Goal: Task Accomplishment & Management: Manage account settings

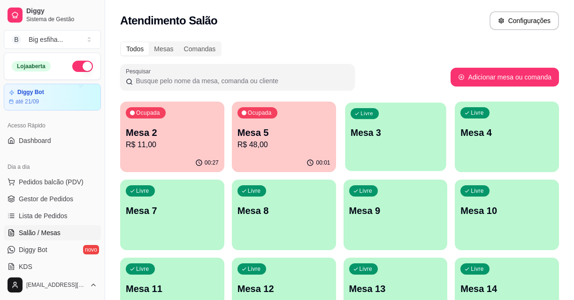
click at [414, 132] on p "Mesa 3" at bounding box center [395, 132] width 90 height 13
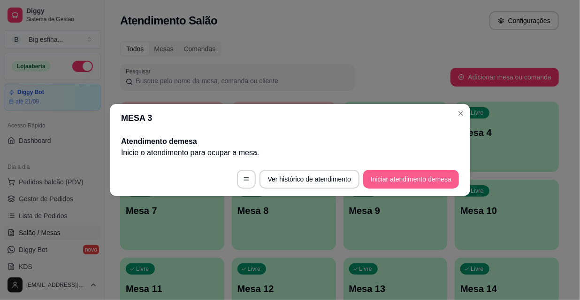
click at [391, 178] on button "Iniciar atendimento de mesa" at bounding box center [411, 178] width 96 height 19
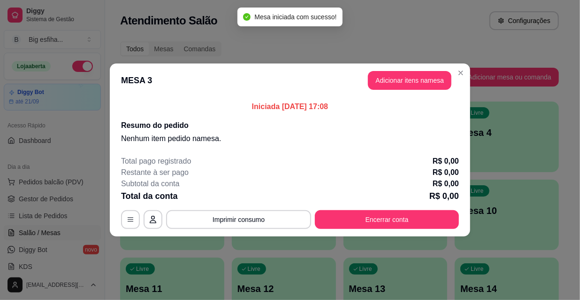
click at [396, 94] on header "MESA 3 Adicionar itens na mesa" at bounding box center [290, 80] width 361 height 34
click at [394, 86] on button "Adicionar itens na mesa" at bounding box center [410, 80] width 84 height 19
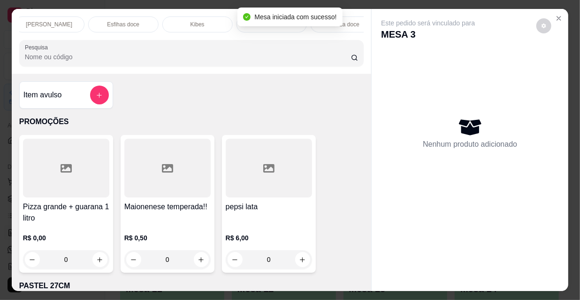
scroll to position [0, 541]
click at [226, 23] on div "Refrigerante" at bounding box center [255, 24] width 70 height 16
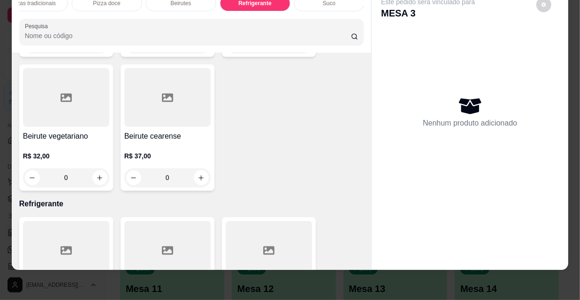
scroll to position [0, 0]
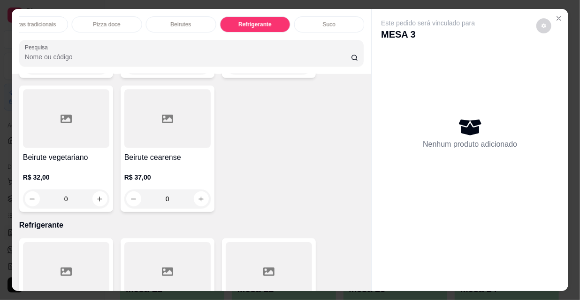
click at [48, 21] on p "Pizzas tradicionais" at bounding box center [32, 25] width 46 height 8
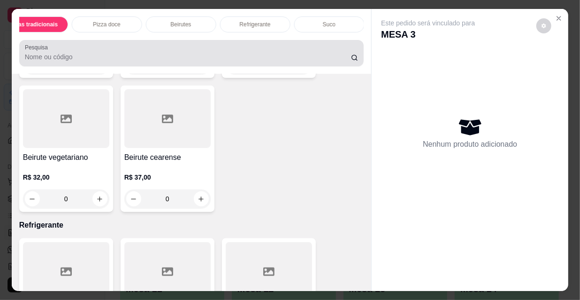
scroll to position [24, 0]
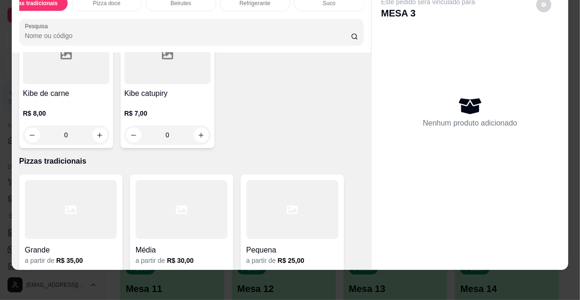
click at [75, 180] on div at bounding box center [71, 209] width 92 height 59
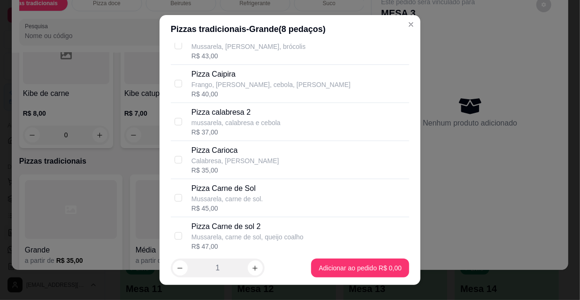
scroll to position [512, 0]
click at [244, 159] on p "Calabresa, [PERSON_NAME]" at bounding box center [236, 160] width 88 height 9
checkbox input "true"
click at [255, 194] on p "Mussarela, carne de sol." at bounding box center [228, 198] width 72 height 9
checkbox input "true"
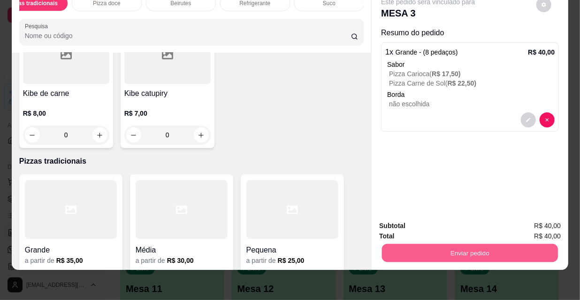
click at [441, 250] on button "Enviar pedido" at bounding box center [470, 252] width 176 height 18
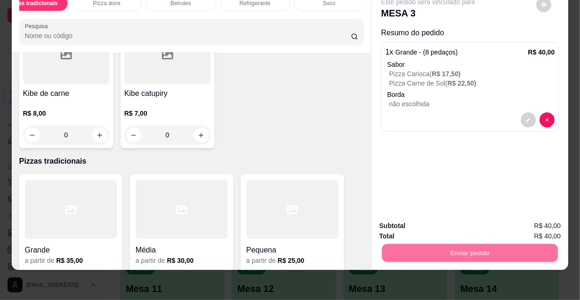
click at [438, 223] on button "Não registrar e enviar pedido" at bounding box center [440, 223] width 98 height 18
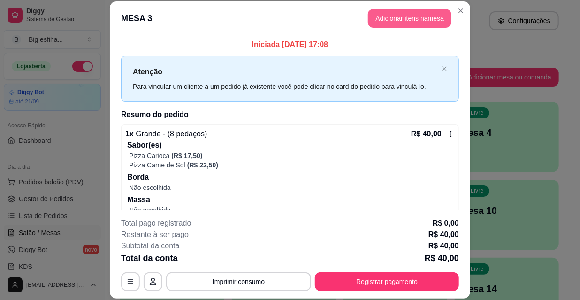
click at [398, 19] on button "Adicionar itens na mesa" at bounding box center [410, 18] width 84 height 19
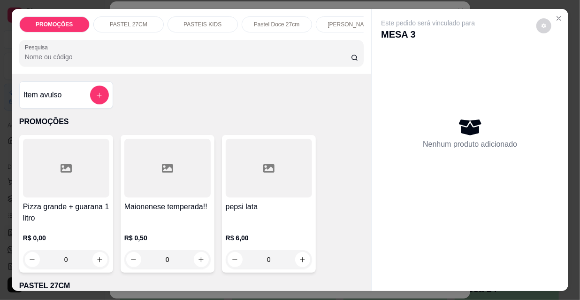
scroll to position [0, 302]
click at [257, 21] on p "Pizzas tradicionais" at bounding box center [271, 25] width 46 height 8
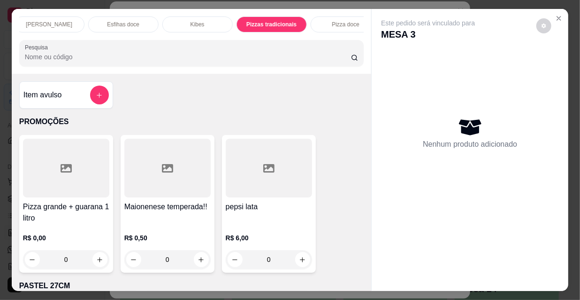
scroll to position [24, 0]
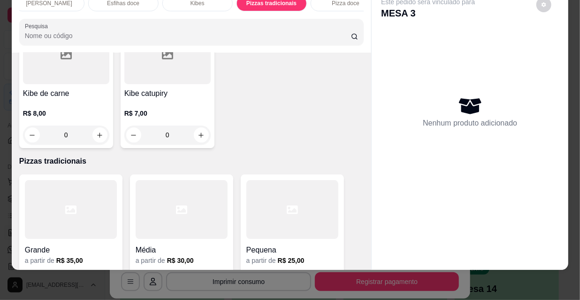
click at [88, 244] on h4 "Grande" at bounding box center [71, 249] width 92 height 11
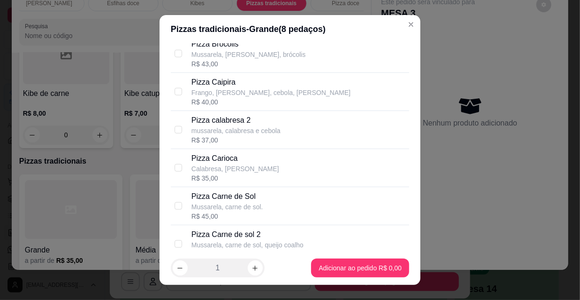
scroll to position [512, 0]
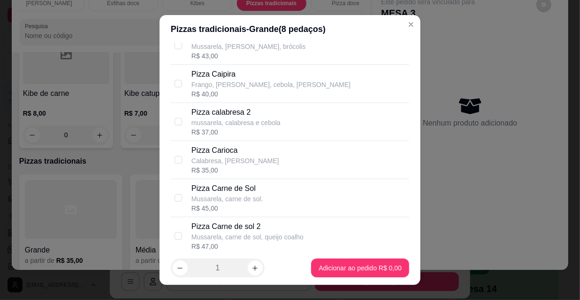
click at [244, 159] on p "Calabresa, [PERSON_NAME]" at bounding box center [236, 160] width 88 height 9
checkbox input "true"
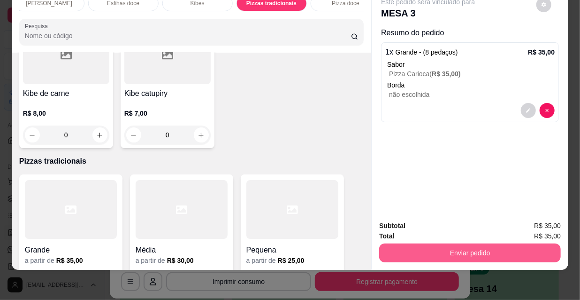
click at [383, 243] on button "Enviar pedido" at bounding box center [470, 252] width 182 height 19
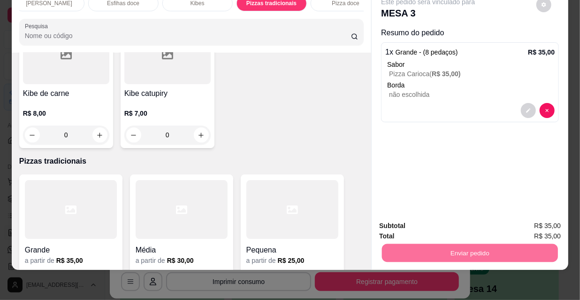
click at [399, 219] on button "Não registrar e enviar pedido" at bounding box center [440, 223] width 98 height 18
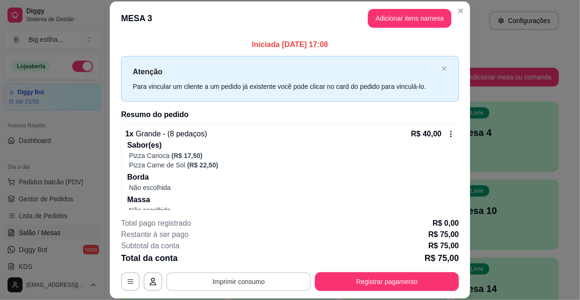
click at [267, 284] on button "Imprimir consumo" at bounding box center [238, 281] width 145 height 19
click at [251, 258] on button "IMPRESSORA" at bounding box center [239, 259] width 66 height 15
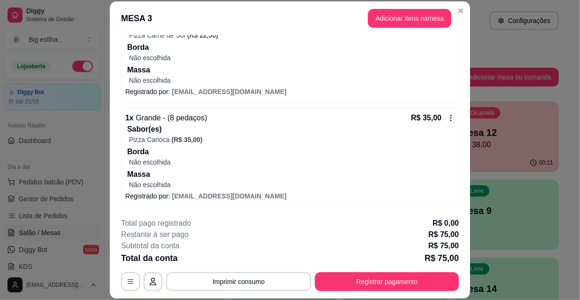
scroll to position [28, 0]
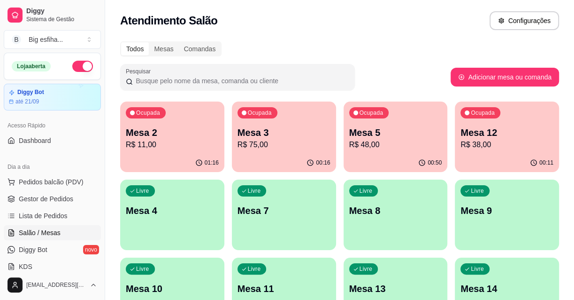
click at [182, 150] on div "Ocupada Mesa 2 R$ 11,00" at bounding box center [172, 127] width 104 height 52
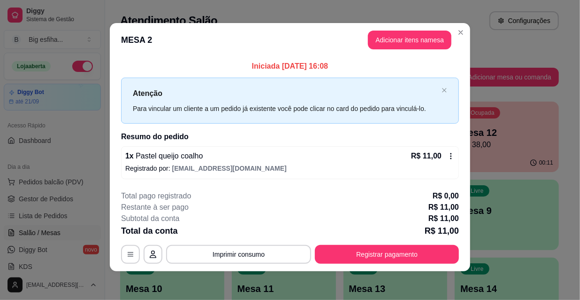
scroll to position [4, 0]
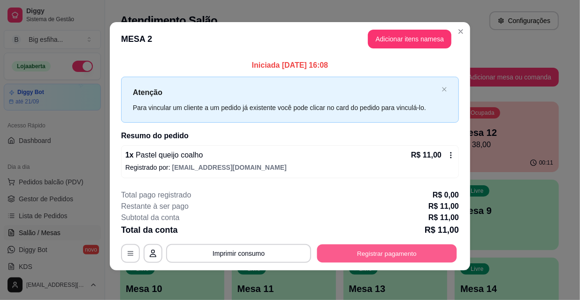
click at [363, 256] on button "Registrar pagamento" at bounding box center [387, 253] width 140 height 18
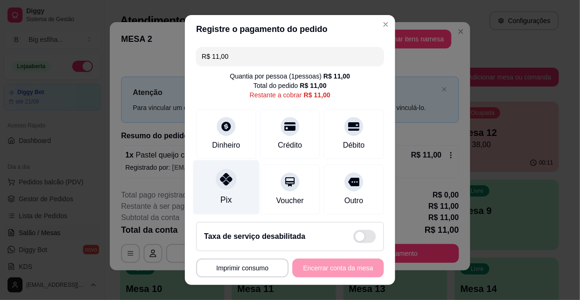
click at [216, 185] on div at bounding box center [226, 179] width 21 height 21
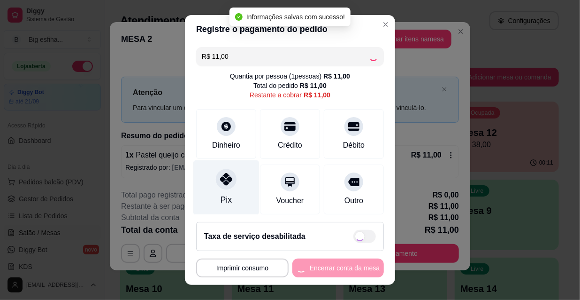
type input "R$ 0,00"
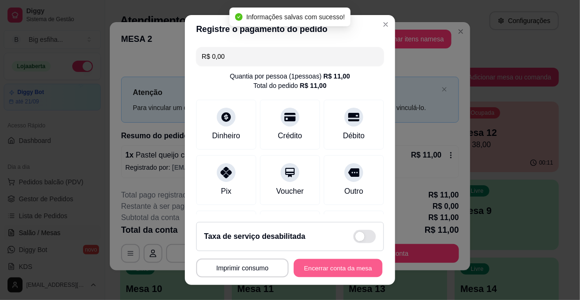
click at [341, 259] on button "Encerrar conta da mesa" at bounding box center [338, 268] width 89 height 18
click at [342, 265] on button "Encerrar conta da mesa" at bounding box center [338, 268] width 89 height 18
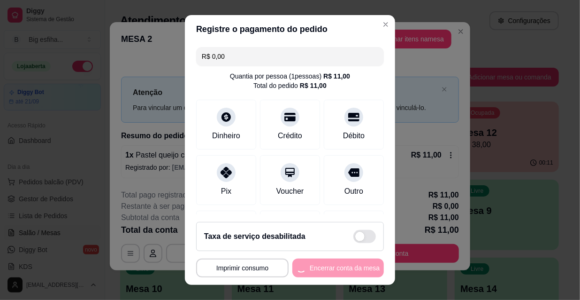
scroll to position [0, 0]
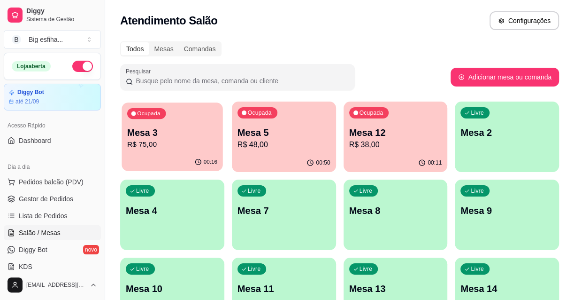
click at [201, 149] on p "R$ 75,00" at bounding box center [172, 144] width 90 height 11
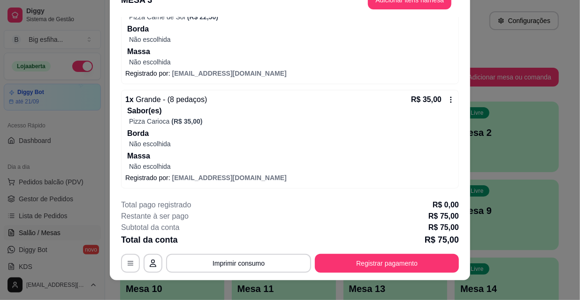
scroll to position [28, 0]
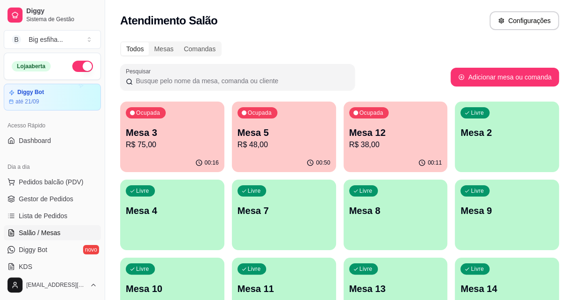
click at [300, 127] on p "Mesa 5" at bounding box center [284, 132] width 93 height 13
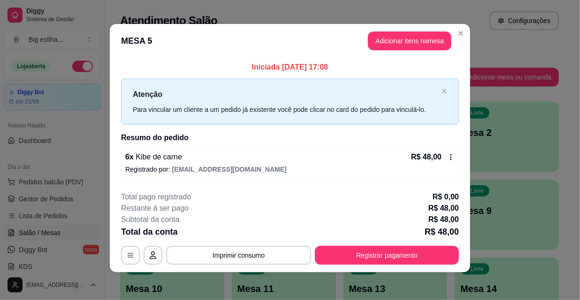
scroll to position [4, 0]
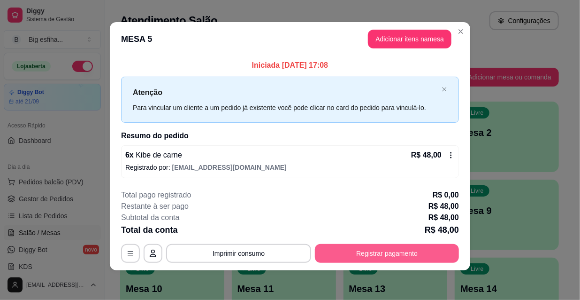
click at [415, 250] on button "Registrar pagamento" at bounding box center [387, 253] width 144 height 19
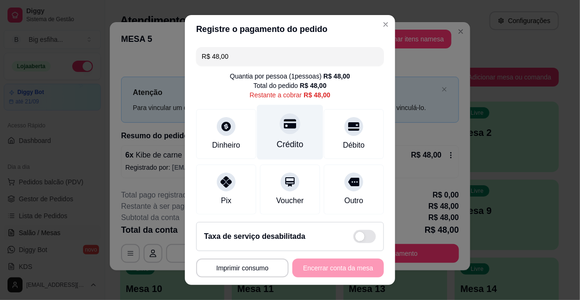
click at [279, 141] on div "Crédito" at bounding box center [290, 144] width 27 height 12
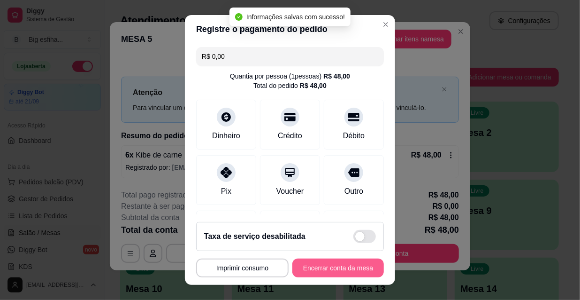
type input "R$ 0,00"
click at [319, 267] on button "Encerrar conta da mesa" at bounding box center [338, 267] width 92 height 19
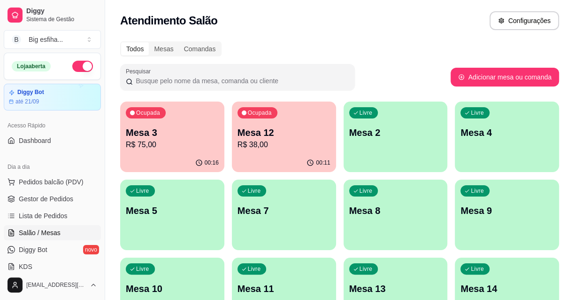
click at [300, 139] on p "R$ 38,00" at bounding box center [284, 144] width 93 height 11
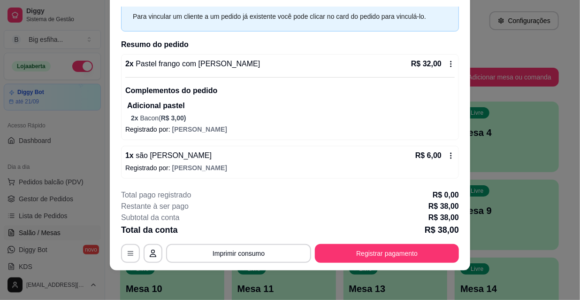
scroll to position [41, 0]
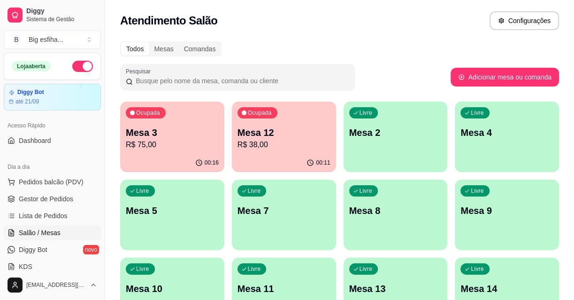
click at [404, 135] on p "Mesa 2" at bounding box center [395, 132] width 93 height 13
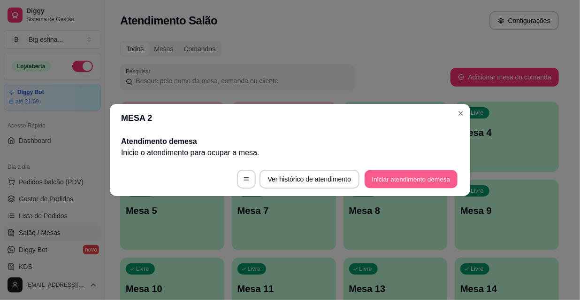
click at [438, 178] on button "Iniciar atendimento de mesa" at bounding box center [411, 179] width 93 height 18
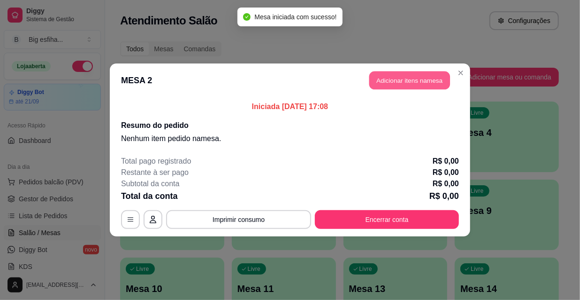
click at [396, 79] on button "Adicionar itens na mesa" at bounding box center [409, 80] width 81 height 18
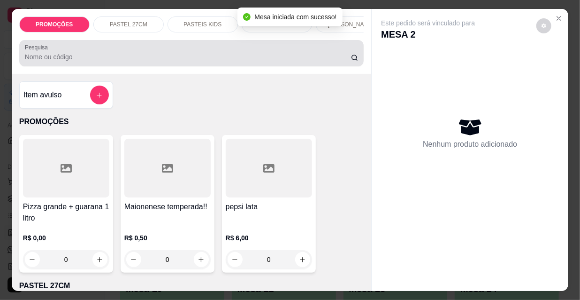
click at [134, 54] on div at bounding box center [192, 53] width 334 height 19
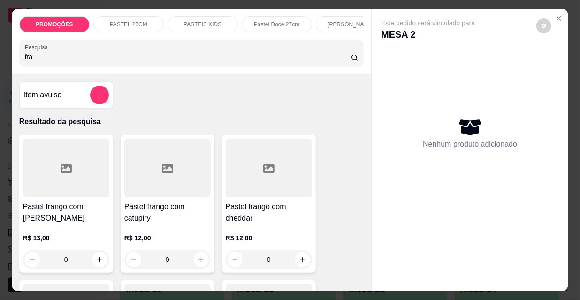
type input "fra"
click at [68, 203] on div "Pastel frango com mussarela R$ 13,00 0" at bounding box center [66, 204] width 94 height 138
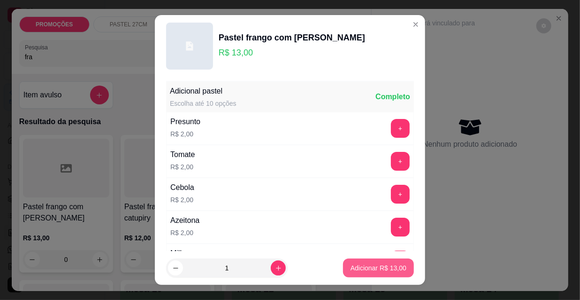
click at [378, 269] on p "Adicionar R$ 13,00" at bounding box center [379, 267] width 56 height 9
type input "1"
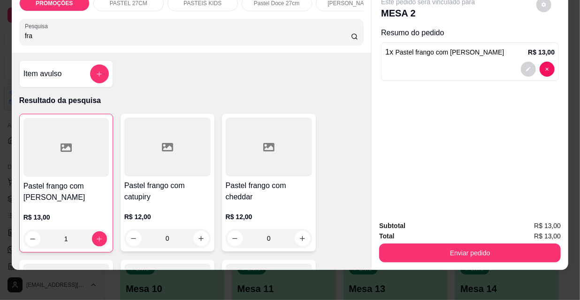
scroll to position [24, 0]
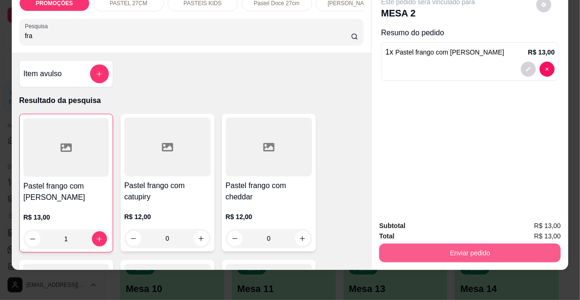
click at [421, 241] on div "Enviar pedido" at bounding box center [470, 251] width 182 height 21
click at [425, 243] on button "Enviar pedido" at bounding box center [470, 252] width 182 height 19
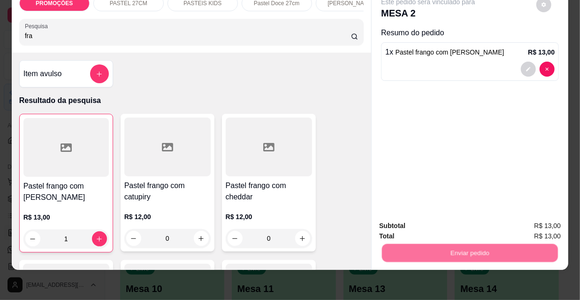
click at [420, 225] on button "Não registrar e enviar pedido" at bounding box center [440, 223] width 98 height 18
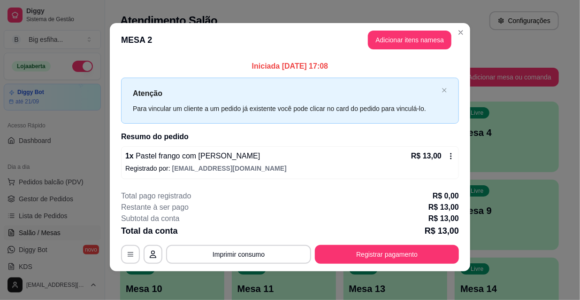
scroll to position [4, 0]
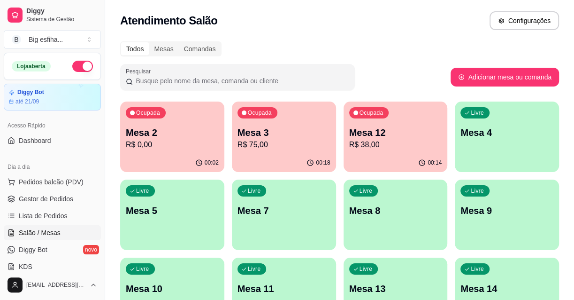
click at [272, 146] on p "R$ 75,00" at bounding box center [284, 144] width 93 height 11
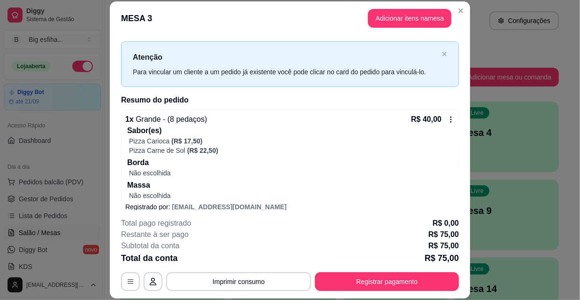
scroll to position [0, 0]
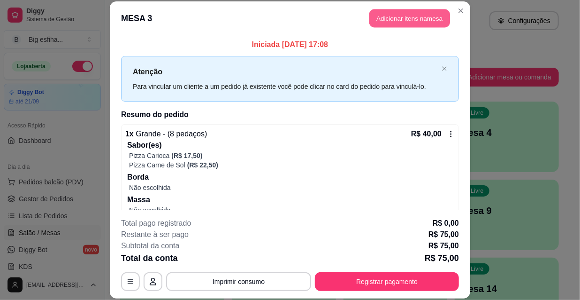
click at [390, 20] on button "Adicionar itens na mesa" at bounding box center [409, 18] width 81 height 18
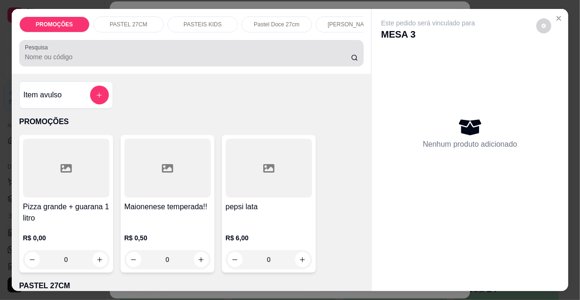
click at [174, 52] on div at bounding box center [192, 53] width 334 height 19
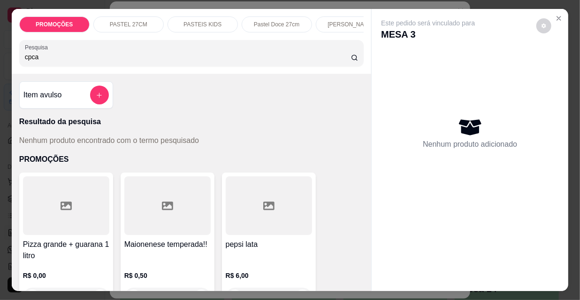
click at [29, 60] on input "cpca" at bounding box center [188, 56] width 326 height 9
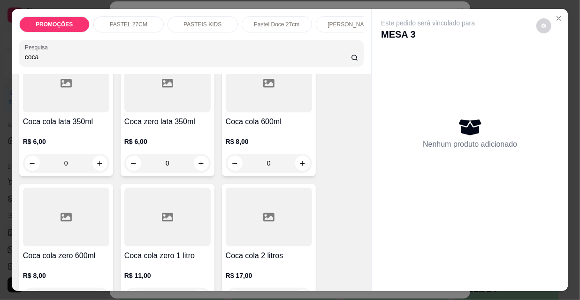
scroll to position [128, 0]
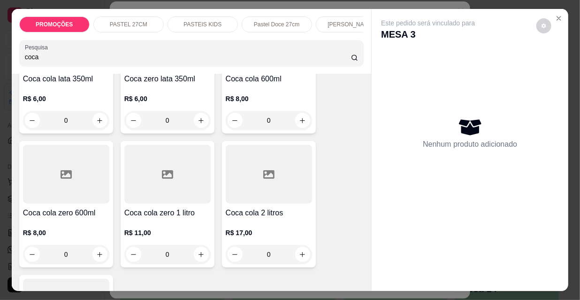
type input "coca"
click at [239, 184] on div at bounding box center [269, 174] width 86 height 59
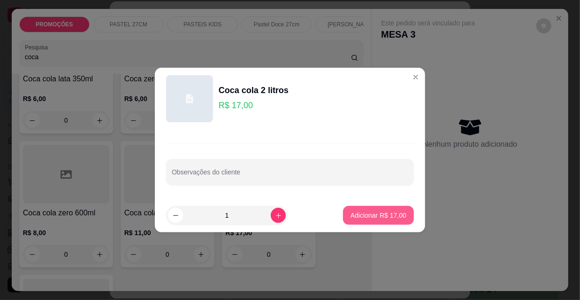
click at [358, 213] on p "Adicionar R$ 17,00" at bounding box center [379, 214] width 56 height 9
type input "1"
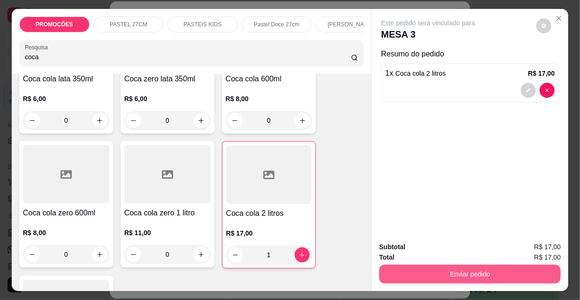
click at [401, 278] on button "Enviar pedido" at bounding box center [470, 273] width 182 height 19
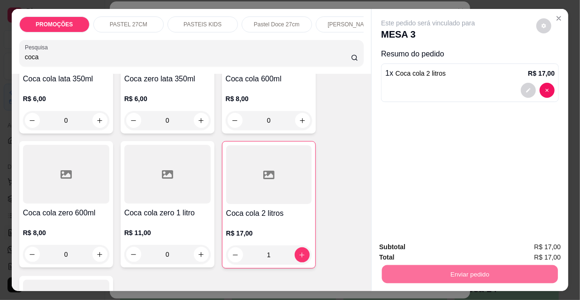
click at [413, 246] on button "Não registrar e enviar pedido" at bounding box center [439, 246] width 95 height 17
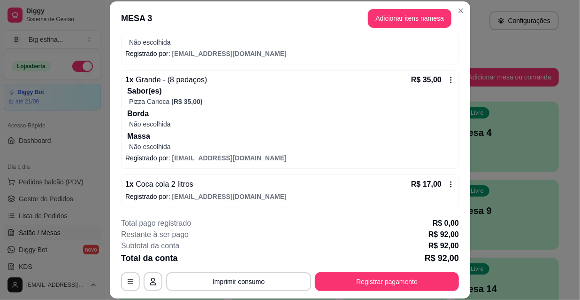
scroll to position [168, 0]
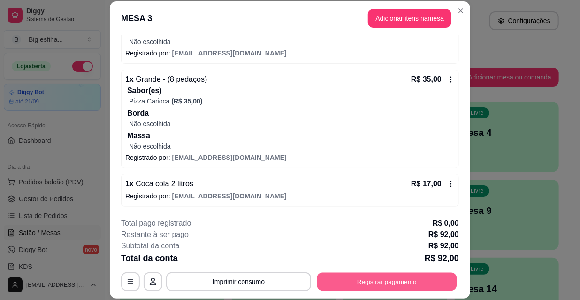
click at [408, 284] on button "Registrar pagamento" at bounding box center [387, 281] width 140 height 18
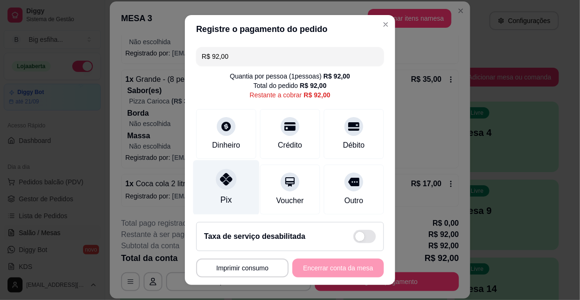
click at [221, 188] on div at bounding box center [226, 179] width 21 height 21
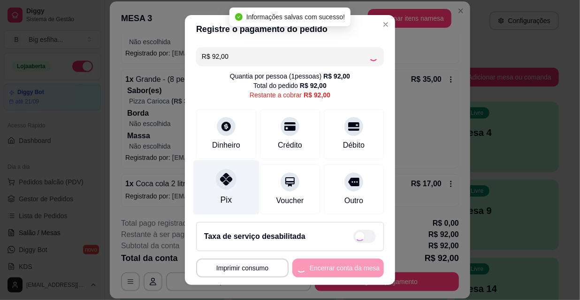
type input "R$ 0,00"
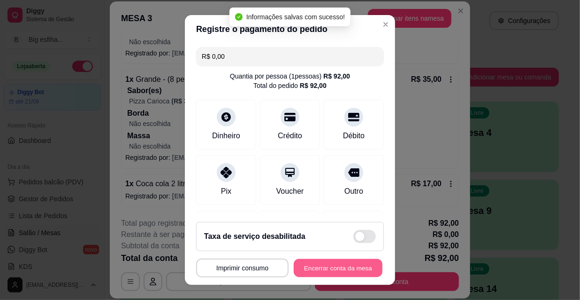
click at [361, 270] on button "Encerrar conta da mesa" at bounding box center [338, 268] width 89 height 18
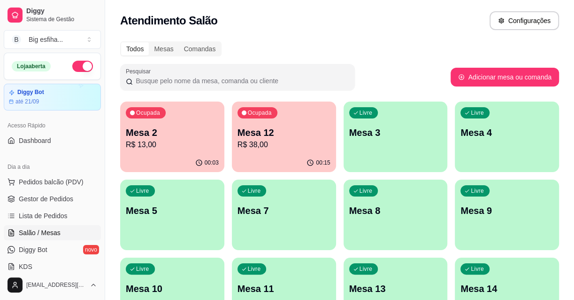
click at [182, 221] on div "Livre Mesa 5" at bounding box center [172, 208] width 104 height 59
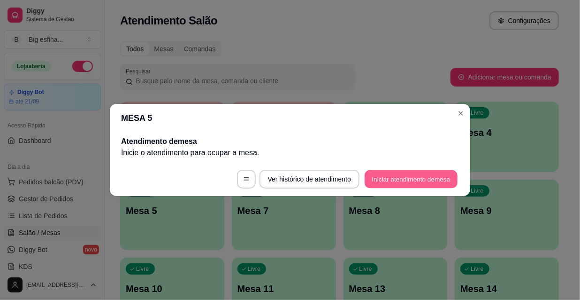
click at [387, 180] on button "Iniciar atendimento de mesa" at bounding box center [411, 179] width 93 height 18
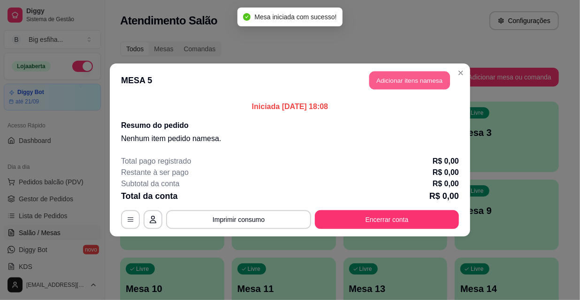
click at [406, 79] on button "Adicionar itens na mesa" at bounding box center [409, 80] width 81 height 18
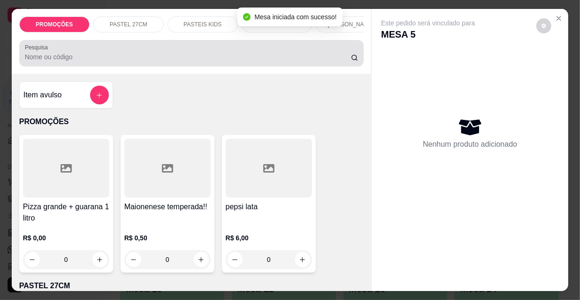
click at [230, 51] on div at bounding box center [192, 53] width 334 height 19
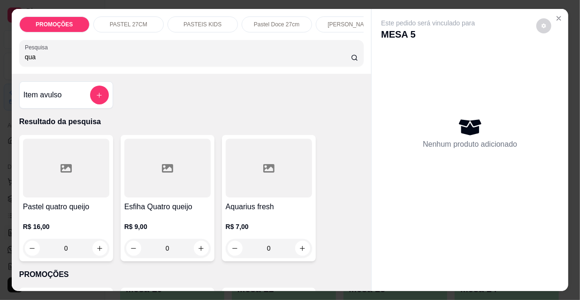
type input "qua"
click at [45, 165] on div at bounding box center [66, 167] width 86 height 59
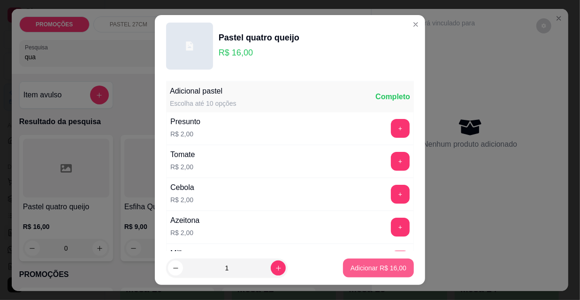
click at [361, 268] on p "Adicionar R$ 16,00" at bounding box center [379, 267] width 56 height 9
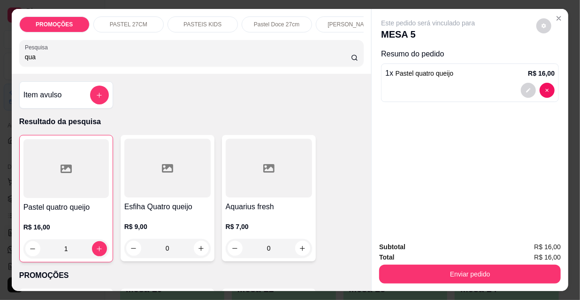
type input "1"
drag, startPoint x: 41, startPoint y: 55, endPoint x: 0, endPoint y: 61, distance: 41.7
click at [0, 61] on div "PROMOÇÕES PASTEL 27CM PASTEIS KIDS Pastel Doce 27cm Esfihas Salgadas Esfihas do…" at bounding box center [290, 150] width 580 height 300
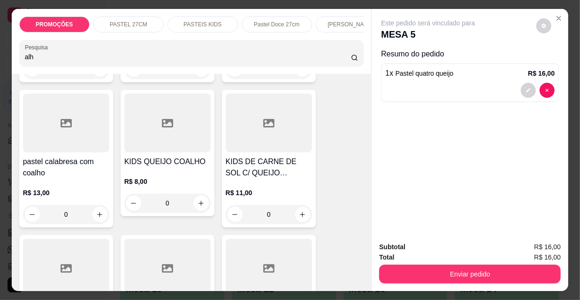
scroll to position [384, 0]
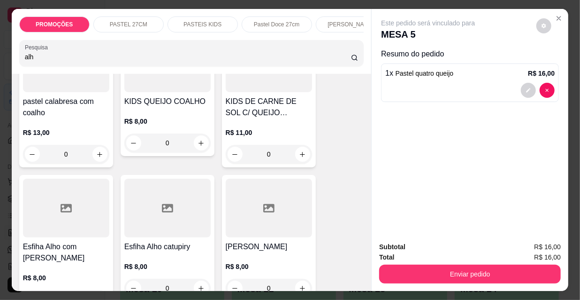
type input "alh"
click at [47, 232] on div at bounding box center [66, 207] width 86 height 59
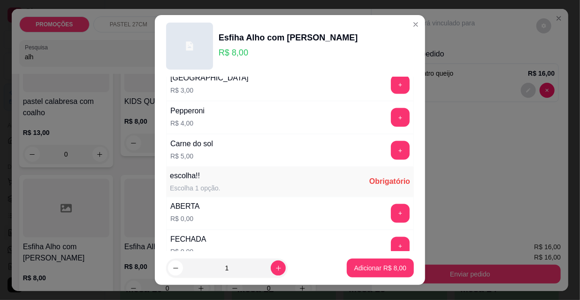
scroll to position [780, 0]
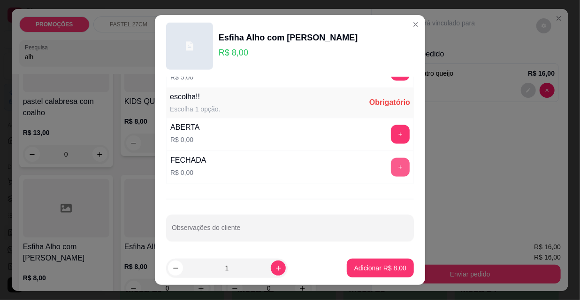
click at [391, 164] on button "+" at bounding box center [400, 167] width 19 height 19
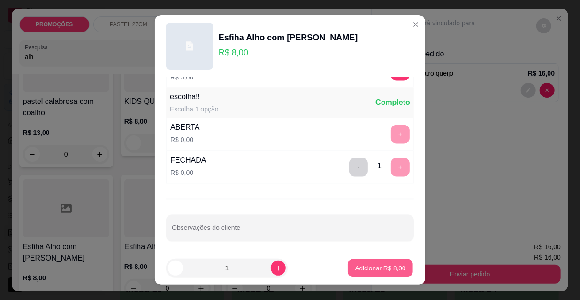
click at [368, 266] on p "Adicionar R$ 8,00" at bounding box center [380, 267] width 51 height 9
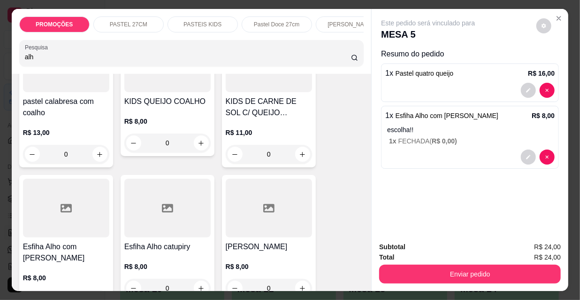
click at [0, 59] on div "PROMOÇÕES PASTEL 27CM PASTEIS KIDS Pastel Doce 27cm Esfihas Salgadas Esfihas do…" at bounding box center [290, 150] width 580 height 300
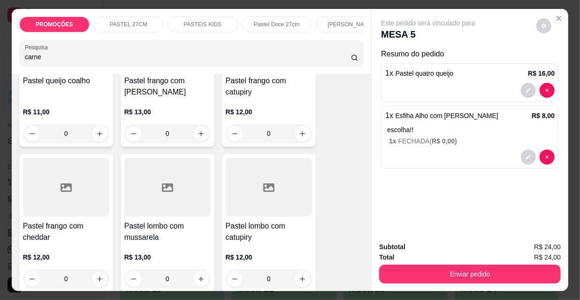
scroll to position [2852, 0]
type input "carne"
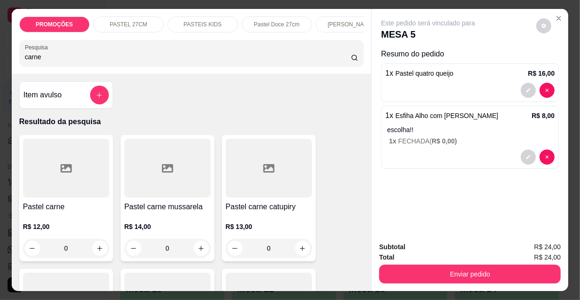
click at [342, 21] on p "[PERSON_NAME]" at bounding box center [351, 25] width 46 height 8
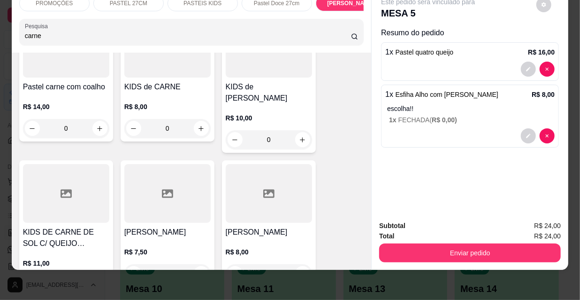
scroll to position [554, 0]
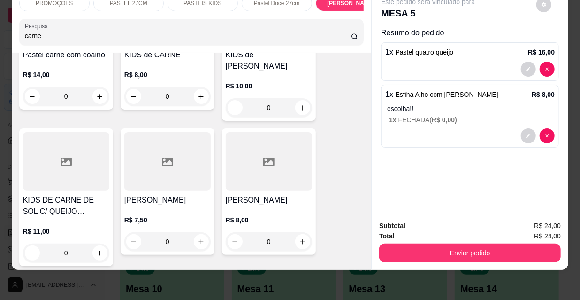
click at [289, 162] on div at bounding box center [269, 161] width 86 height 59
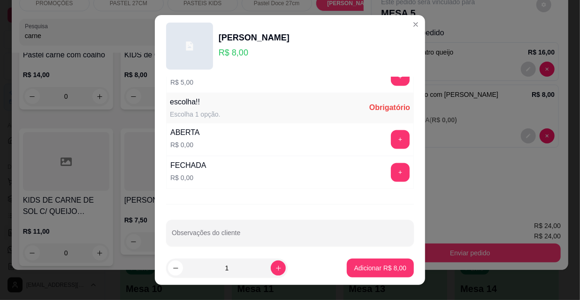
scroll to position [780, 0]
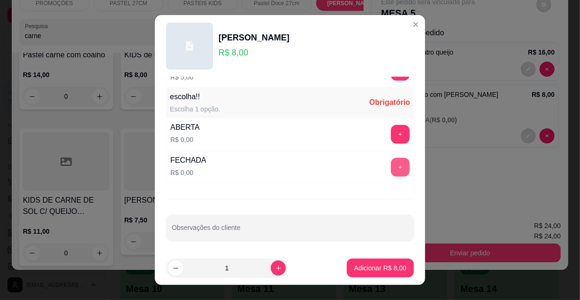
click at [391, 166] on button "+" at bounding box center [400, 167] width 19 height 19
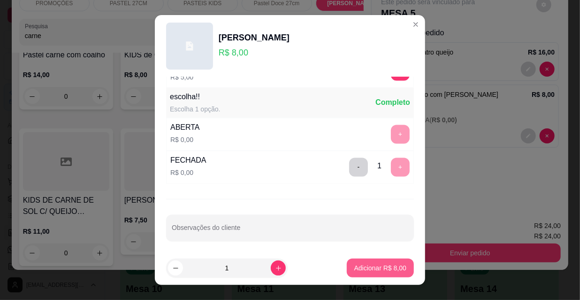
click at [379, 270] on p "Adicionar R$ 8,00" at bounding box center [380, 267] width 52 height 9
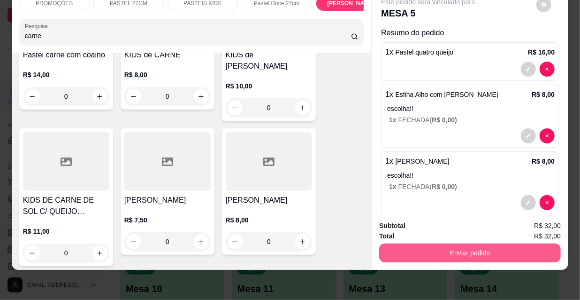
click at [535, 246] on button "Enviar pedido" at bounding box center [470, 252] width 182 height 19
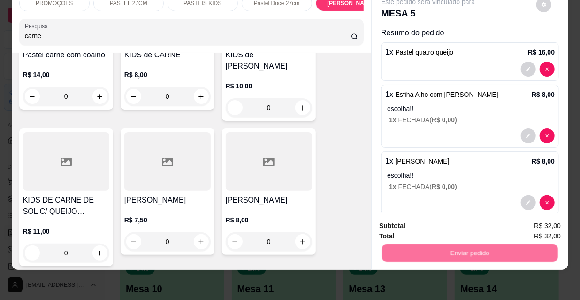
click at [448, 220] on button "Não registrar e enviar pedido" at bounding box center [439, 222] width 95 height 17
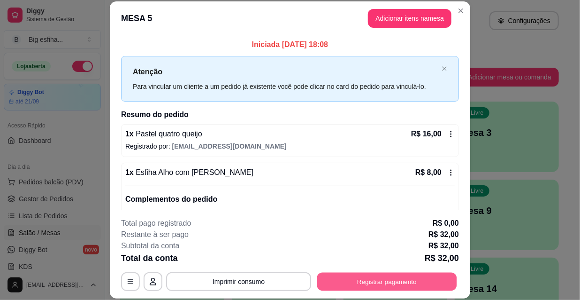
click at [420, 277] on button "Registrar pagamento" at bounding box center [387, 281] width 140 height 18
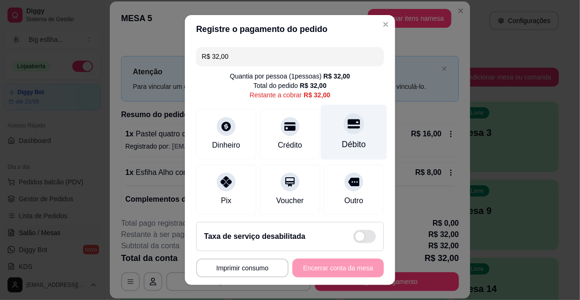
click at [324, 136] on div "Débito" at bounding box center [354, 132] width 66 height 55
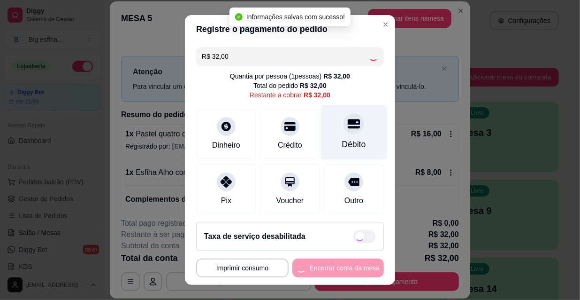
type input "R$ 0,00"
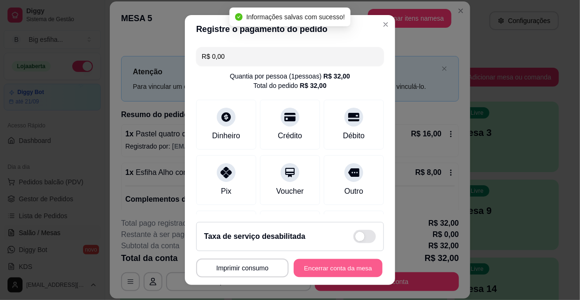
click at [311, 267] on button "Encerrar conta da mesa" at bounding box center [338, 268] width 89 height 18
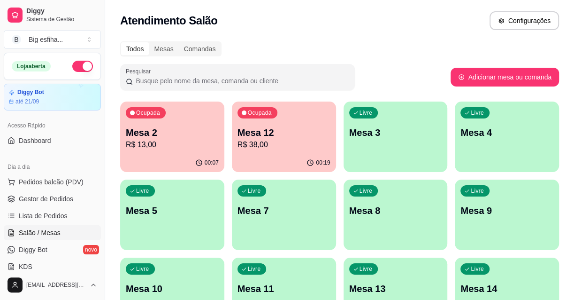
click at [198, 222] on div "Livre Mesa 5" at bounding box center [172, 208] width 104 height 59
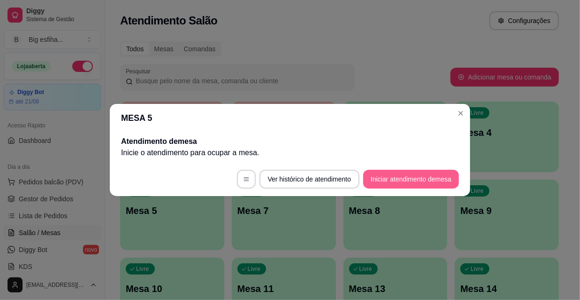
click at [390, 179] on button "Iniciar atendimento de mesa" at bounding box center [411, 178] width 96 height 19
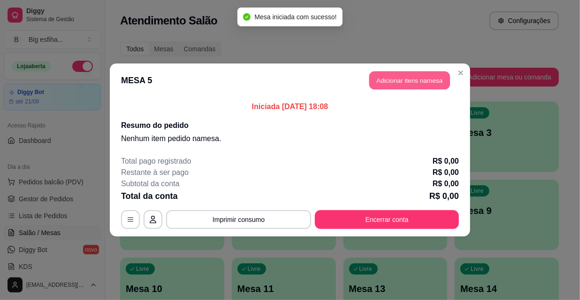
click at [394, 77] on button "Adicionar itens na mesa" at bounding box center [409, 80] width 81 height 18
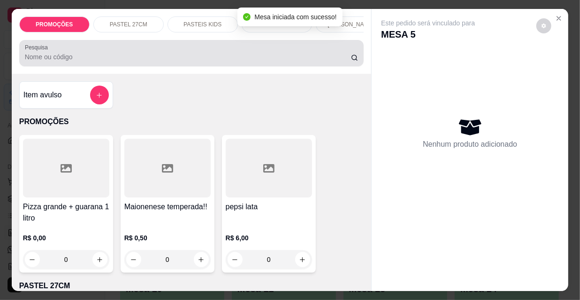
click at [288, 47] on div at bounding box center [192, 53] width 334 height 19
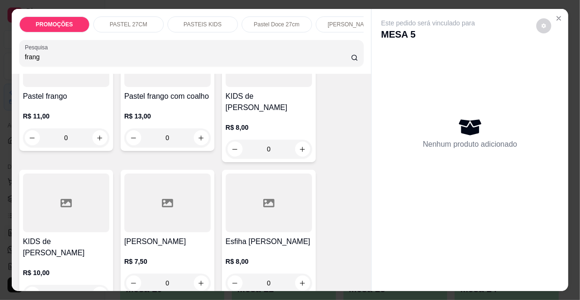
scroll to position [256, 0]
type input "frang"
click at [187, 210] on div at bounding box center [167, 202] width 86 height 59
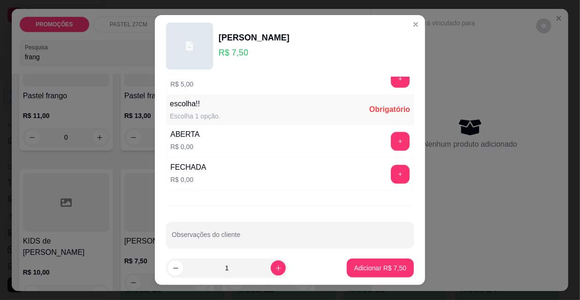
scroll to position [780, 0]
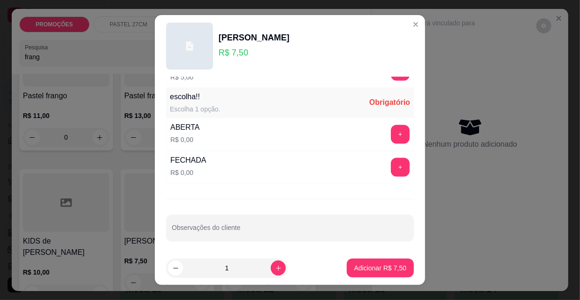
click at [387, 163] on div "+" at bounding box center [400, 167] width 26 height 19
click at [392, 165] on button "+" at bounding box center [401, 167] width 18 height 18
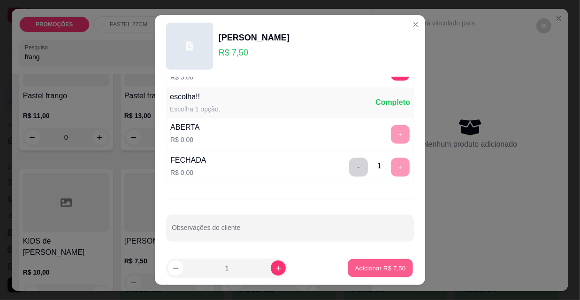
click at [363, 269] on p "Adicionar R$ 7,50" at bounding box center [380, 267] width 51 height 9
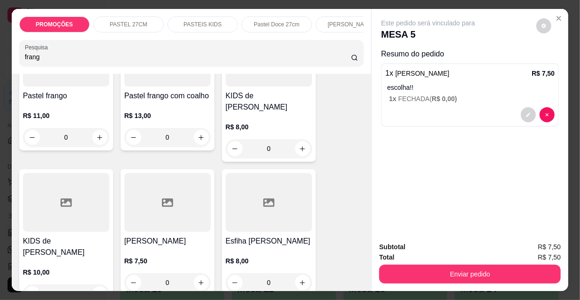
drag, startPoint x: 42, startPoint y: 61, endPoint x: 0, endPoint y: 61, distance: 41.8
click at [6, 65] on div "PROMOÇÕES PASTEL 27CM PASTEIS KIDS Pastel Doce 27cm Esfihas Salgadas Esfihas do…" at bounding box center [290, 150] width 580 height 300
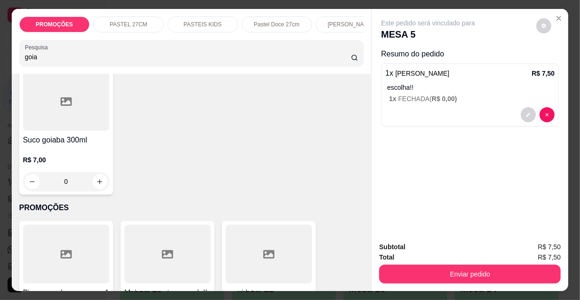
scroll to position [0, 0]
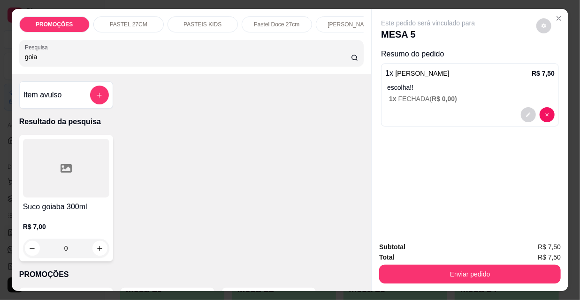
type input "goia"
click at [73, 178] on div at bounding box center [66, 167] width 86 height 59
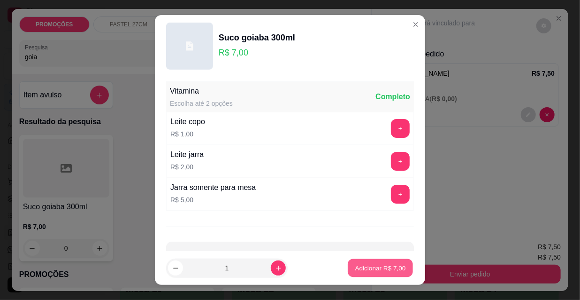
click at [358, 272] on p "Adicionar R$ 7,00" at bounding box center [380, 267] width 51 height 9
type input "1"
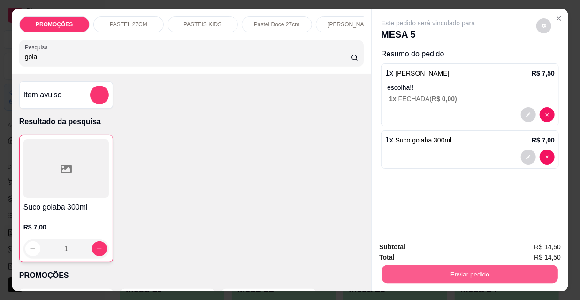
click at [413, 269] on button "Enviar pedido" at bounding box center [470, 273] width 176 height 18
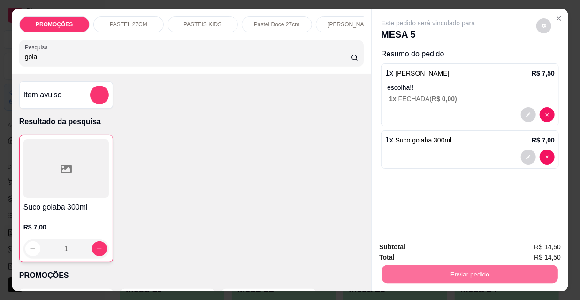
click at [403, 249] on button "Não registrar e enviar pedido" at bounding box center [440, 247] width 98 height 18
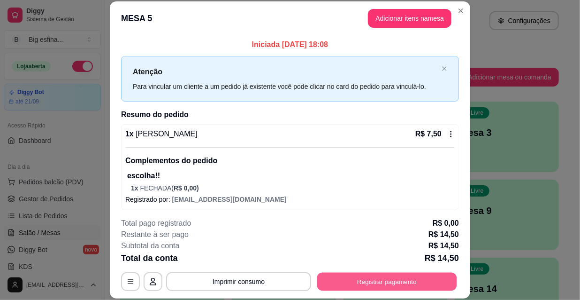
click at [381, 285] on button "Registrar pagamento" at bounding box center [387, 281] width 140 height 18
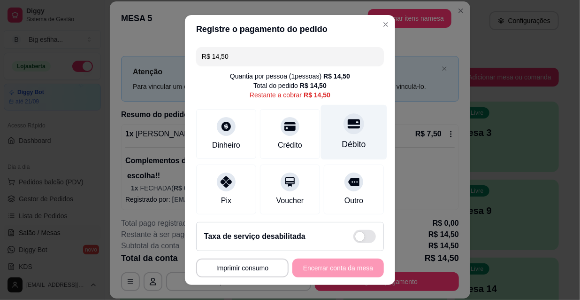
click at [342, 136] on div "Débito" at bounding box center [354, 132] width 66 height 55
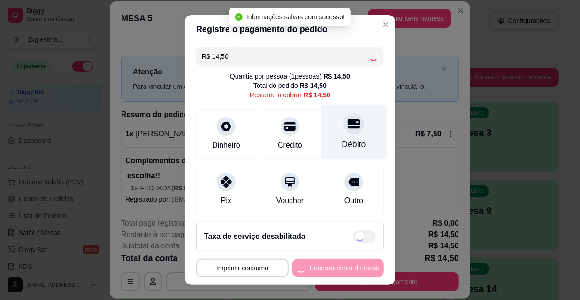
type input "R$ 0,00"
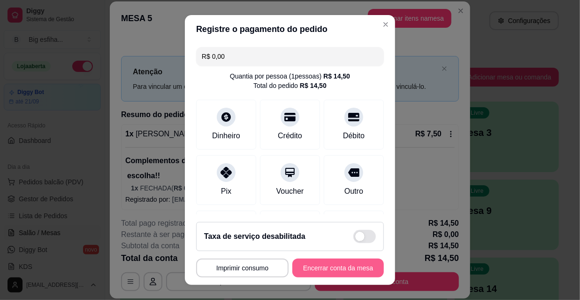
click at [330, 272] on button "Encerrar conta da mesa" at bounding box center [338, 267] width 92 height 19
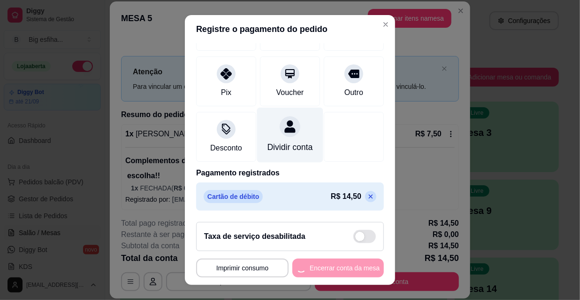
scroll to position [109, 0]
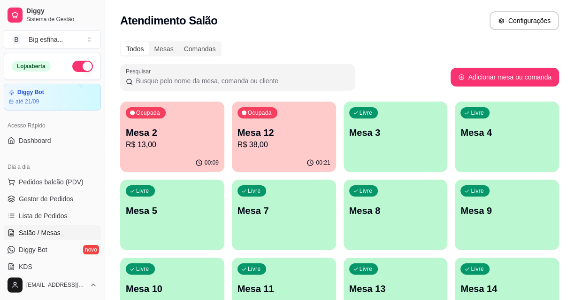
click at [391, 149] on div "Livre Mesa 3" at bounding box center [395, 130] width 101 height 57
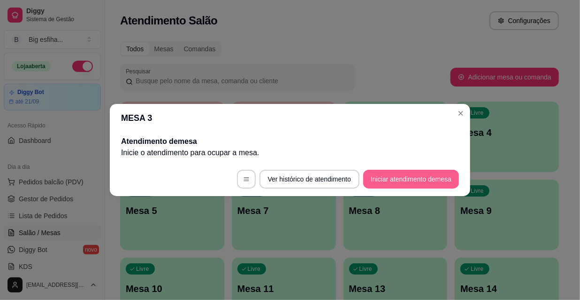
click at [403, 180] on button "Iniciar atendimento de mesa" at bounding box center [411, 178] width 96 height 19
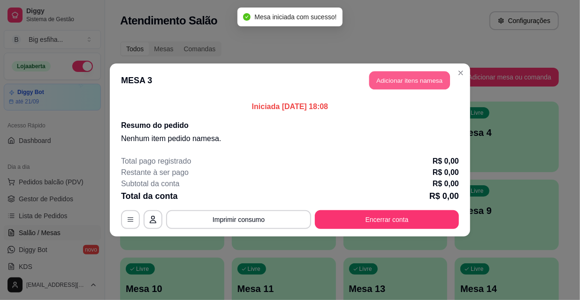
click at [409, 81] on button "Adicionar itens na mesa" at bounding box center [409, 80] width 81 height 18
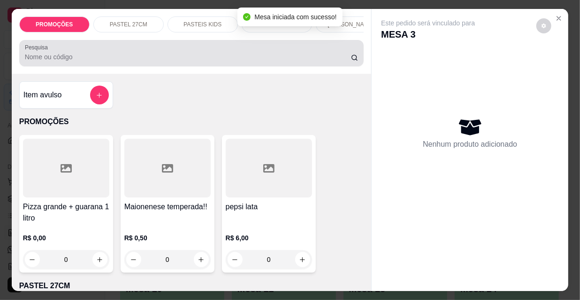
click at [70, 62] on div at bounding box center [192, 53] width 334 height 19
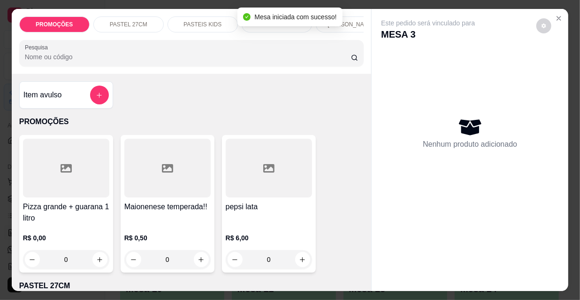
click at [72, 61] on input "Pesquisa" at bounding box center [188, 56] width 326 height 9
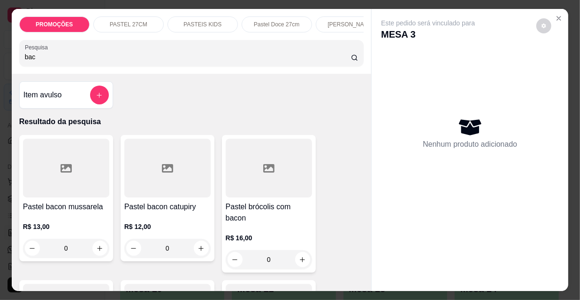
type input "bac"
click at [62, 207] on h4 "Pastel bacon mussarela" at bounding box center [66, 206] width 86 height 11
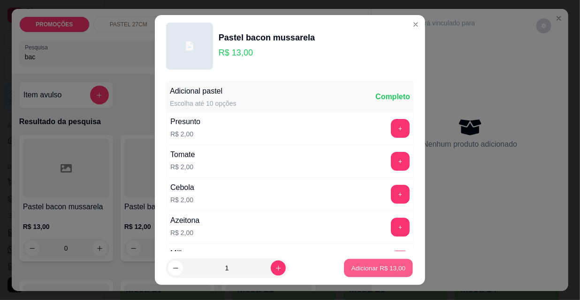
click at [362, 270] on p "Adicionar R$ 13,00" at bounding box center [379, 267] width 54 height 9
type input "1"
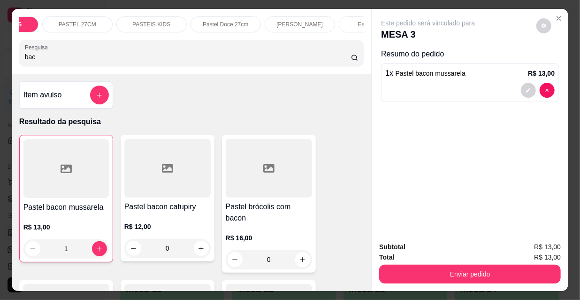
scroll to position [0, 85]
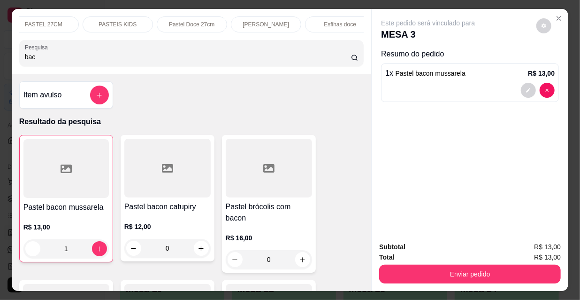
click at [345, 28] on div "Esfihas doce" at bounding box center [340, 24] width 70 height 16
click at [345, 44] on div "bac" at bounding box center [192, 53] width 334 height 19
click at [343, 44] on div "bac" at bounding box center [192, 53] width 334 height 19
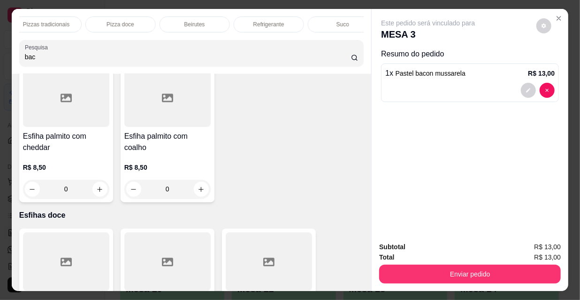
scroll to position [0, 526]
click at [278, 21] on p "Refrigerante" at bounding box center [269, 25] width 31 height 8
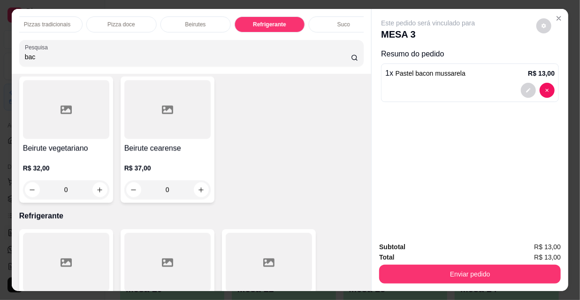
scroll to position [24, 0]
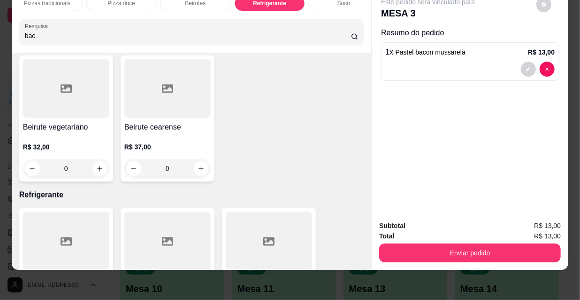
type input "1"
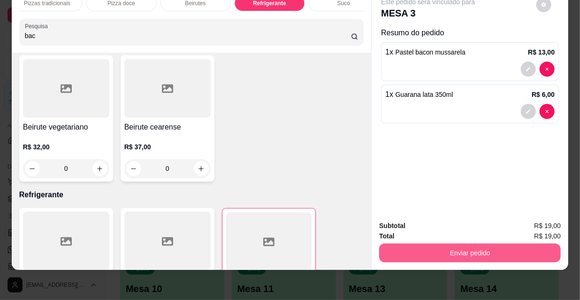
click at [466, 244] on button "Enviar pedido" at bounding box center [470, 252] width 182 height 19
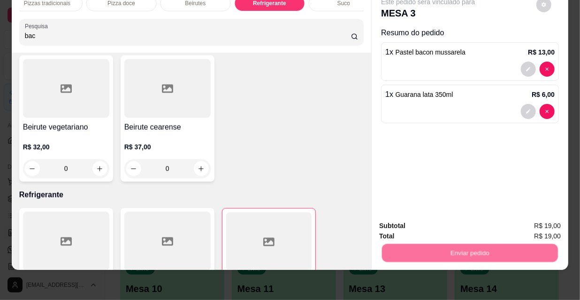
click at [441, 228] on button "Não registrar e enviar pedido" at bounding box center [439, 222] width 95 height 17
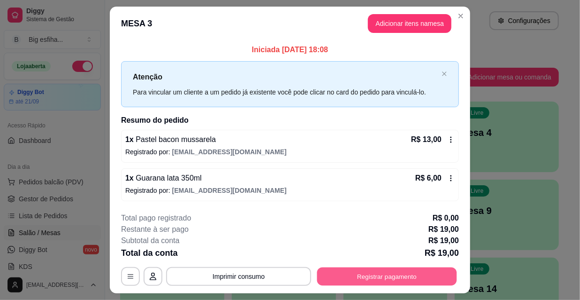
click at [387, 271] on button "Registrar pagamento" at bounding box center [387, 276] width 140 height 18
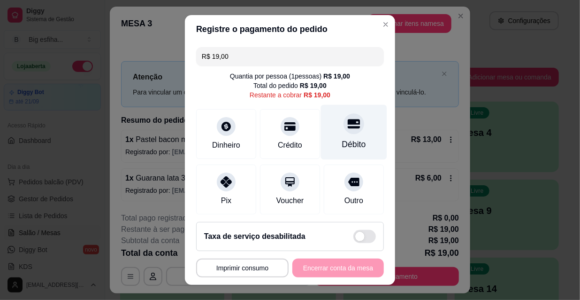
click at [344, 123] on div at bounding box center [354, 123] width 21 height 21
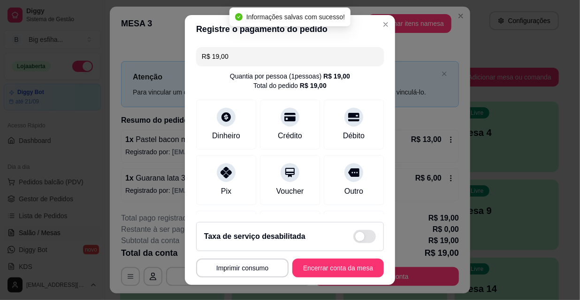
type input "R$ 0,00"
click at [321, 266] on button "Encerrar conta da mesa" at bounding box center [338, 268] width 89 height 18
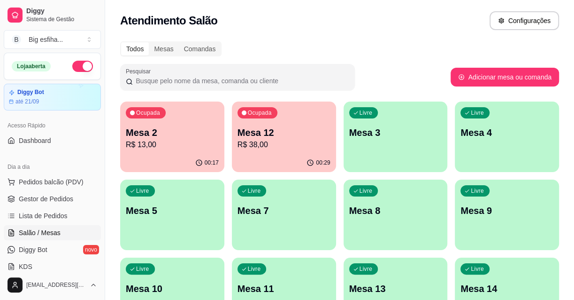
click at [168, 118] on div "Ocupada Mesa 2 R$ 13,00" at bounding box center [172, 127] width 104 height 52
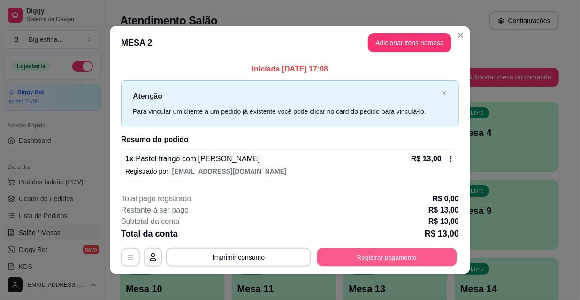
click at [389, 253] on button "Registrar pagamento" at bounding box center [387, 256] width 140 height 18
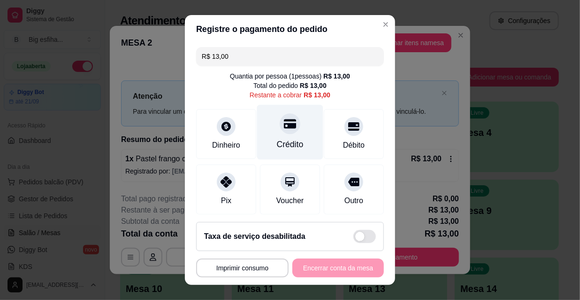
click at [280, 121] on div at bounding box center [290, 123] width 21 height 21
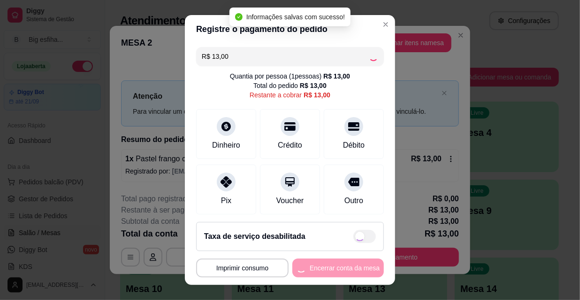
type input "R$ 0,00"
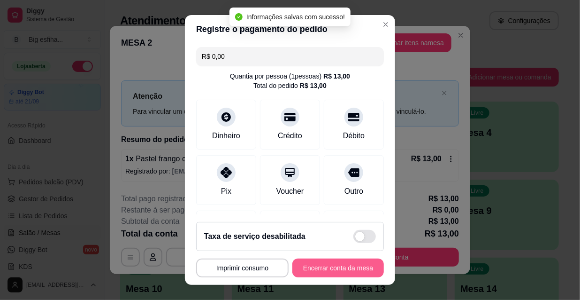
click at [315, 264] on button "Encerrar conta da mesa" at bounding box center [338, 267] width 92 height 19
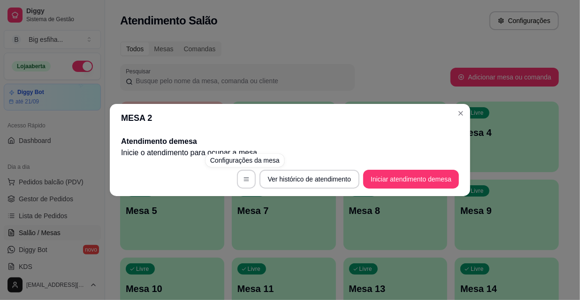
click at [245, 214] on div "MESA 2 Atendimento de mesa Inicie o atendimento para ocupar a mesa . Ver histór…" at bounding box center [290, 150] width 580 height 300
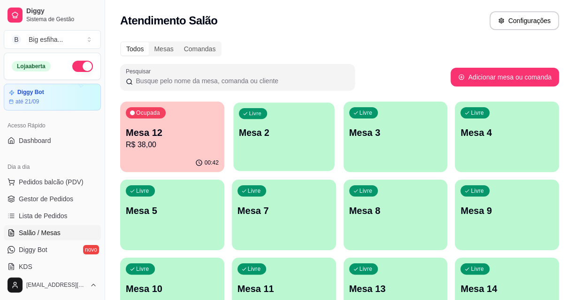
click at [275, 123] on div "Livre Mesa 2" at bounding box center [283, 130] width 101 height 57
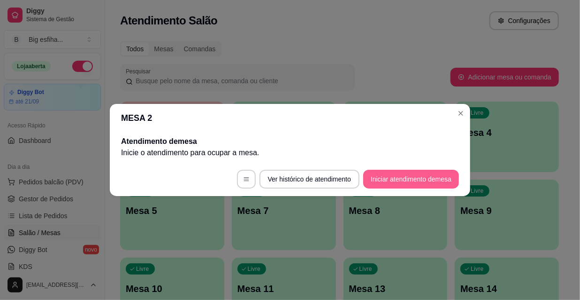
click at [426, 170] on button "Iniciar atendimento de mesa" at bounding box center [411, 178] width 96 height 19
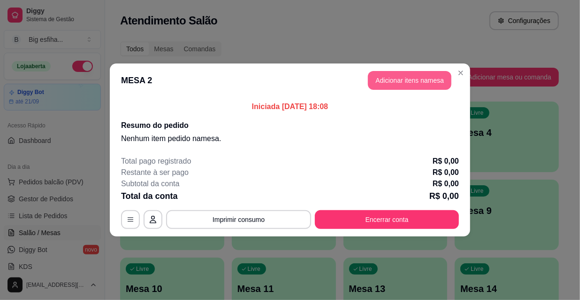
click at [394, 77] on button "Adicionar itens na mesa" at bounding box center [410, 80] width 84 height 19
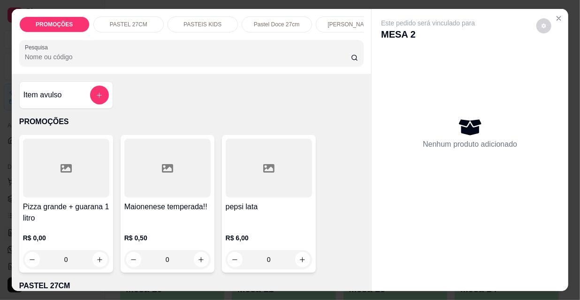
scroll to position [128, 0]
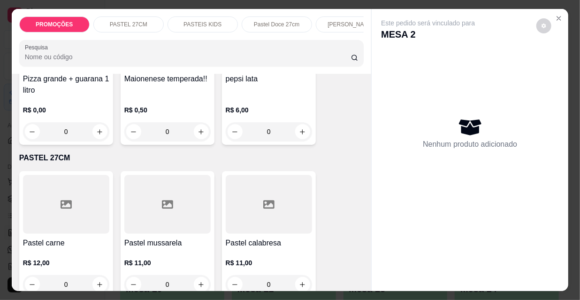
click at [80, 192] on div at bounding box center [66, 204] width 86 height 59
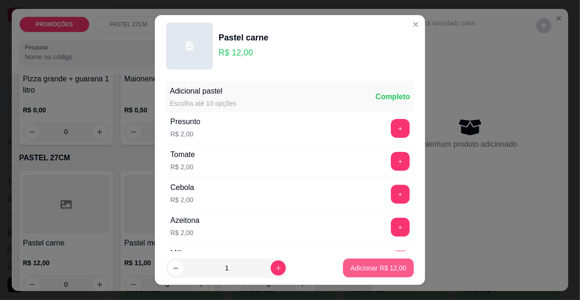
click at [382, 262] on button "Adicionar R$ 12,00" at bounding box center [378, 267] width 71 height 19
type input "1"
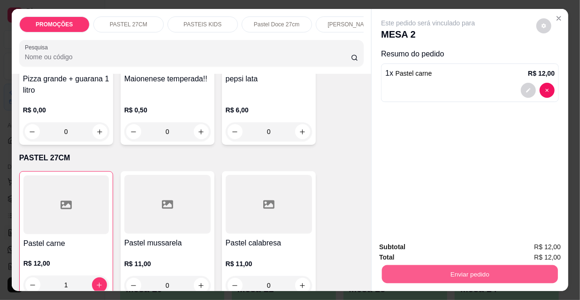
click at [422, 279] on button "Enviar pedido" at bounding box center [470, 273] width 176 height 18
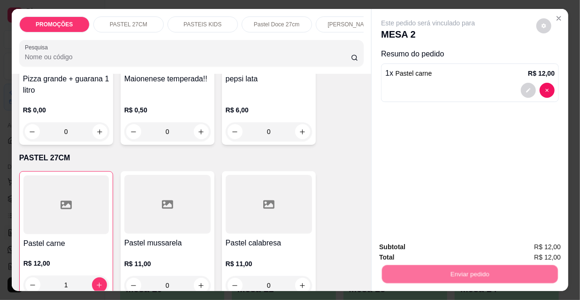
click at [403, 251] on button "Não registrar e enviar pedido" at bounding box center [439, 246] width 95 height 17
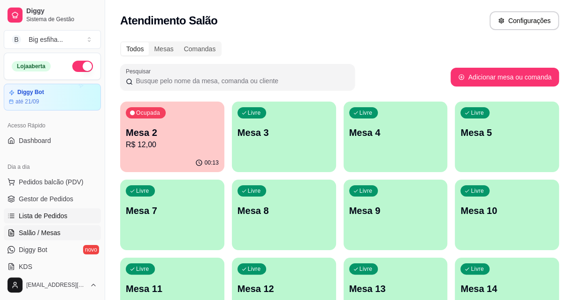
click at [47, 214] on span "Lista de Pedidos" at bounding box center [43, 215] width 49 height 9
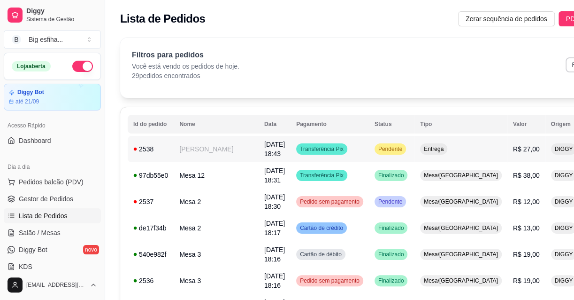
click at [498, 177] on button "IMPRESSORA" at bounding box center [513, 181] width 66 height 15
click at [19, 230] on span "Salão / Mesas" at bounding box center [40, 232] width 42 height 9
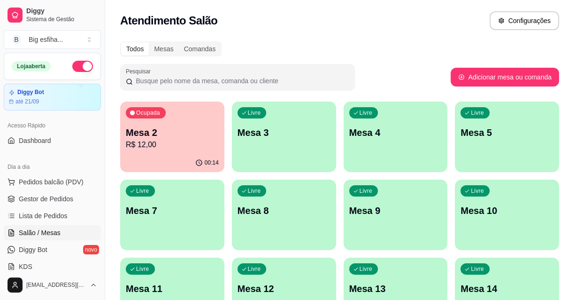
click at [196, 141] on p "R$ 12,00" at bounding box center [172, 144] width 93 height 11
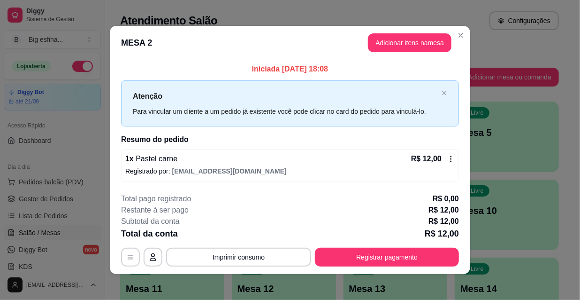
scroll to position [4, 0]
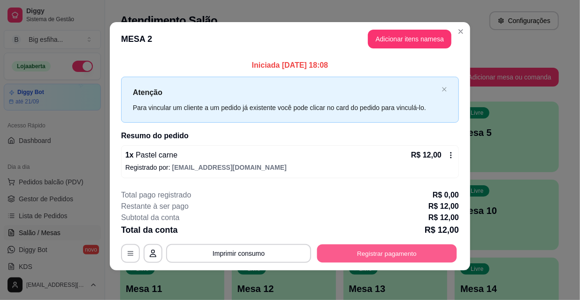
click at [378, 247] on button "Registrar pagamento" at bounding box center [387, 253] width 140 height 18
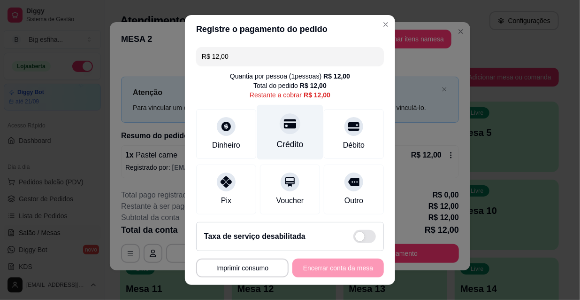
click at [259, 129] on div "Crédito" at bounding box center [290, 132] width 66 height 55
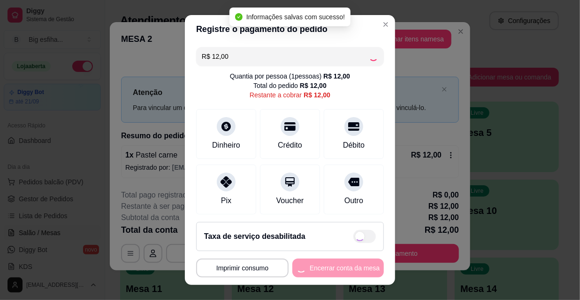
type input "R$ 0,00"
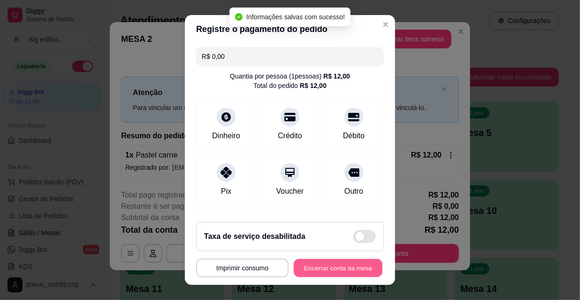
click at [328, 263] on button "Encerrar conta da mesa" at bounding box center [338, 268] width 89 height 18
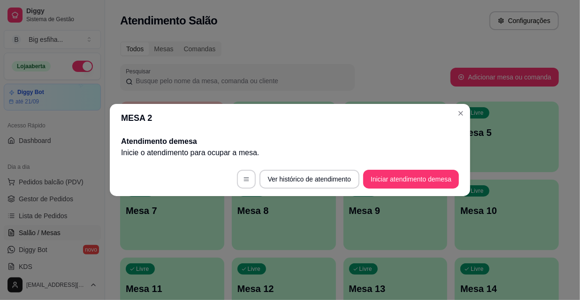
scroll to position [0, 0]
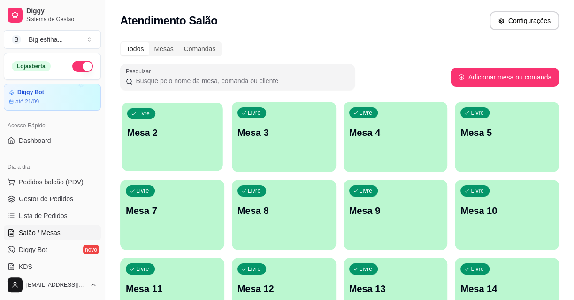
click at [143, 147] on div "Livre Mesa 2" at bounding box center [172, 130] width 101 height 57
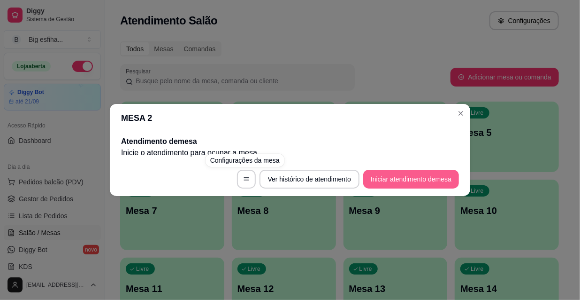
click at [383, 178] on button "Iniciar atendimento de mesa" at bounding box center [411, 178] width 96 height 19
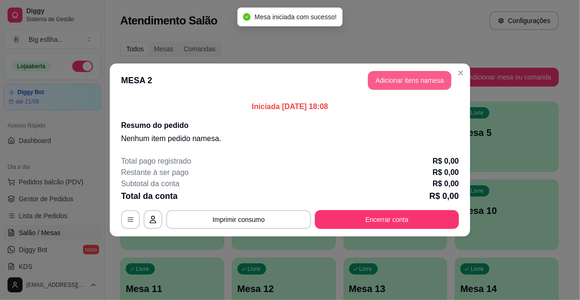
click at [411, 78] on button "Adicionar itens na mesa" at bounding box center [410, 80] width 84 height 19
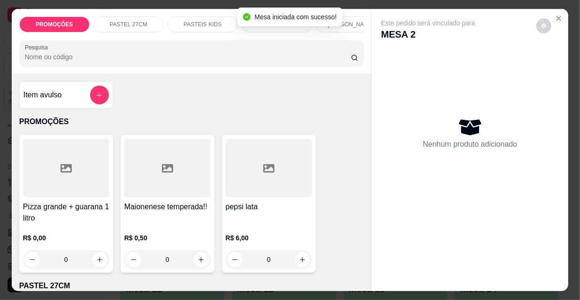
click at [348, 21] on p "[PERSON_NAME]" at bounding box center [351, 25] width 46 height 8
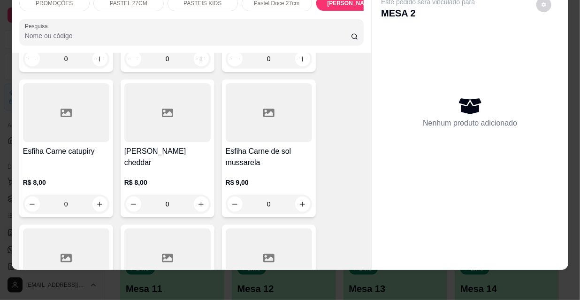
scroll to position [5400, 0]
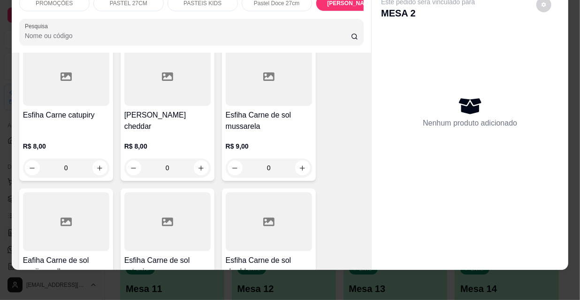
click at [62, 192] on div at bounding box center [66, 221] width 86 height 59
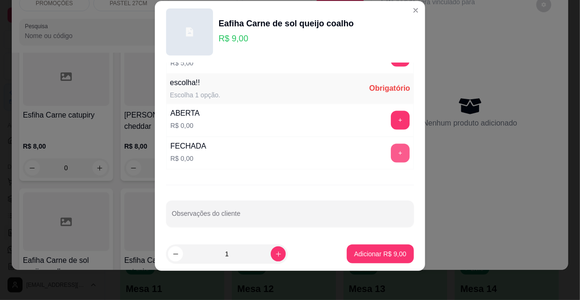
scroll to position [15, 0]
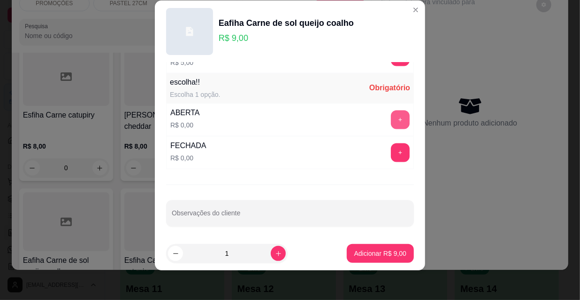
click at [391, 110] on button "+" at bounding box center [400, 119] width 19 height 19
click at [378, 244] on footer "1 Adicionar R$ 9,00" at bounding box center [290, 253] width 270 height 34
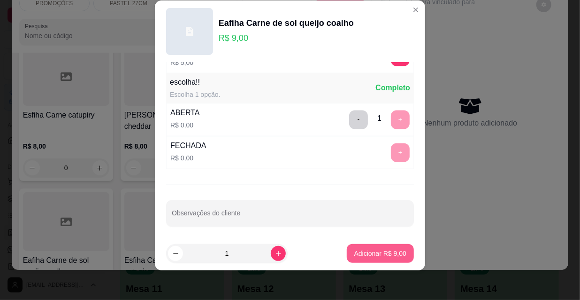
click at [380, 252] on p "Adicionar R$ 9,00" at bounding box center [380, 252] width 52 height 9
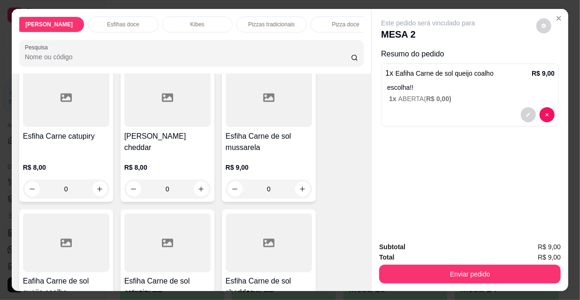
scroll to position [0, 541]
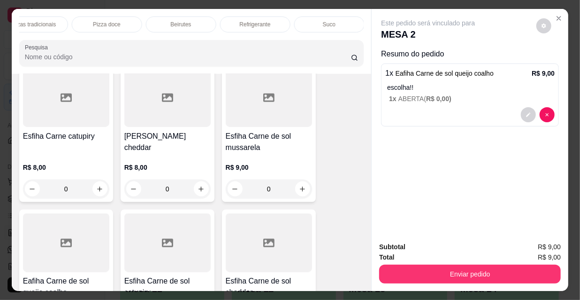
click at [319, 25] on div "Suco" at bounding box center [329, 24] width 70 height 16
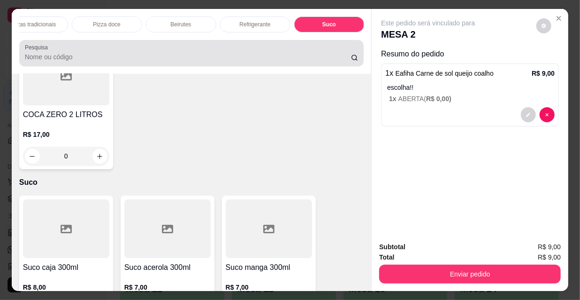
scroll to position [24, 0]
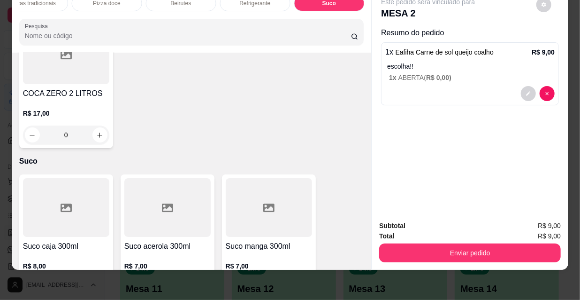
click at [196, 278] on div "0" at bounding box center [167, 287] width 86 height 19
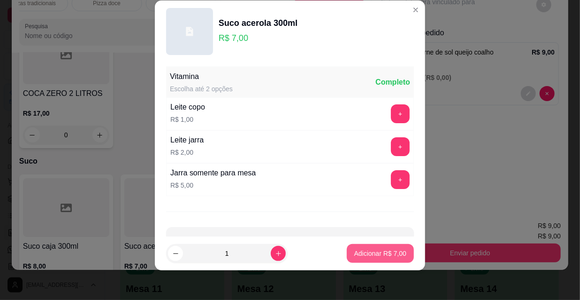
click at [380, 250] on p "Adicionar R$ 7,00" at bounding box center [380, 252] width 52 height 9
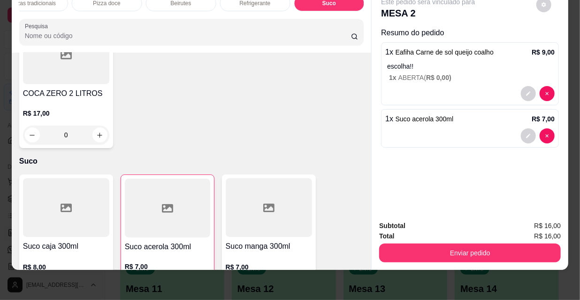
type input "1"
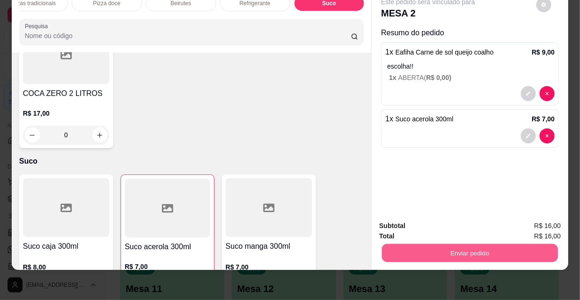
click at [498, 243] on button "Enviar pedido" at bounding box center [470, 252] width 176 height 18
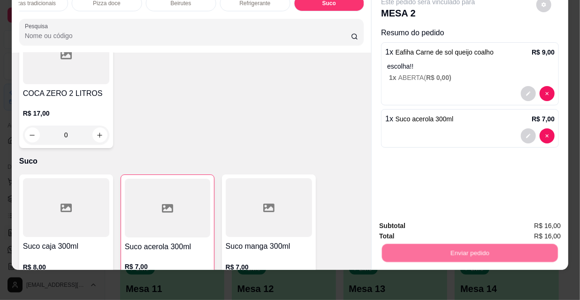
click at [467, 217] on button "Não registrar e enviar pedido" at bounding box center [440, 223] width 98 height 18
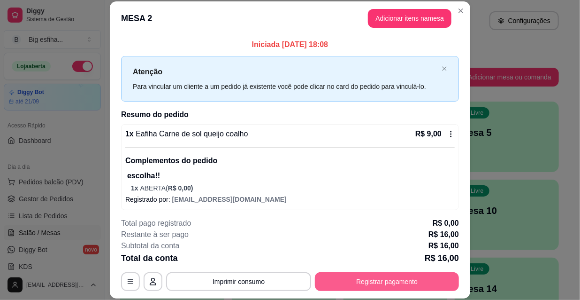
click at [395, 282] on button "Registrar pagamento" at bounding box center [387, 281] width 144 height 19
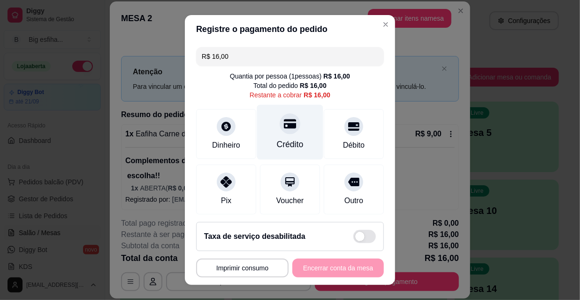
click at [283, 135] on div "Crédito" at bounding box center [290, 132] width 66 height 55
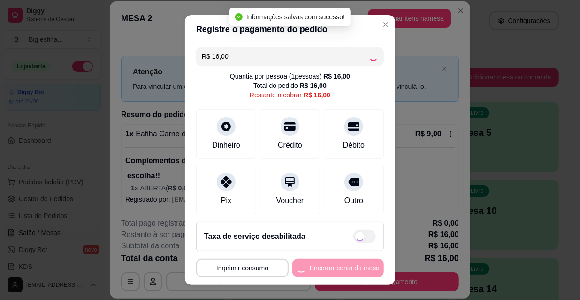
type input "R$ 0,00"
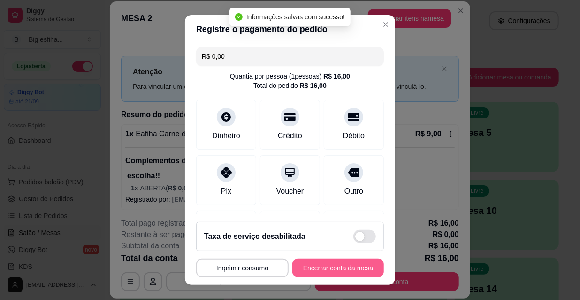
click at [340, 269] on button "Encerrar conta da mesa" at bounding box center [338, 267] width 92 height 19
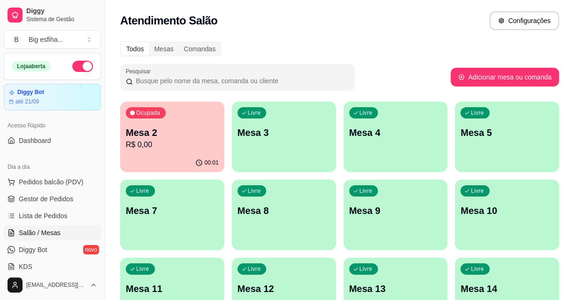
click at [189, 149] on p "R$ 0,00" at bounding box center [172, 144] width 93 height 11
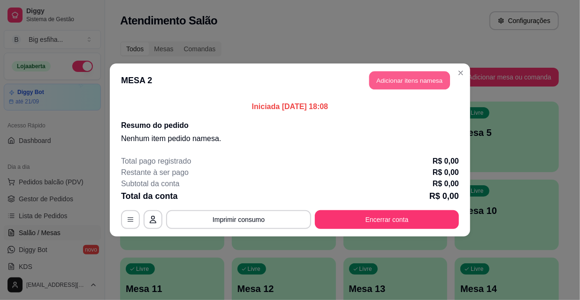
click at [394, 81] on button "Adicionar itens na mesa" at bounding box center [409, 80] width 81 height 18
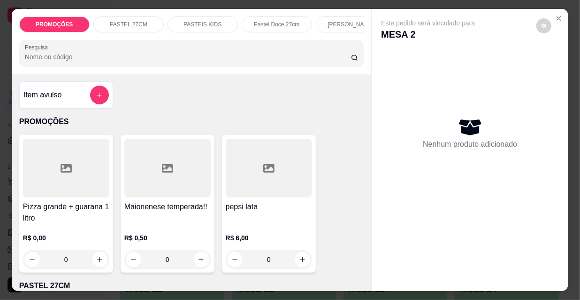
scroll to position [0, 541]
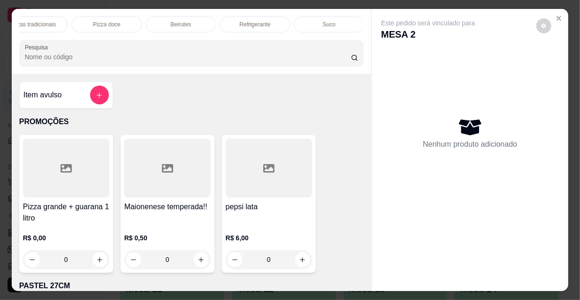
click at [45, 21] on p "Pizzas tradicionais" at bounding box center [32, 25] width 46 height 8
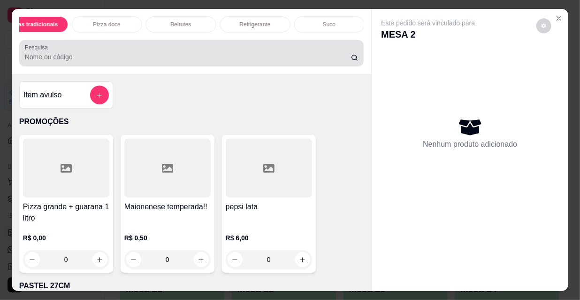
scroll to position [24, 0]
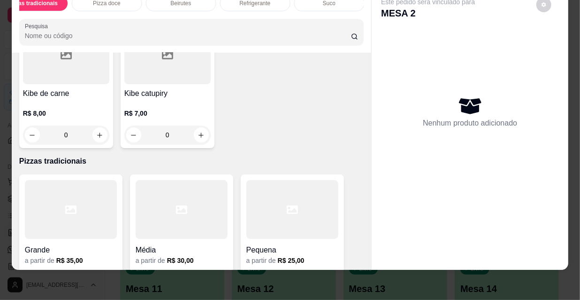
click at [19, 174] on div "Grande a partir de R$ 35,00" at bounding box center [70, 234] width 103 height 121
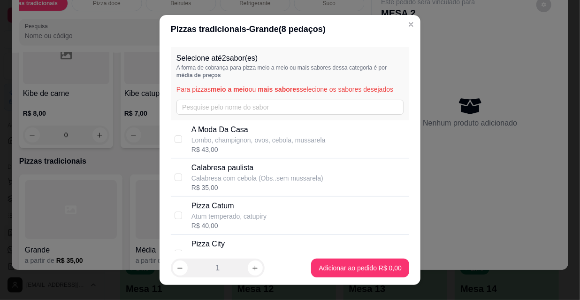
scroll to position [42, 0]
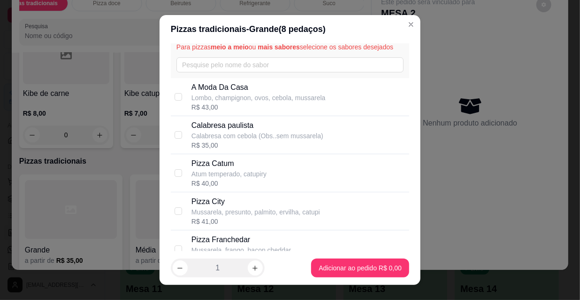
click at [235, 93] on p "Lombo, champignon, ovos, cebola, mussarela" at bounding box center [259, 97] width 134 height 9
checkbox input "true"
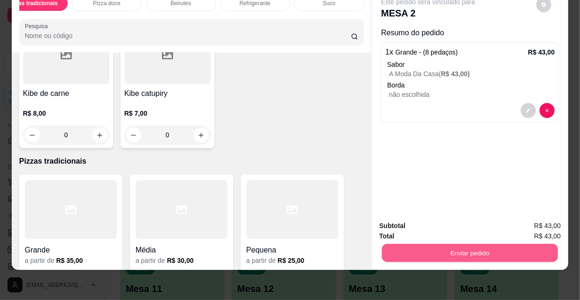
click at [390, 244] on button "Enviar pedido" at bounding box center [470, 252] width 176 height 18
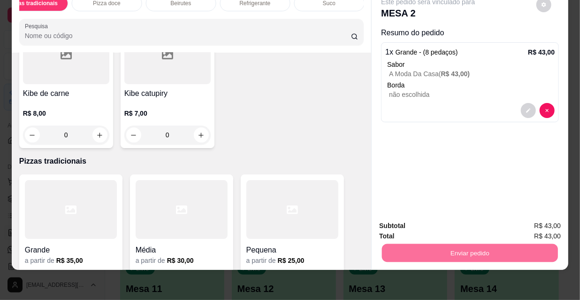
click at [404, 222] on button "Não registrar e enviar pedido" at bounding box center [439, 223] width 95 height 17
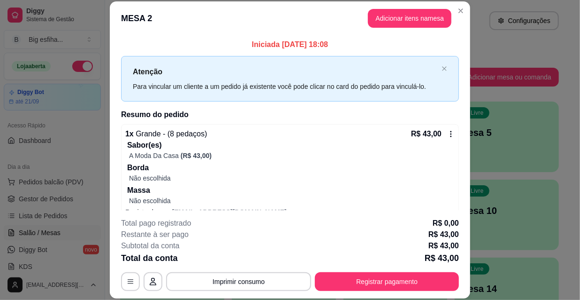
scroll to position [16, 0]
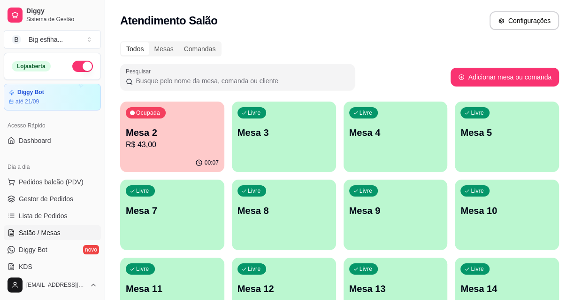
click at [268, 154] on div "Livre Mesa 3" at bounding box center [284, 130] width 104 height 59
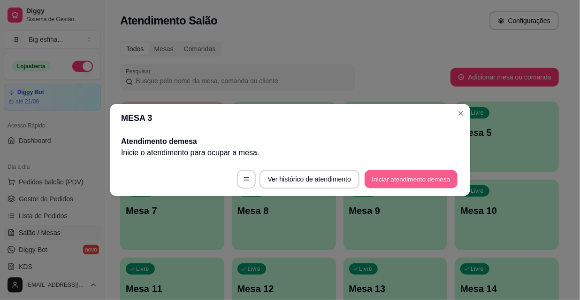
click at [425, 176] on button "Iniciar atendimento de mesa" at bounding box center [411, 179] width 93 height 18
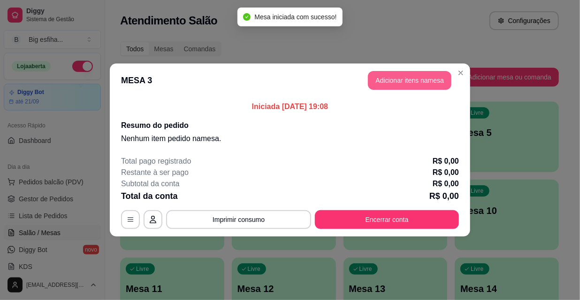
click at [396, 82] on button "Adicionar itens na mesa" at bounding box center [410, 80] width 84 height 19
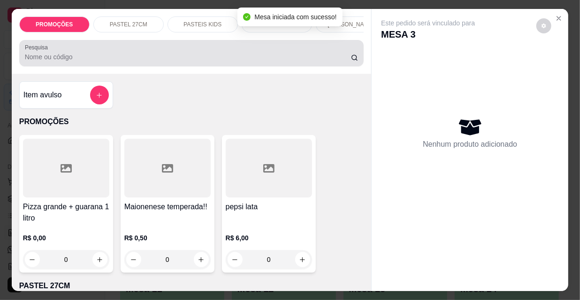
click at [45, 56] on input "Pesquisa" at bounding box center [188, 56] width 326 height 9
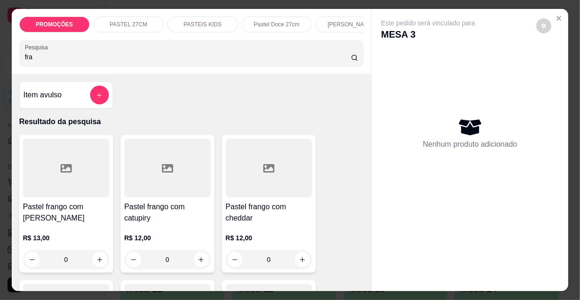
type input "fra"
click at [42, 195] on div at bounding box center [66, 167] width 86 height 59
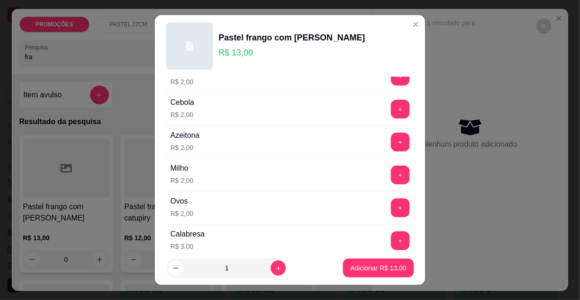
scroll to position [128, 0]
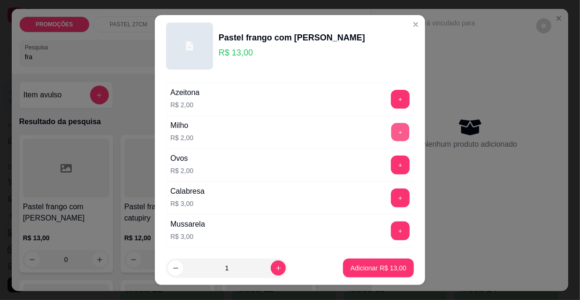
click at [392, 131] on button "+" at bounding box center [401, 132] width 18 height 18
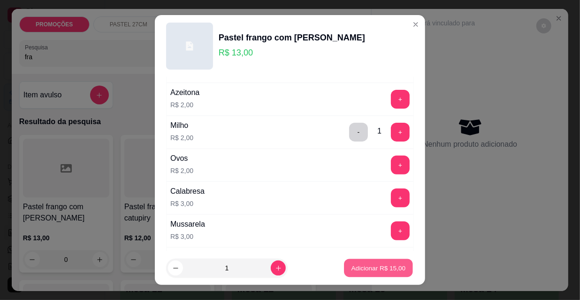
click at [384, 266] on p "Adicionar R$ 15,00" at bounding box center [379, 267] width 54 height 9
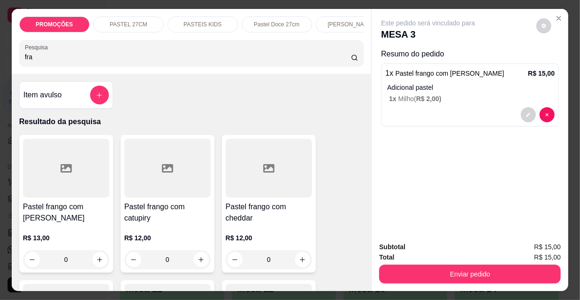
scroll to position [24, 0]
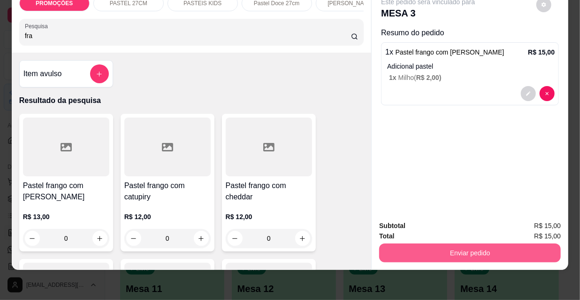
click at [417, 243] on button "Enviar pedido" at bounding box center [470, 252] width 182 height 19
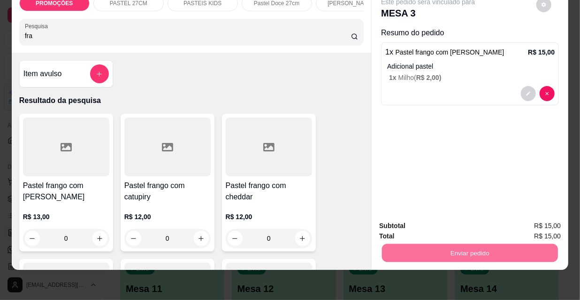
click at [413, 225] on button "Não registrar e enviar pedido" at bounding box center [440, 223] width 98 height 18
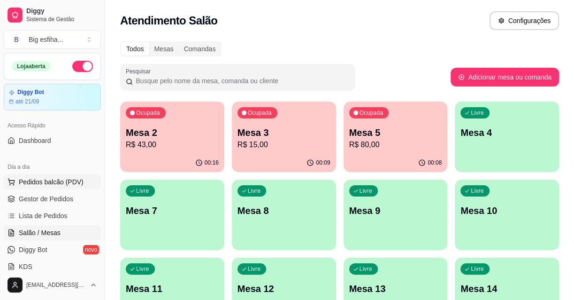
click at [68, 180] on span "Pedidos balcão (PDV)" at bounding box center [51, 181] width 65 height 9
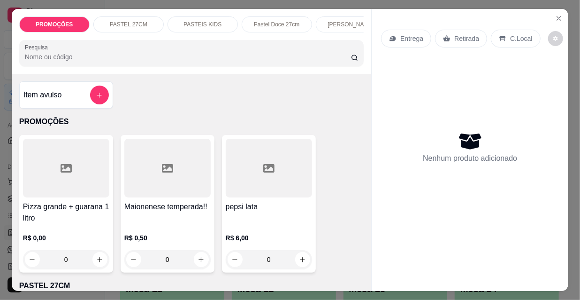
click at [407, 30] on div "Entrega" at bounding box center [406, 39] width 50 height 18
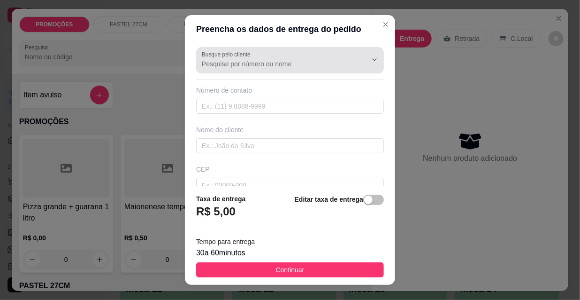
click at [214, 66] on input "Busque pelo cliente" at bounding box center [277, 63] width 150 height 9
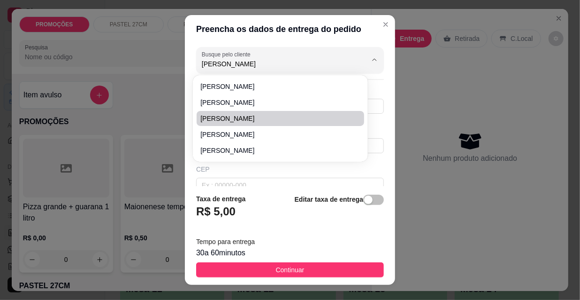
click at [269, 117] on span "[PERSON_NAME]" at bounding box center [275, 118] width 151 height 9
type input "[PERSON_NAME]"
type input "85999204667"
type input "[PERSON_NAME]"
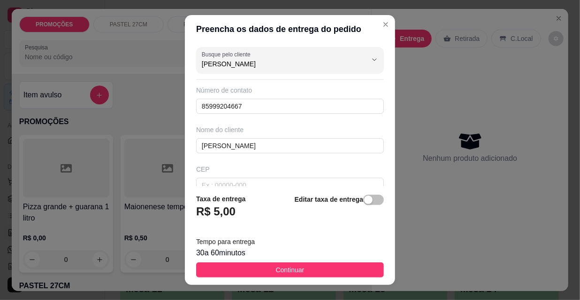
click at [521, 103] on div "Nenhum produto adicionado" at bounding box center [470, 147] width 178 height 184
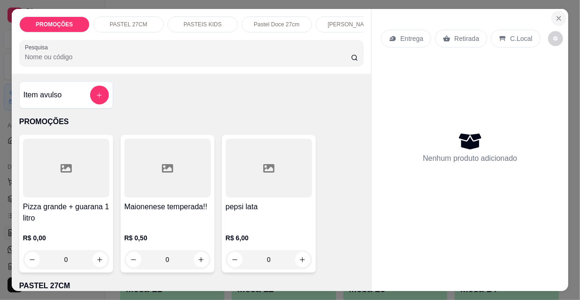
click at [555, 15] on icon "Close" at bounding box center [559, 19] width 8 height 8
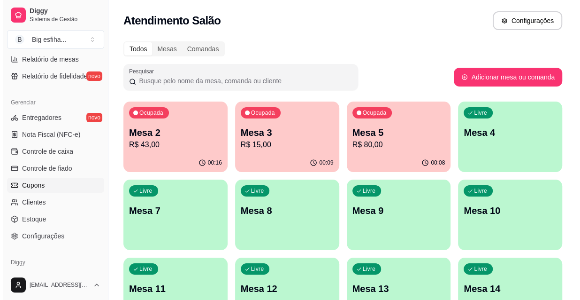
scroll to position [341, 0]
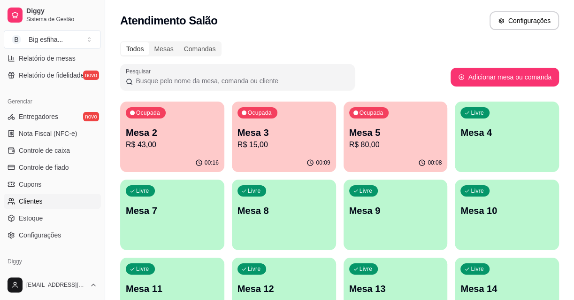
click at [56, 202] on link "Clientes" at bounding box center [52, 200] width 97 height 15
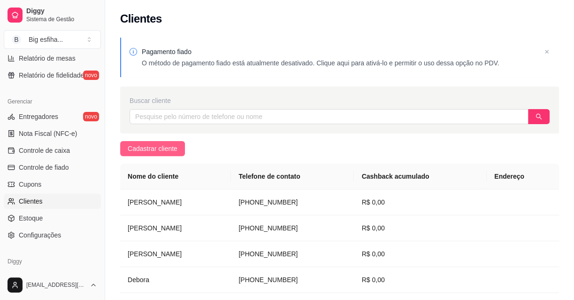
click at [173, 142] on button "Cadastrar cliente" at bounding box center [152, 148] width 65 height 15
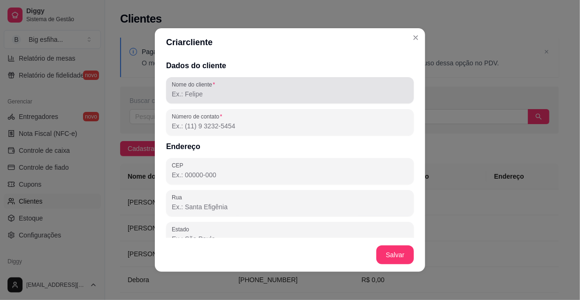
click at [193, 99] on div at bounding box center [290, 90] width 237 height 19
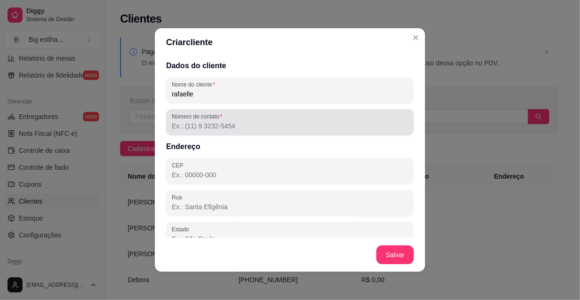
type input "rafaelle"
click at [198, 125] on input "Número de contato" at bounding box center [290, 125] width 237 height 9
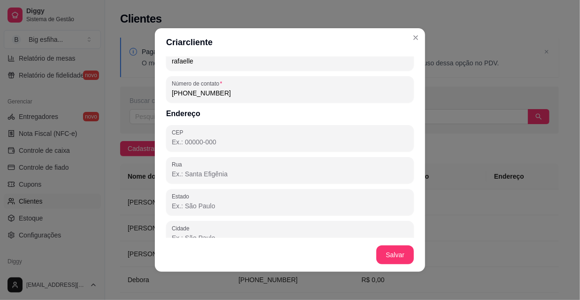
scroll to position [85, 0]
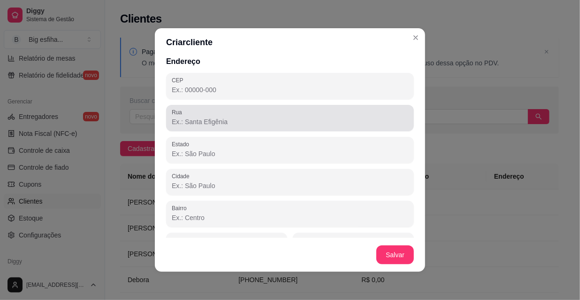
type input "[PHONE_NUMBER]"
click at [224, 125] on input "Rua" at bounding box center [290, 121] width 237 height 9
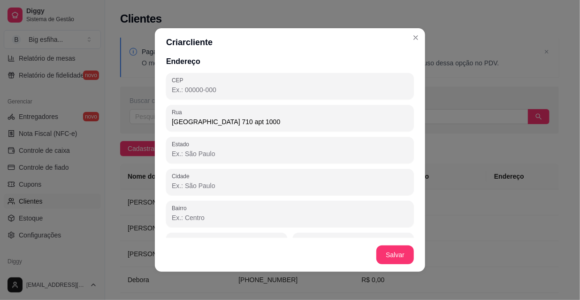
type input "[GEOGRAPHIC_DATA] 710 apt 1000"
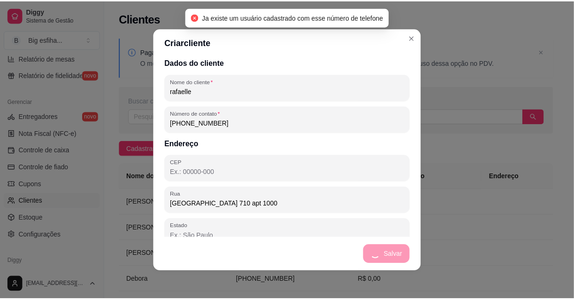
scroll to position [0, 0]
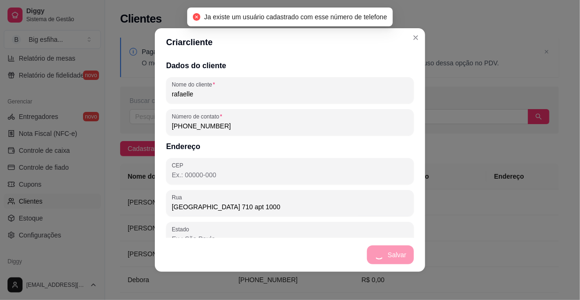
drag, startPoint x: 236, startPoint y: 126, endPoint x: 165, endPoint y: 132, distance: 71.1
click at [166, 132] on div "Número de contato [PHONE_NUMBER]" at bounding box center [290, 122] width 248 height 26
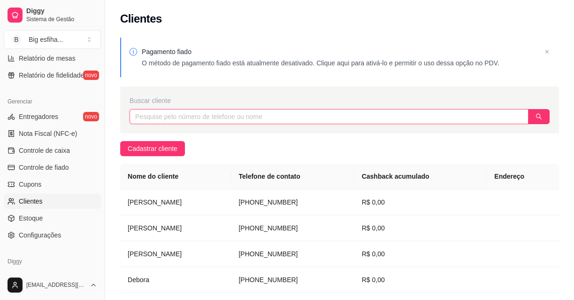
click at [237, 113] on input "text" at bounding box center [329, 116] width 399 height 15
paste input "[PHONE_NUMBER]"
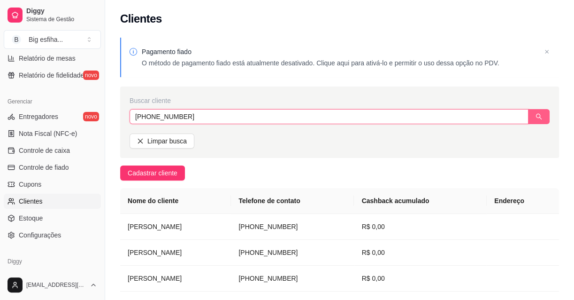
click at [536, 115] on icon "search" at bounding box center [539, 116] width 7 height 7
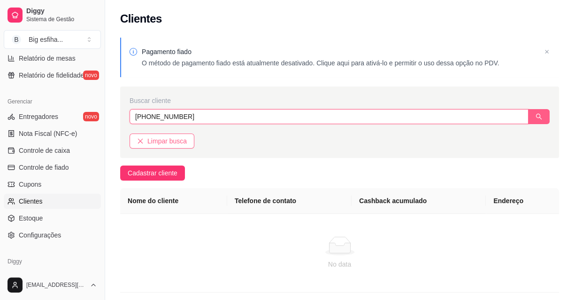
type input "[PHONE_NUMBER]"
click at [147, 147] on button "Limpar busca" at bounding box center [162, 140] width 65 height 15
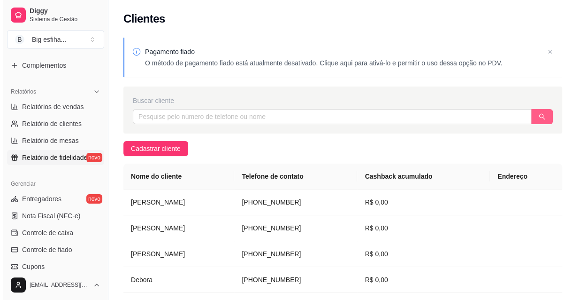
scroll to position [85, 0]
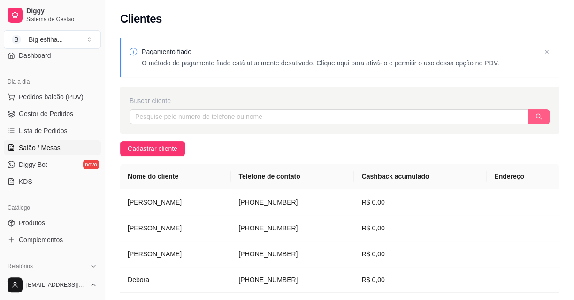
click at [55, 144] on span "Salão / Mesas" at bounding box center [40, 147] width 42 height 9
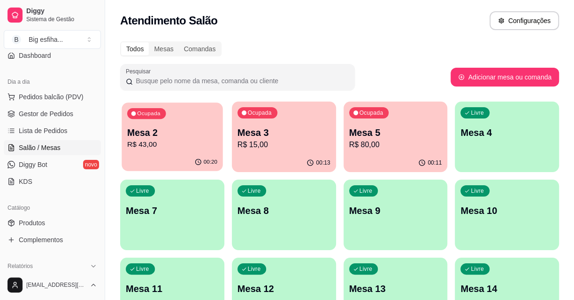
click at [195, 133] on p "Mesa 2" at bounding box center [172, 132] width 90 height 13
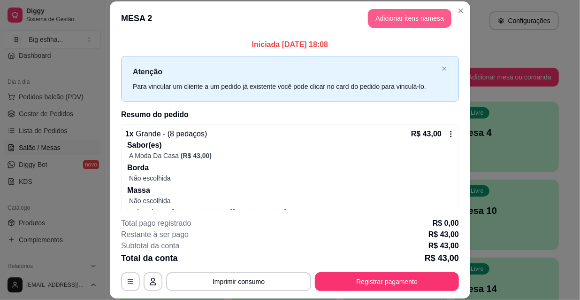
click at [394, 24] on button "Adicionar itens na mesa" at bounding box center [410, 18] width 84 height 19
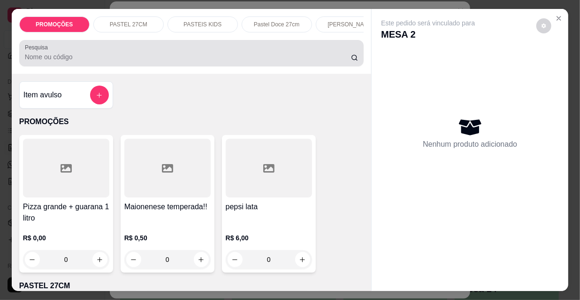
click at [139, 58] on input "Pesquisa" at bounding box center [188, 56] width 326 height 9
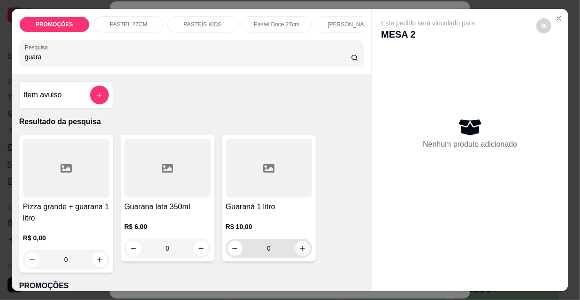
type input "guara"
click at [299, 252] on icon "increase-product-quantity" at bounding box center [302, 248] width 7 height 7
type input "1"
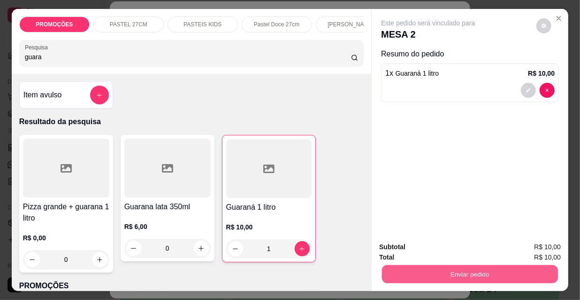
click at [413, 273] on button "Enviar pedido" at bounding box center [470, 273] width 176 height 18
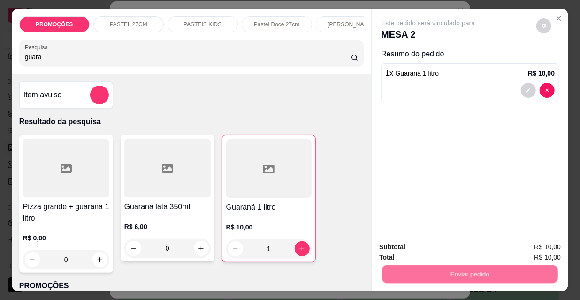
click at [414, 241] on button "Não registrar e enviar pedido" at bounding box center [440, 247] width 98 height 18
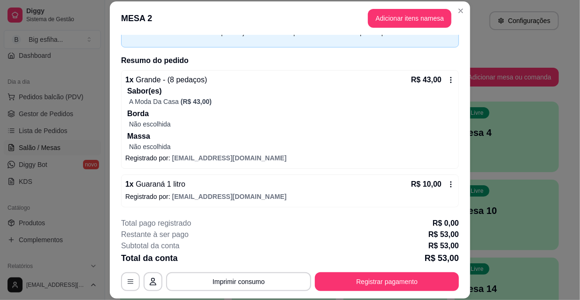
scroll to position [54, 0]
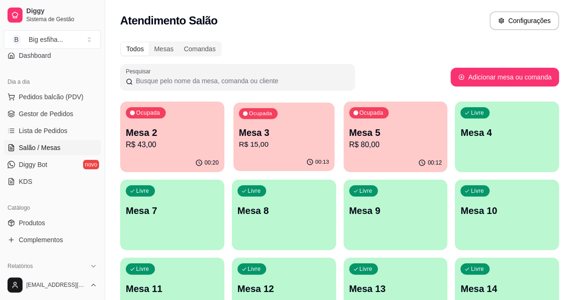
click at [307, 148] on p "R$ 15,00" at bounding box center [284, 144] width 90 height 11
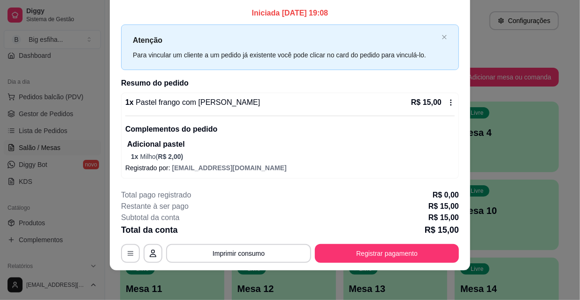
scroll to position [28, 0]
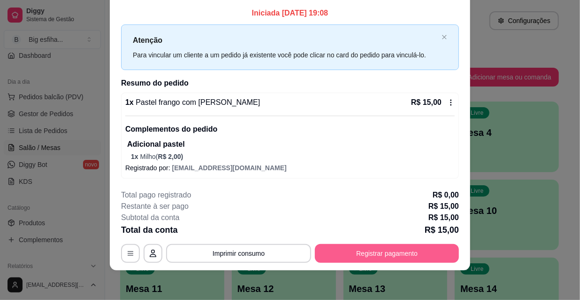
click at [430, 249] on button "Registrar pagamento" at bounding box center [387, 253] width 144 height 19
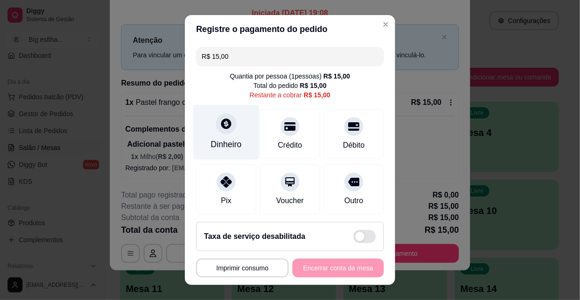
click at [236, 132] on div "Dinheiro" at bounding box center [226, 132] width 66 height 55
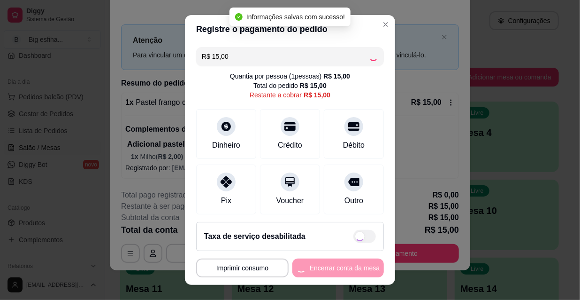
type input "R$ 0,00"
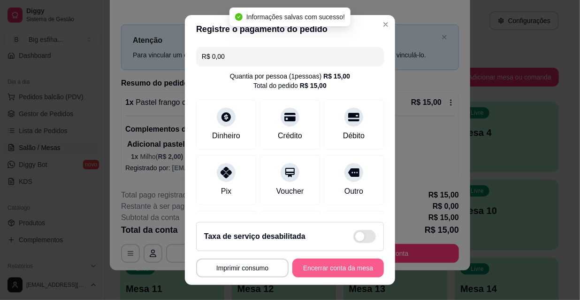
click at [343, 265] on button "Encerrar conta da mesa" at bounding box center [338, 267] width 92 height 19
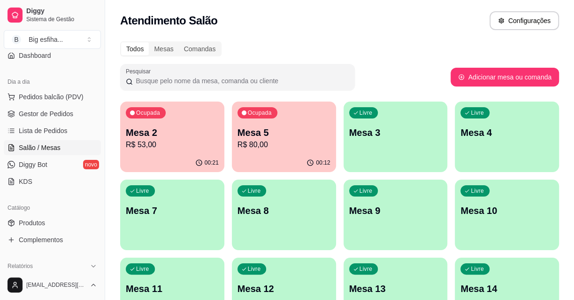
click at [246, 142] on p "R$ 80,00" at bounding box center [284, 144] width 93 height 11
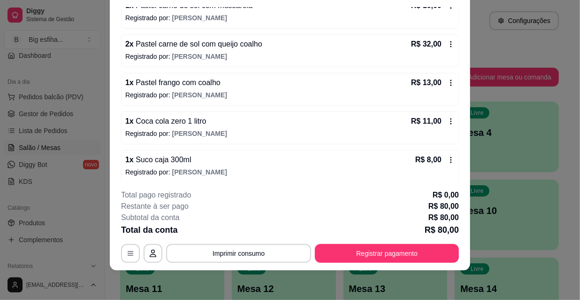
scroll to position [104, 0]
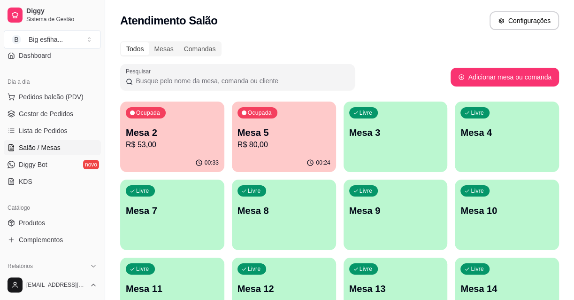
click at [164, 157] on div "00:33" at bounding box center [172, 163] width 104 height 18
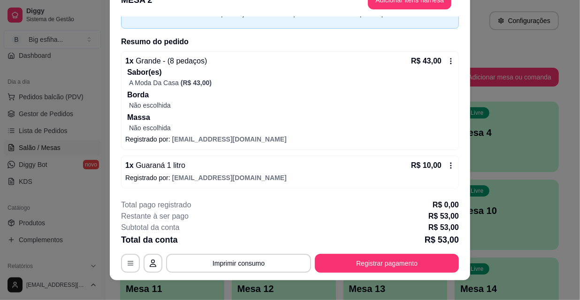
scroll to position [28, 0]
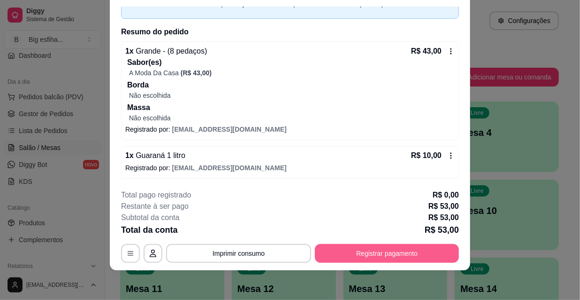
click at [354, 252] on button "Registrar pagamento" at bounding box center [387, 253] width 144 height 19
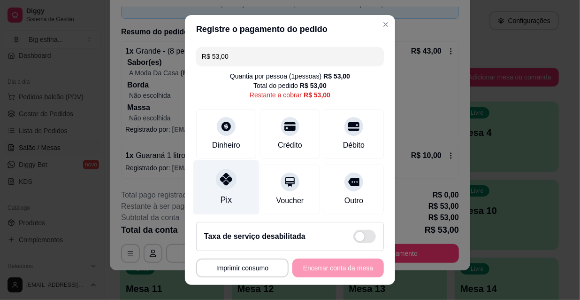
click at [216, 185] on div at bounding box center [226, 179] width 21 height 21
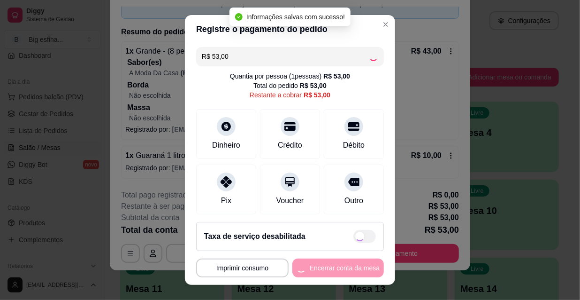
type input "R$ 0,00"
click at [326, 270] on div "**********" at bounding box center [290, 267] width 188 height 19
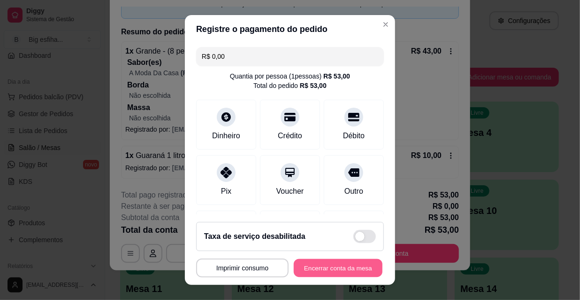
click at [338, 272] on button "Encerrar conta da mesa" at bounding box center [338, 268] width 89 height 18
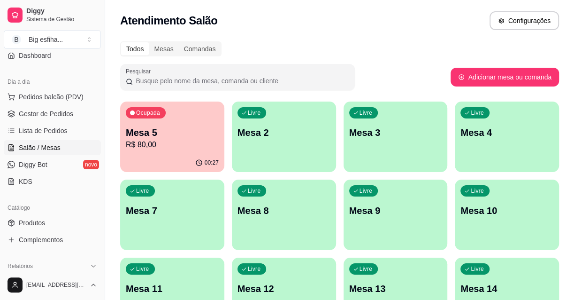
click at [170, 145] on p "R$ 80,00" at bounding box center [172, 144] width 93 height 11
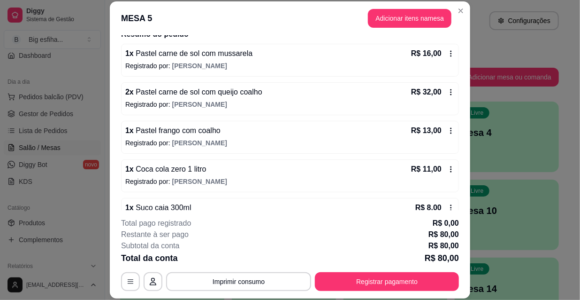
scroll to position [104, 0]
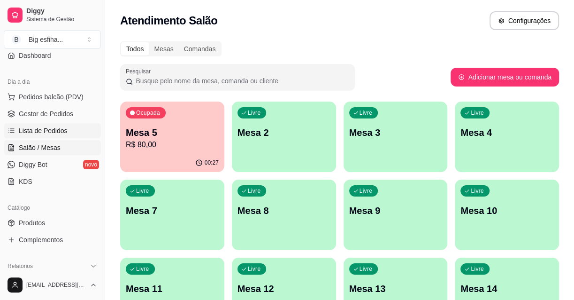
click at [56, 131] on span "Lista de Pedidos" at bounding box center [43, 130] width 49 height 9
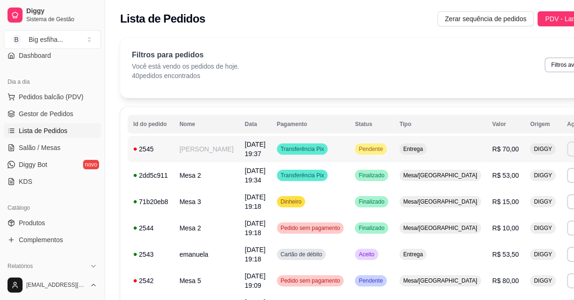
click at [567, 146] on button "Imprimir" at bounding box center [583, 148] width 33 height 15
click at [489, 181] on button "IMPRESSORA" at bounding box center [513, 181] width 68 height 15
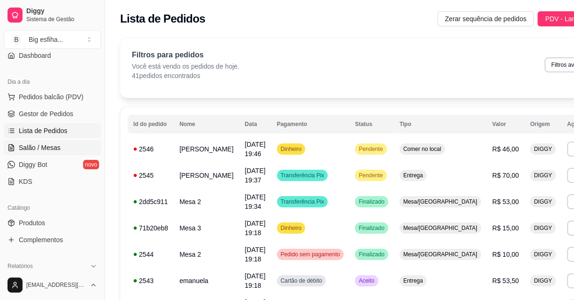
click at [64, 142] on link "Salão / Mesas" at bounding box center [52, 147] width 97 height 15
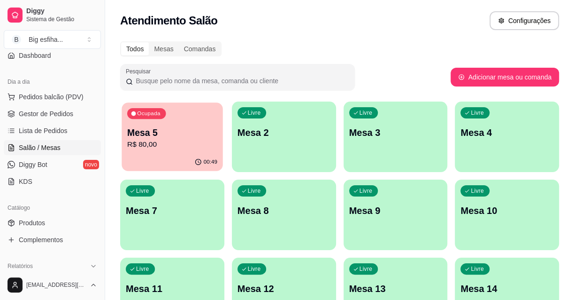
click at [150, 148] on p "R$ 80,00" at bounding box center [172, 144] width 90 height 11
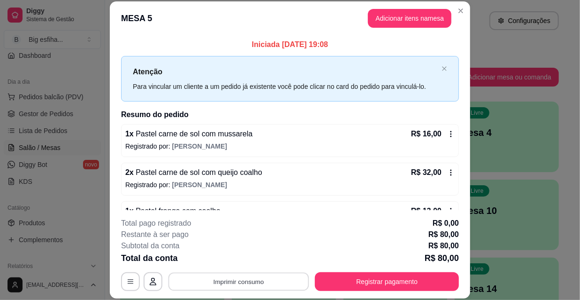
click at [263, 280] on button "Imprimir consumo" at bounding box center [239, 281] width 141 height 18
click at [255, 258] on button "IMPRESSORA" at bounding box center [239, 259] width 66 height 15
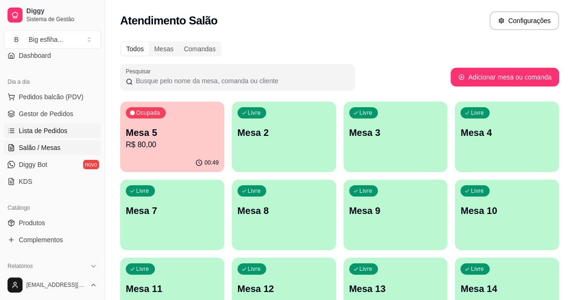
click at [59, 131] on span "Lista de Pedidos" at bounding box center [43, 130] width 49 height 9
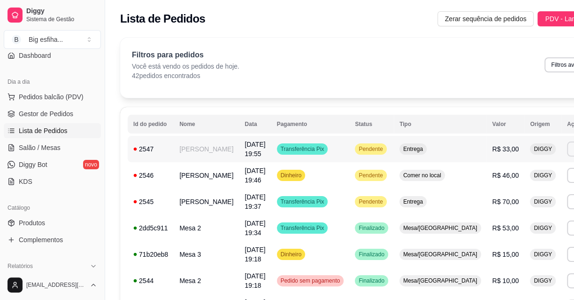
click at [567, 152] on button "Imprimir" at bounding box center [583, 148] width 33 height 15
click at [499, 181] on button "IMPRESSORA" at bounding box center [513, 181] width 66 height 15
click at [54, 148] on span "Salão / Mesas" at bounding box center [40, 147] width 42 height 9
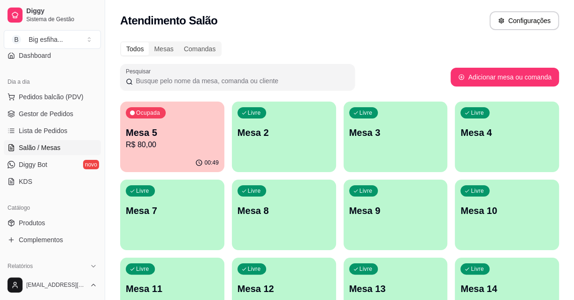
click at [172, 125] on div "Ocupada Mesa 5 R$ 80,00" at bounding box center [172, 127] width 104 height 52
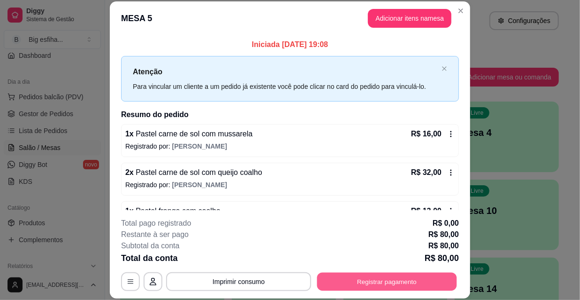
click at [408, 282] on button "Registrar pagamento" at bounding box center [387, 281] width 140 height 18
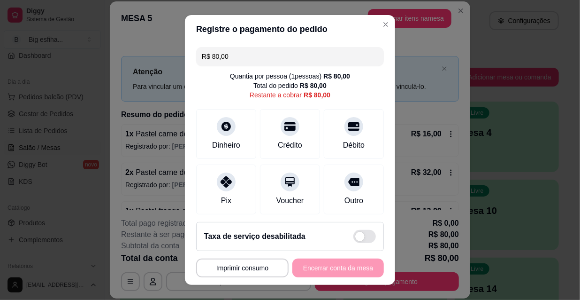
click at [227, 56] on input "R$ 80,00" at bounding box center [290, 56] width 177 height 19
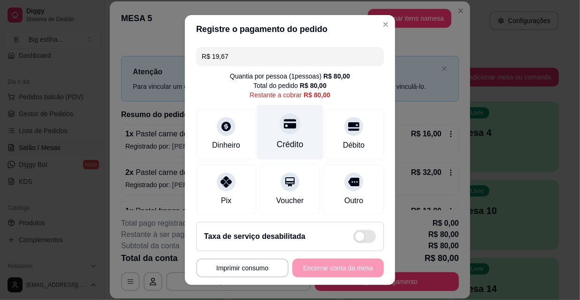
click at [284, 123] on icon at bounding box center [290, 123] width 12 height 12
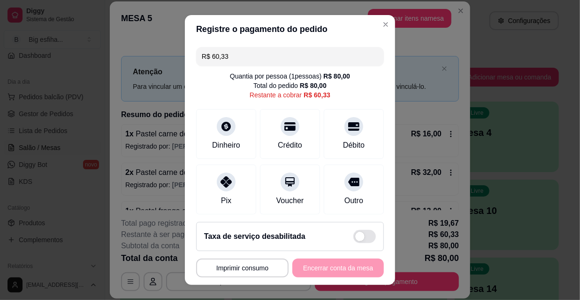
click at [230, 56] on input "R$ 60,33" at bounding box center [290, 56] width 177 height 19
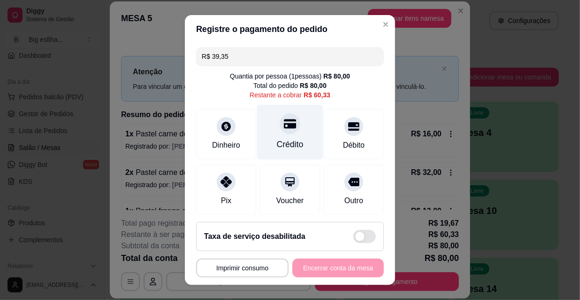
click at [280, 124] on div at bounding box center [290, 123] width 21 height 21
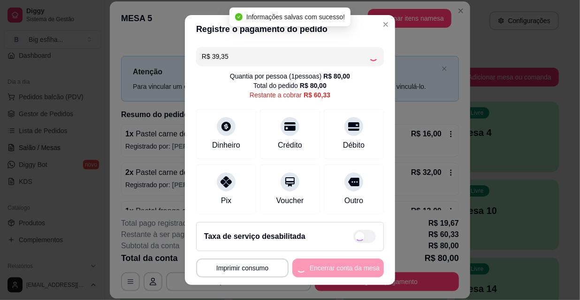
type input "R$ 20,98"
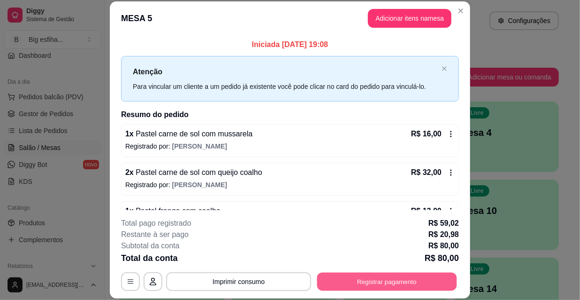
click at [405, 280] on button "Registrar pagamento" at bounding box center [387, 281] width 140 height 18
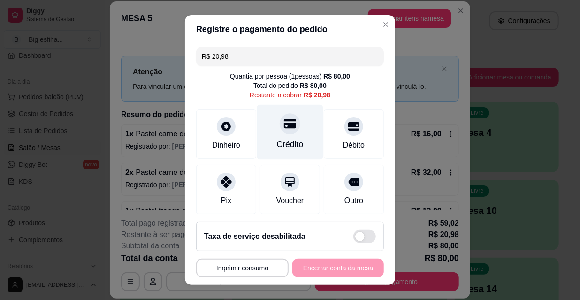
click at [289, 123] on div at bounding box center [290, 123] width 21 height 21
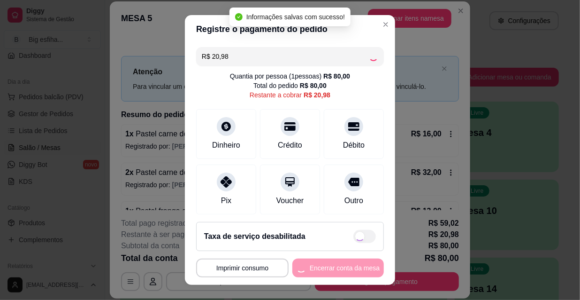
type input "R$ 0,00"
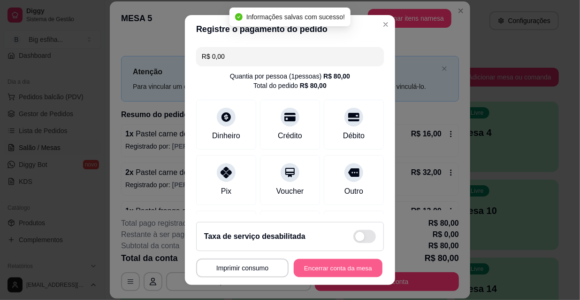
click at [313, 269] on button "Encerrar conta da mesa" at bounding box center [338, 268] width 89 height 18
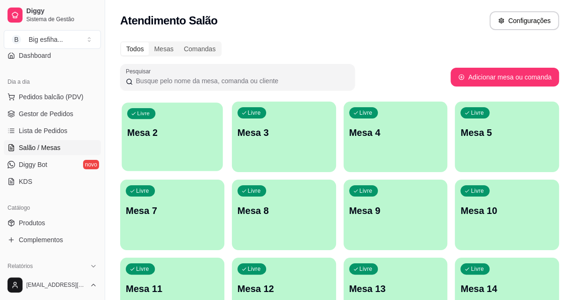
click at [168, 154] on div "Livre Mesa 2" at bounding box center [172, 130] width 101 height 57
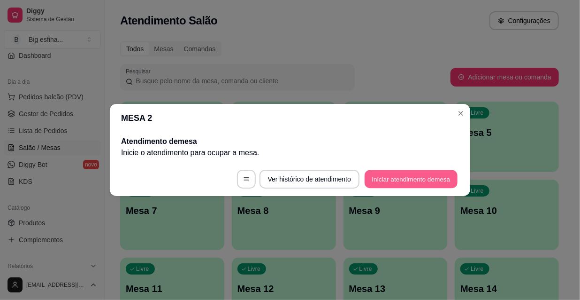
click at [397, 185] on button "Iniciar atendimento de mesa" at bounding box center [411, 179] width 93 height 18
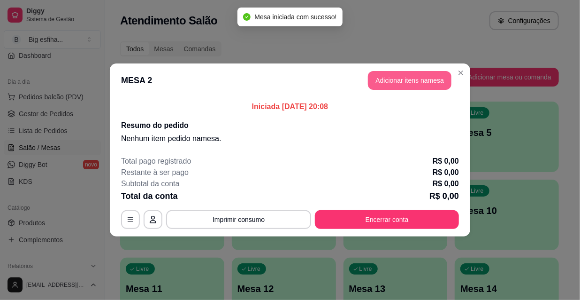
click at [398, 80] on button "Adicionar itens na mesa" at bounding box center [410, 80] width 84 height 19
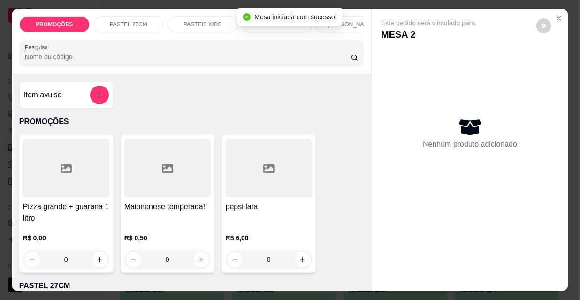
click at [211, 21] on p "PASTEIS KIDS" at bounding box center [203, 25] width 38 height 8
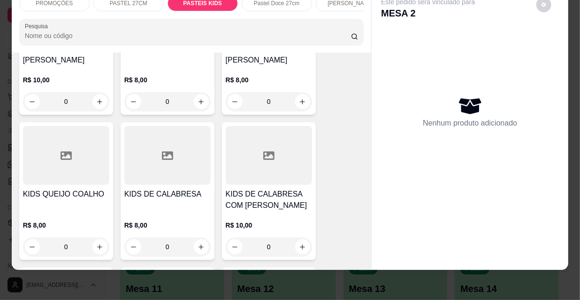
scroll to position [3334, 0]
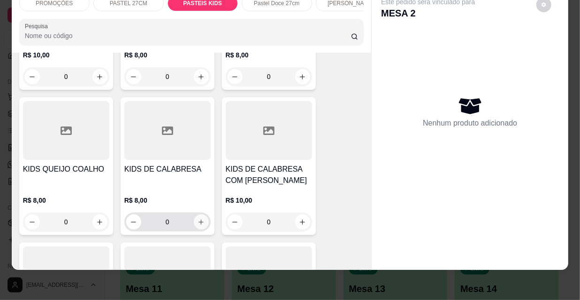
click at [198, 218] on icon "increase-product-quantity" at bounding box center [201, 221] width 7 height 7
type input "1"
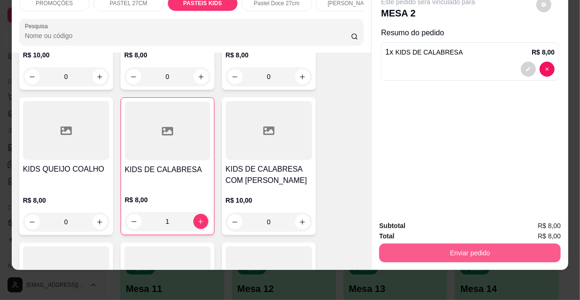
click at [447, 250] on button "Enviar pedido" at bounding box center [470, 252] width 182 height 19
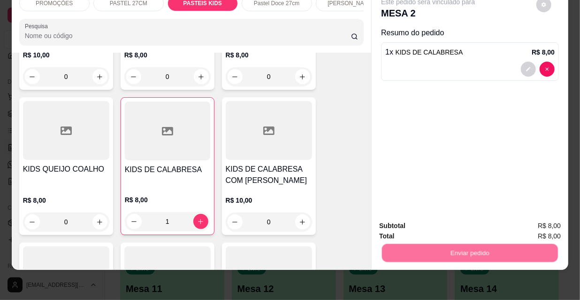
click at [432, 224] on button "Não registrar e enviar pedido" at bounding box center [439, 222] width 95 height 17
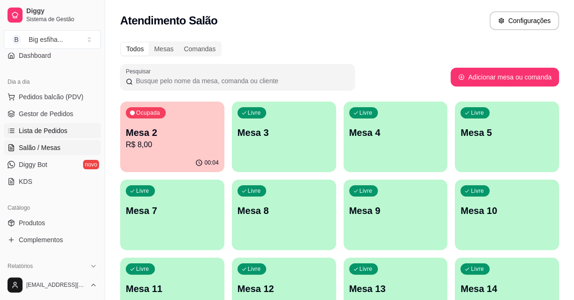
click at [55, 124] on link "Lista de Pedidos" at bounding box center [52, 130] width 97 height 15
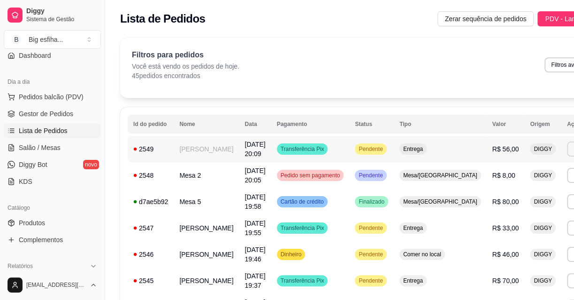
click at [567, 156] on button "Imprimir" at bounding box center [583, 148] width 33 height 15
click at [511, 198] on button "IMPRESSORA" at bounding box center [513, 195] width 66 height 15
click at [42, 150] on span "Salão / Mesas" at bounding box center [40, 147] width 42 height 9
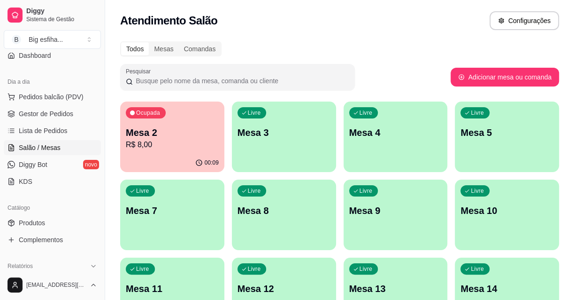
click at [160, 138] on p "Mesa 2" at bounding box center [172, 132] width 93 height 13
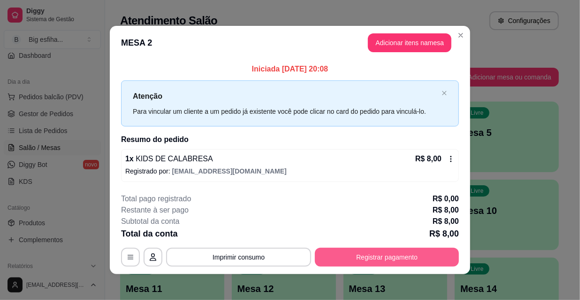
click at [382, 261] on button "Registrar pagamento" at bounding box center [387, 256] width 144 height 19
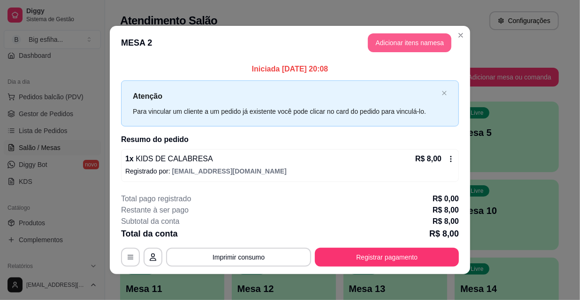
click at [446, 45] on button "Adicionar itens na mesa" at bounding box center [410, 42] width 84 height 19
click at [214, 61] on input "Pesquisa" at bounding box center [188, 56] width 326 height 9
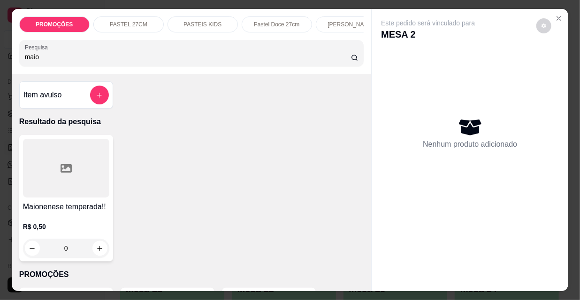
type input "maio"
click at [84, 160] on div at bounding box center [66, 167] width 86 height 59
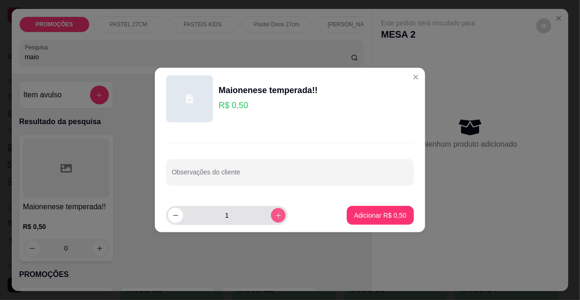
click at [275, 214] on icon "increase-product-quantity" at bounding box center [278, 215] width 7 height 7
type input "4"
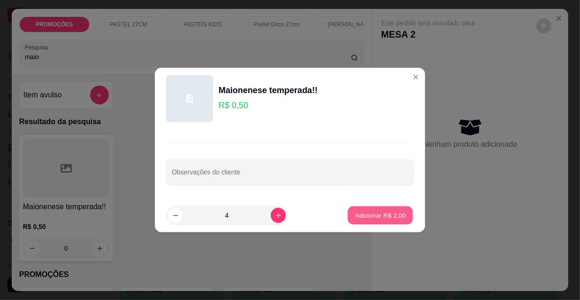
click at [361, 215] on p "Adicionar R$ 2,00" at bounding box center [380, 214] width 51 height 9
type input "4"
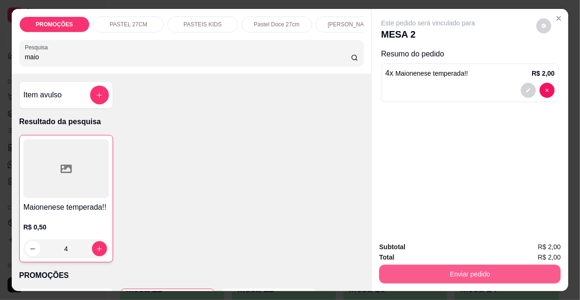
click at [404, 268] on button "Enviar pedido" at bounding box center [470, 273] width 182 height 19
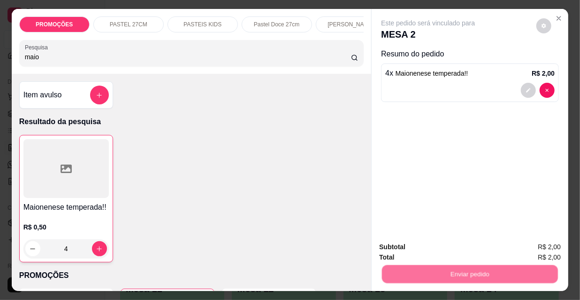
click at [394, 241] on button "Não registrar e enviar pedido" at bounding box center [440, 247] width 98 height 18
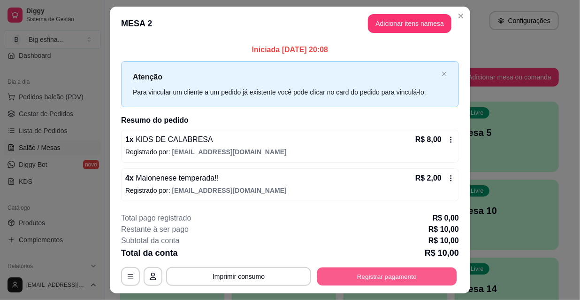
click at [376, 283] on button "Registrar pagamento" at bounding box center [387, 276] width 140 height 18
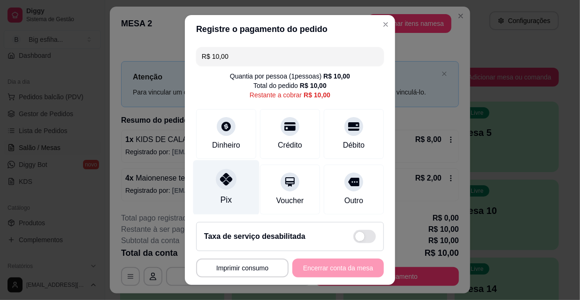
click at [214, 191] on div "Pix" at bounding box center [226, 187] width 66 height 55
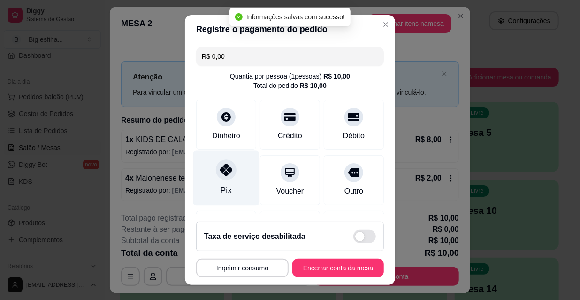
type input "R$ 0,00"
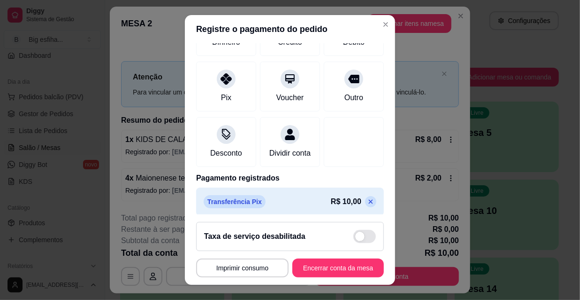
scroll to position [109, 0]
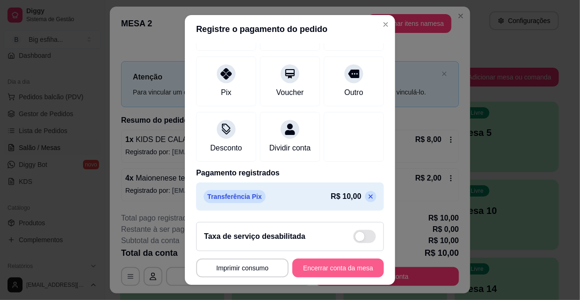
click at [335, 267] on button "Encerrar conta da mesa" at bounding box center [338, 267] width 92 height 19
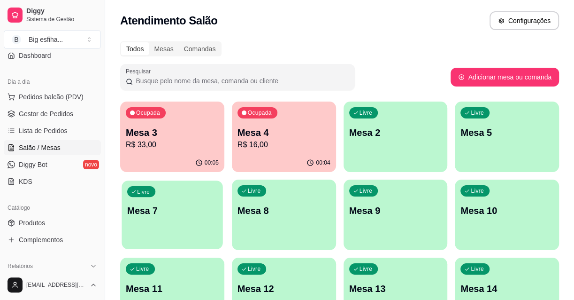
click at [183, 226] on div "Livre Mesa 7" at bounding box center [172, 208] width 101 height 57
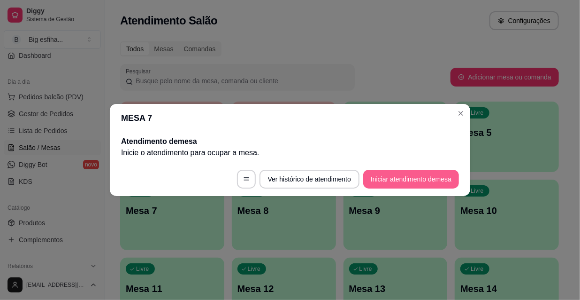
click at [424, 179] on button "Iniciar atendimento de mesa" at bounding box center [411, 178] width 96 height 19
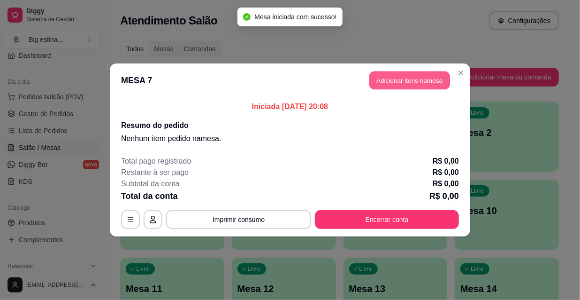
click at [390, 84] on button "Adicionar itens na mesa" at bounding box center [409, 80] width 81 height 18
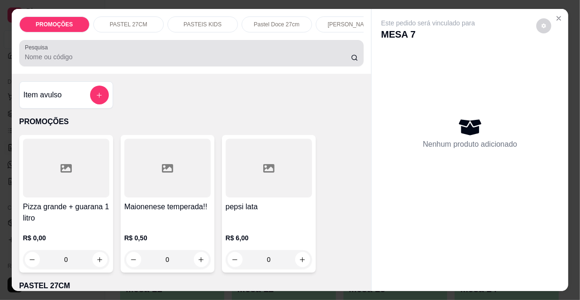
click at [260, 61] on input "Pesquisa" at bounding box center [188, 56] width 326 height 9
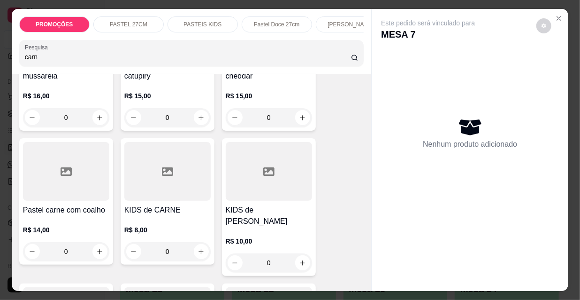
scroll to position [427, 0]
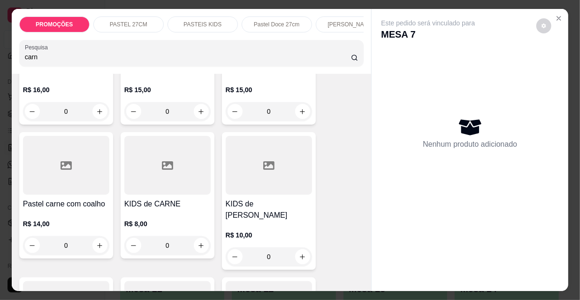
drag, startPoint x: 42, startPoint y: 60, endPoint x: 32, endPoint y: 62, distance: 10.6
click at [30, 60] on input "carn" at bounding box center [188, 56] width 326 height 9
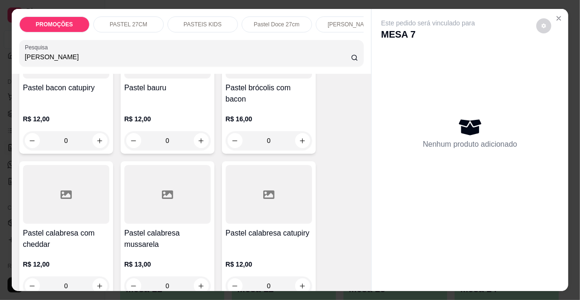
scroll to position [896, 0]
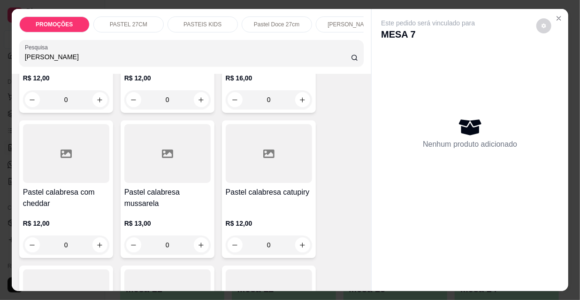
click at [30, 58] on input "[PERSON_NAME]" at bounding box center [188, 56] width 326 height 9
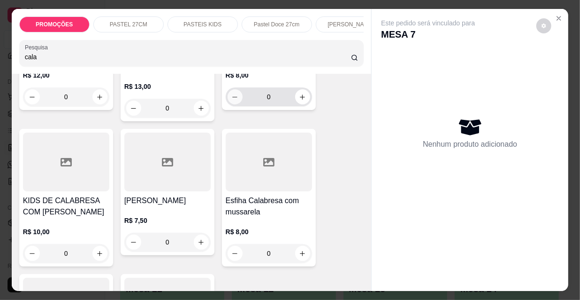
scroll to position [299, 0]
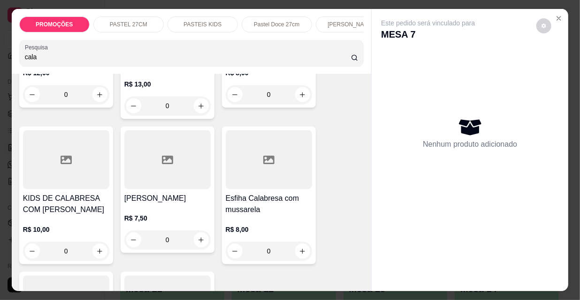
type input "cala"
click at [255, 173] on div at bounding box center [269, 159] width 86 height 59
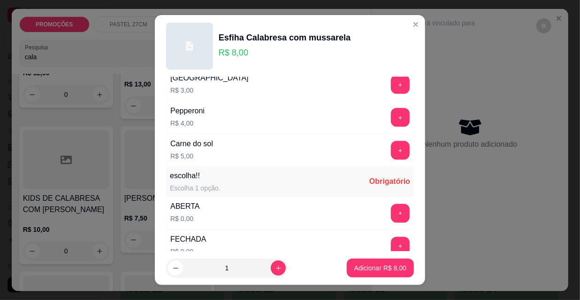
scroll to position [780, 0]
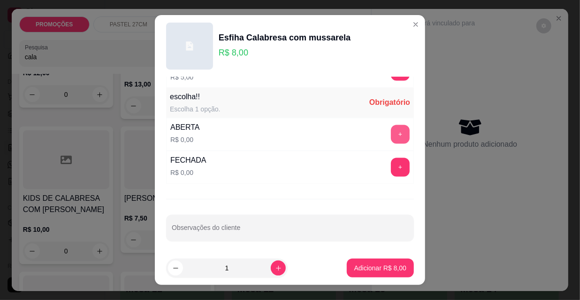
click at [391, 131] on button "+" at bounding box center [400, 134] width 19 height 19
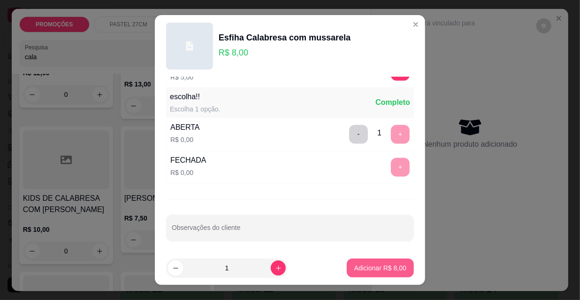
click at [375, 277] on button "Adicionar R$ 8,00" at bounding box center [380, 267] width 67 height 19
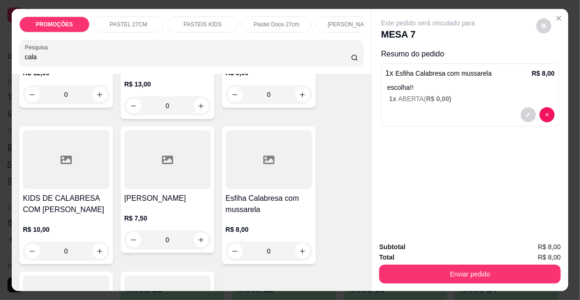
drag, startPoint x: 21, startPoint y: 60, endPoint x: 1, endPoint y: 61, distance: 19.7
click at [0, 61] on div "PROMOÇÕES PASTEL 27CM PASTEIS KIDS Pastel Doce 27cm Esfihas Salgadas Esfihas do…" at bounding box center [290, 150] width 580 height 300
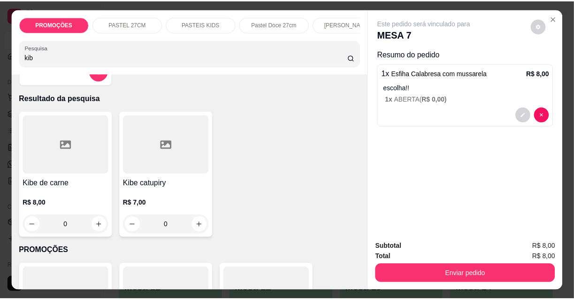
scroll to position [0, 0]
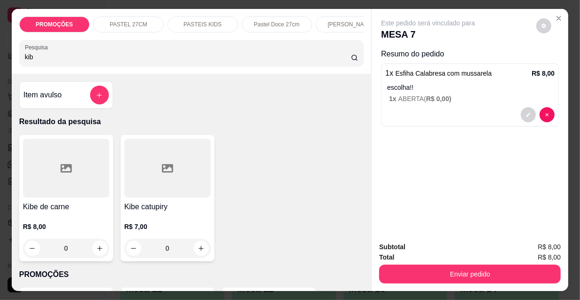
type input "kib"
click at [52, 175] on div at bounding box center [66, 167] width 86 height 59
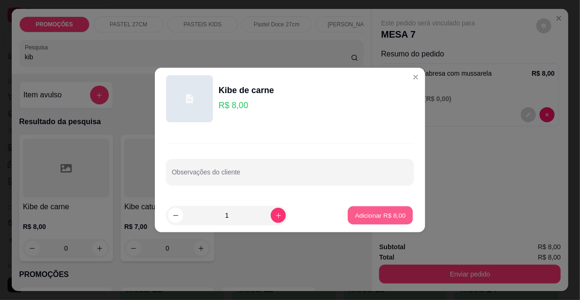
click at [361, 214] on p "Adicionar R$ 8,00" at bounding box center [380, 214] width 51 height 9
type input "1"
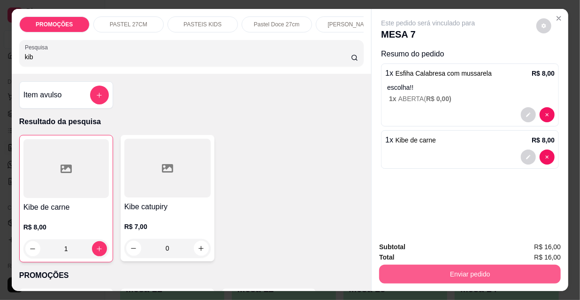
click at [519, 269] on button "Enviar pedido" at bounding box center [470, 273] width 182 height 19
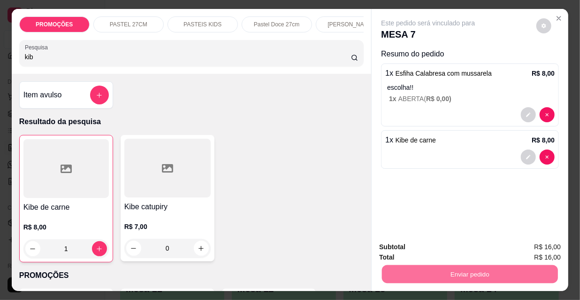
click at [417, 251] on button "Não registrar e enviar pedido" at bounding box center [440, 247] width 98 height 18
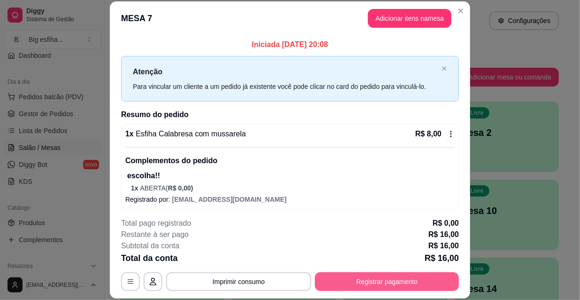
click at [394, 281] on button "Registrar pagamento" at bounding box center [387, 281] width 144 height 19
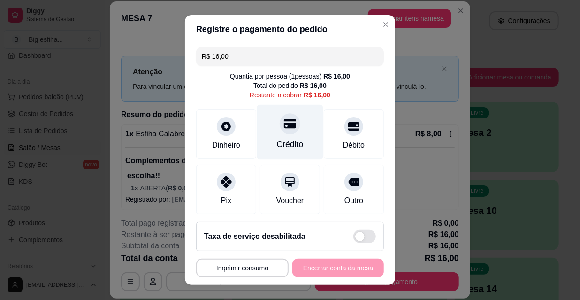
click at [292, 128] on div "Crédito" at bounding box center [290, 132] width 66 height 55
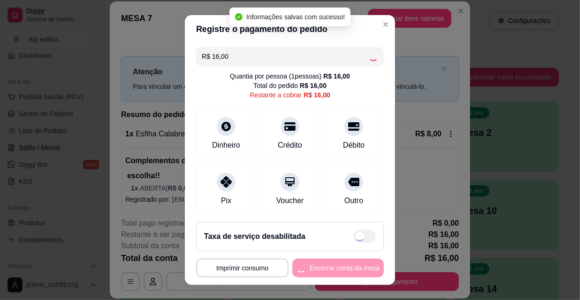
type input "R$ 0,00"
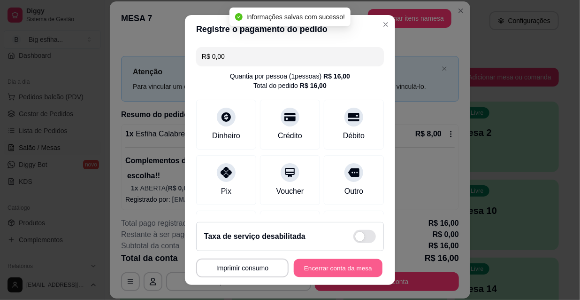
click at [352, 262] on button "Encerrar conta da mesa" at bounding box center [338, 268] width 89 height 18
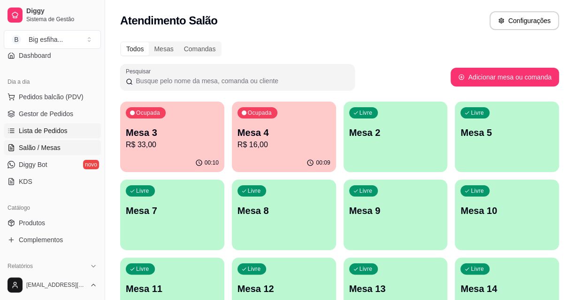
click at [17, 131] on link "Lista de Pedidos" at bounding box center [52, 130] width 97 height 15
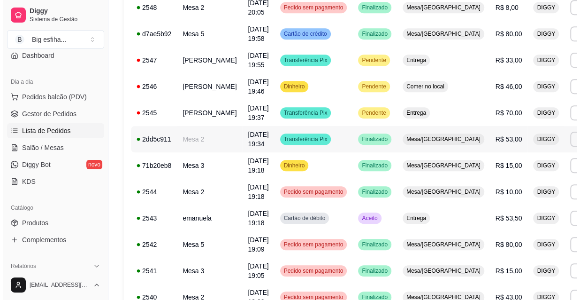
scroll to position [341, 0]
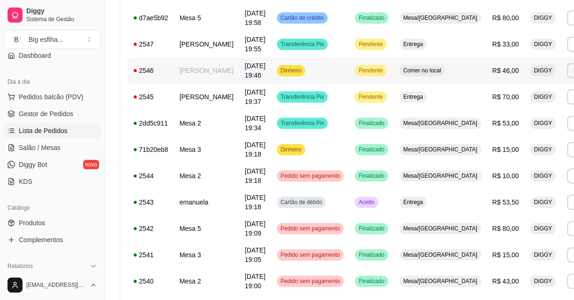
click at [293, 84] on td "Dinheiro" at bounding box center [310, 70] width 78 height 26
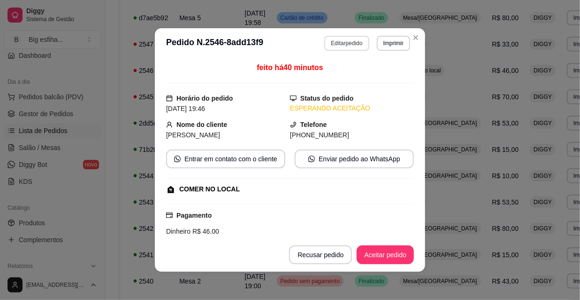
click at [330, 46] on button "Editar pedido" at bounding box center [346, 43] width 45 height 15
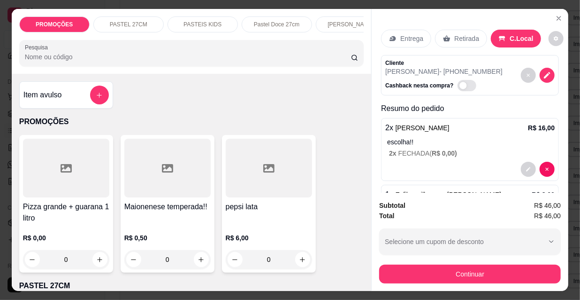
scroll to position [42, 0]
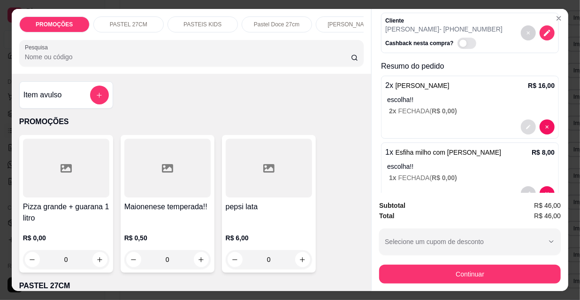
click at [521, 124] on button "decrease-product-quantity" at bounding box center [528, 126] width 15 height 15
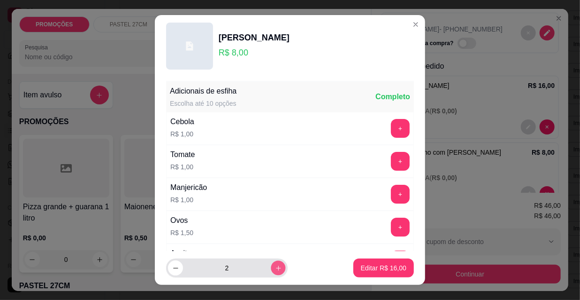
click at [275, 269] on icon "increase-product-quantity" at bounding box center [278, 267] width 7 height 7
type input "3"
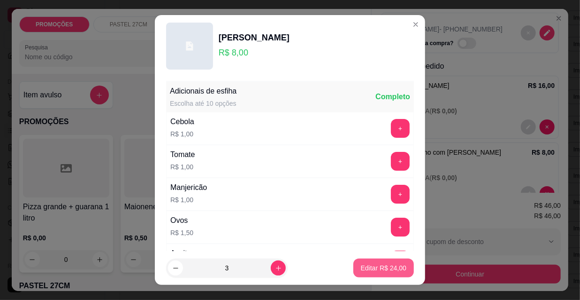
click at [361, 267] on p "Editar R$ 24,00" at bounding box center [384, 267] width 46 height 9
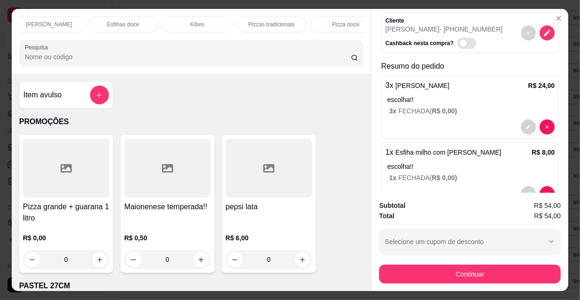
scroll to position [0, 541]
click at [256, 22] on p "Refrigerante" at bounding box center [255, 25] width 31 height 8
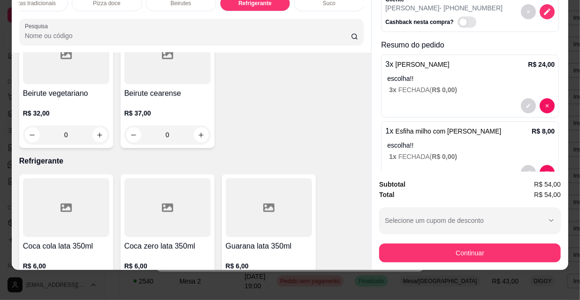
scroll to position [0, 0]
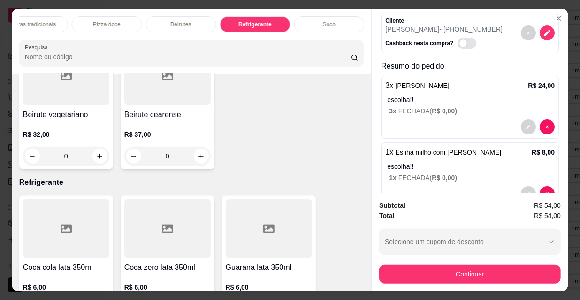
click at [329, 21] on p "Suco" at bounding box center [329, 25] width 13 height 8
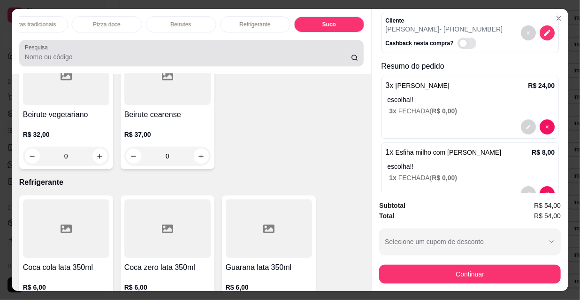
scroll to position [24, 0]
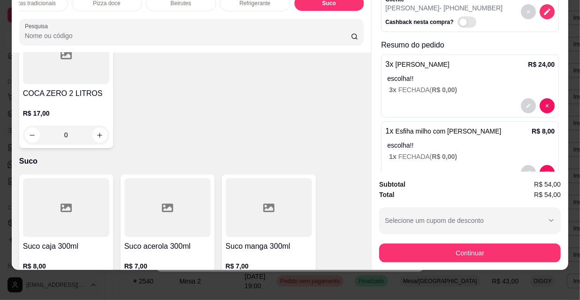
click at [154, 174] on div "Suco acerola 300ml R$ 7,00 0" at bounding box center [168, 237] width 94 height 126
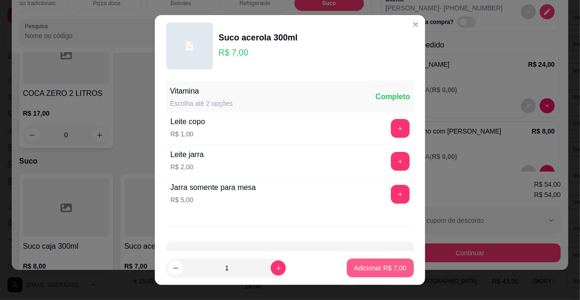
click at [360, 267] on p "Adicionar R$ 7,00" at bounding box center [380, 267] width 52 height 9
type input "1"
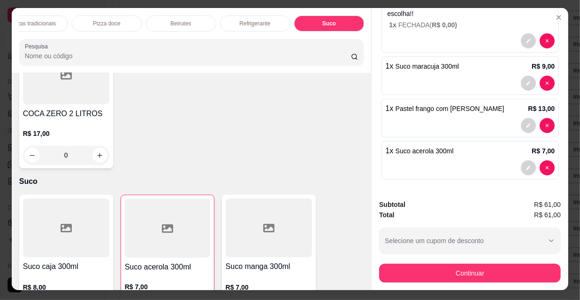
scroll to position [0, 0]
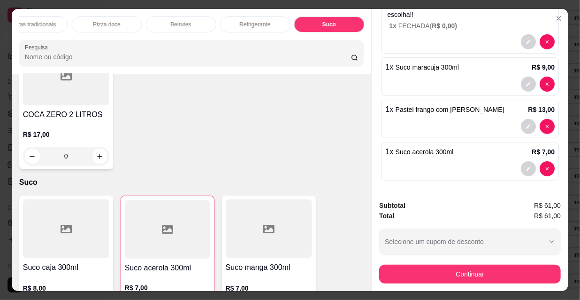
click at [246, 21] on p "Refrigerante" at bounding box center [255, 25] width 31 height 8
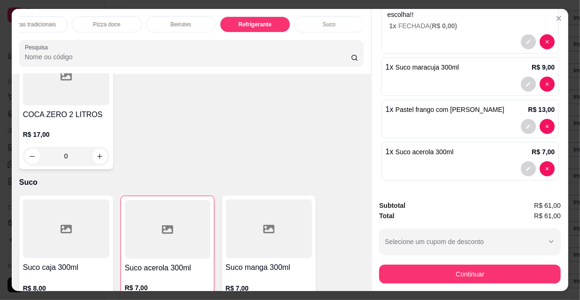
scroll to position [24, 0]
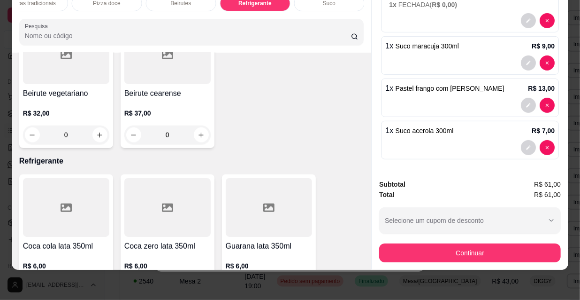
click at [199, 284] on icon "increase-product-quantity" at bounding box center [201, 287] width 7 height 7
type input "1"
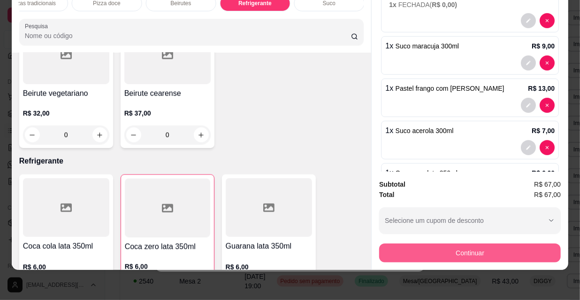
click at [450, 243] on button "Continuar" at bounding box center [470, 252] width 182 height 19
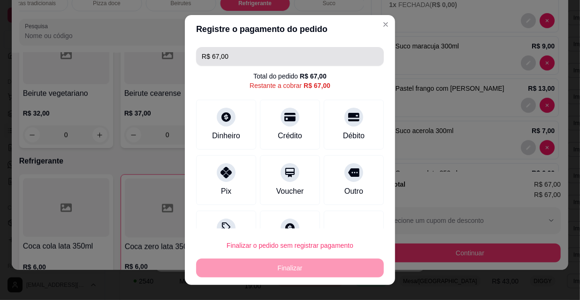
click at [261, 59] on input "R$ 67,00" at bounding box center [290, 56] width 177 height 19
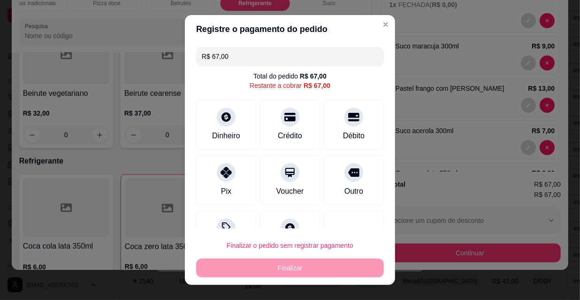
click at [261, 59] on input "R$ 67,00" at bounding box center [290, 56] width 177 height 19
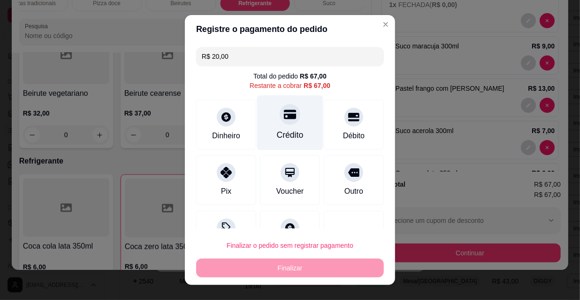
click at [295, 119] on div "Crédito" at bounding box center [290, 122] width 66 height 55
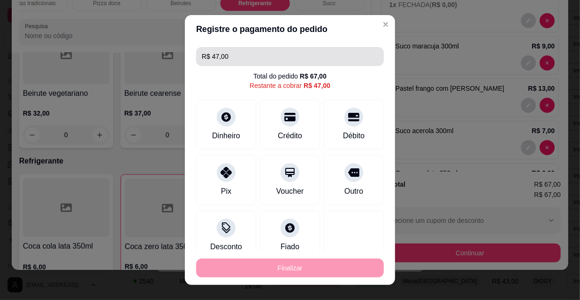
click at [234, 55] on input "R$ 47,00" at bounding box center [290, 56] width 177 height 19
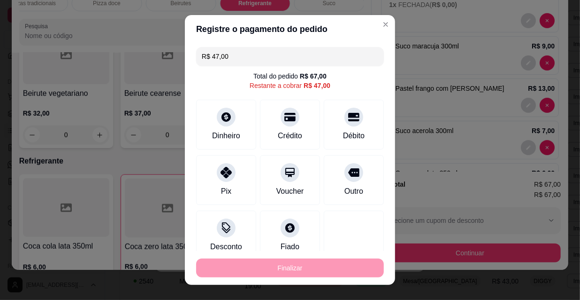
click at [234, 56] on input "R$ 47,00" at bounding box center [290, 56] width 177 height 19
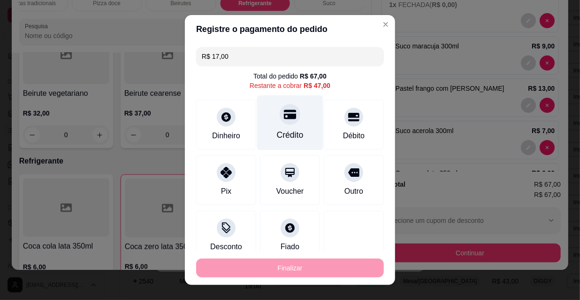
click at [277, 130] on div "Crédito" at bounding box center [290, 135] width 27 height 12
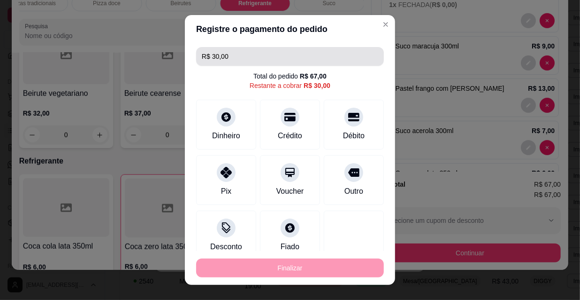
click at [228, 56] on input "R$ 30,00" at bounding box center [290, 56] width 177 height 19
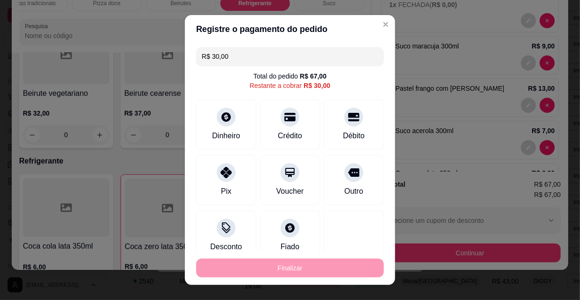
click at [228, 56] on input "R$ 30,00" at bounding box center [290, 56] width 177 height 19
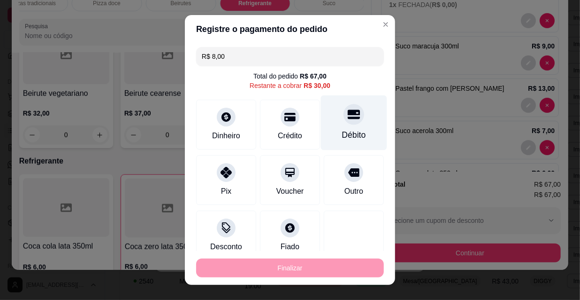
click at [352, 125] on div "Débito" at bounding box center [354, 122] width 66 height 55
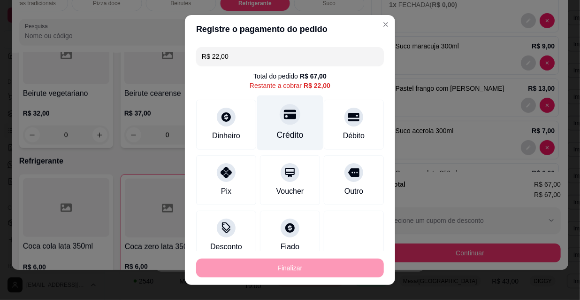
click at [268, 123] on div "Crédito" at bounding box center [290, 122] width 66 height 55
type input "R$ 0,00"
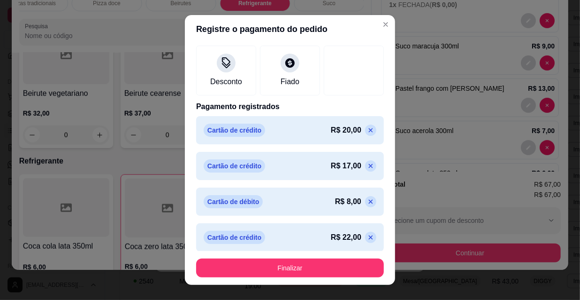
scroll to position [159, 0]
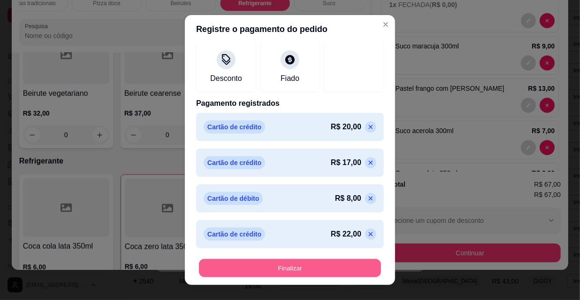
click at [304, 271] on button "Finalizar" at bounding box center [290, 268] width 182 height 18
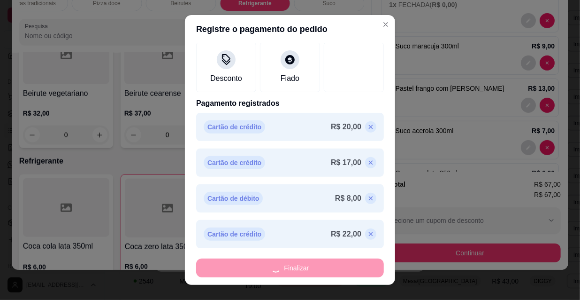
type input "0"
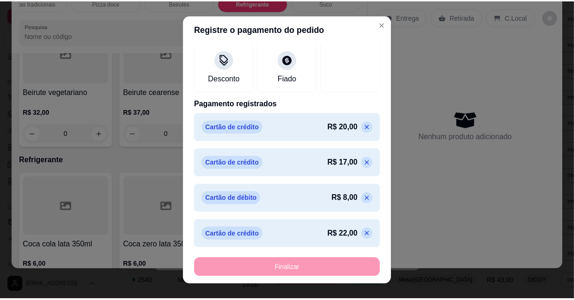
scroll to position [8460, 0]
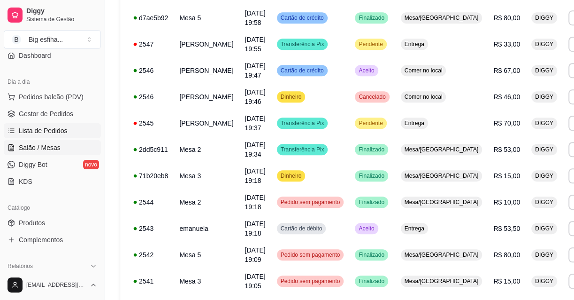
click at [60, 151] on link "Salão / Mesas" at bounding box center [52, 147] width 97 height 15
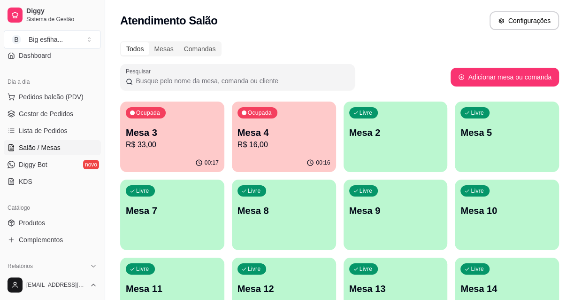
click at [403, 146] on div "Livre Mesa 2" at bounding box center [396, 130] width 104 height 59
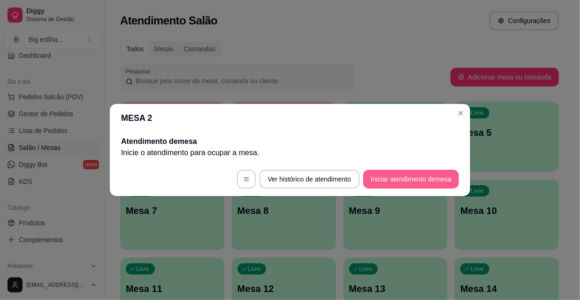
click at [415, 177] on button "Iniciar atendimento de mesa" at bounding box center [411, 178] width 96 height 19
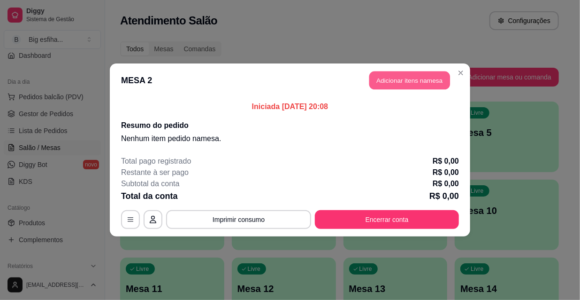
click at [398, 82] on button "Adicionar itens na mesa" at bounding box center [409, 80] width 81 height 18
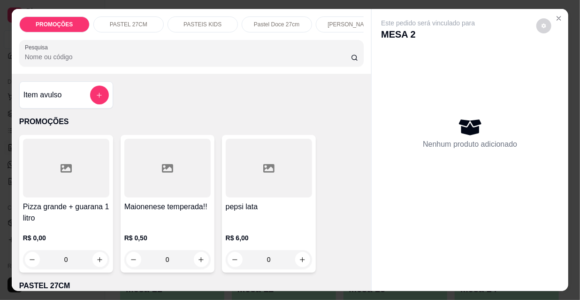
click at [217, 61] on input "Pesquisa" at bounding box center [188, 56] width 326 height 9
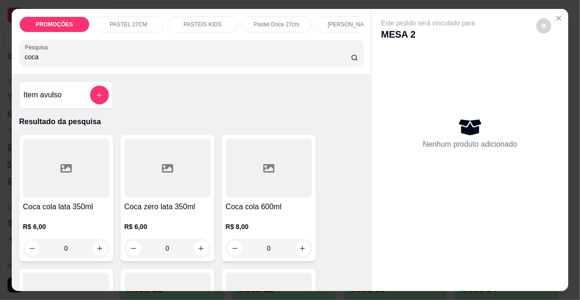
type input "coca"
click at [264, 190] on div at bounding box center [269, 167] width 86 height 59
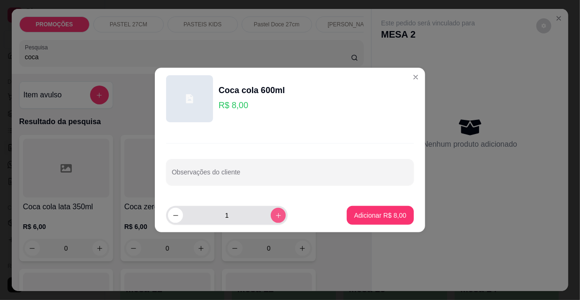
click at [275, 213] on icon "increase-product-quantity" at bounding box center [278, 215] width 7 height 7
type input "2"
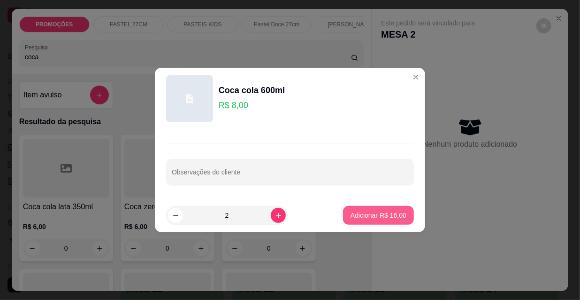
click at [365, 215] on p "Adicionar R$ 16,00" at bounding box center [379, 214] width 56 height 9
type input "2"
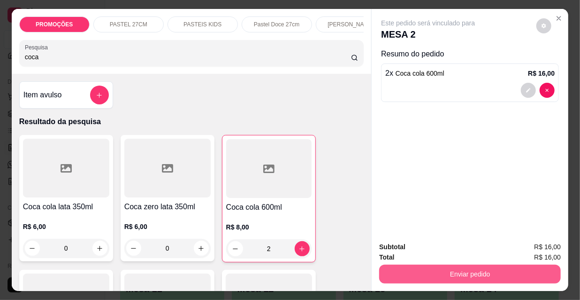
click at [412, 269] on button "Enviar pedido" at bounding box center [470, 273] width 182 height 19
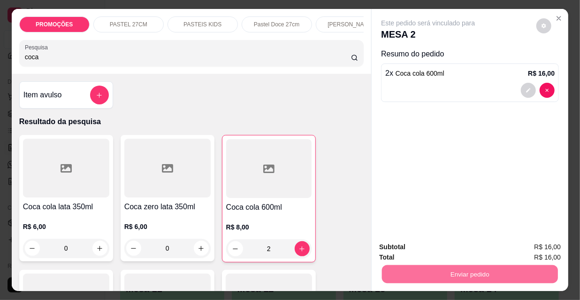
click at [443, 246] on button "Não registrar e enviar pedido" at bounding box center [440, 247] width 98 height 18
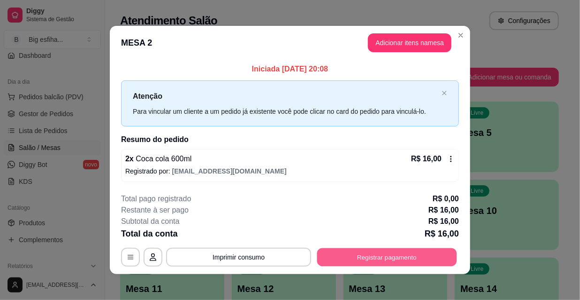
click at [400, 258] on button "Registrar pagamento" at bounding box center [387, 256] width 140 height 18
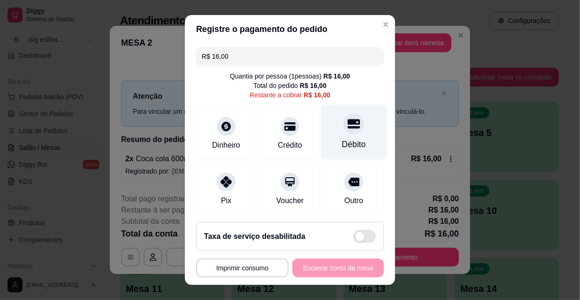
click at [342, 144] on div "Débito" at bounding box center [354, 144] width 24 height 12
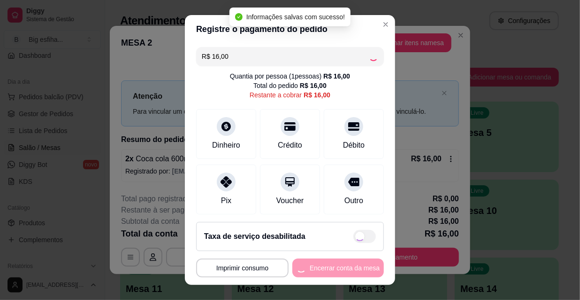
type input "R$ 0,00"
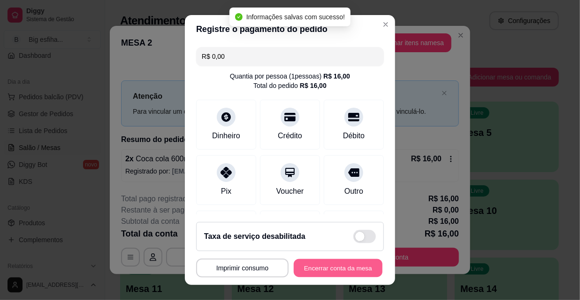
click at [338, 267] on button "Encerrar conta da mesa" at bounding box center [338, 268] width 89 height 18
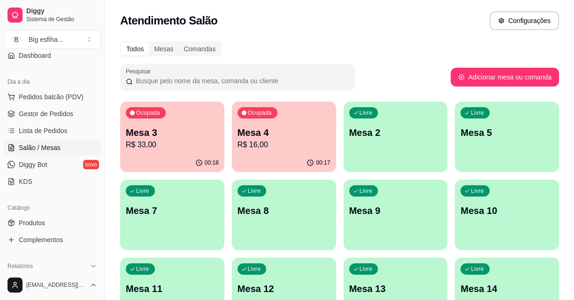
click at [271, 125] on div "Ocupada Mesa 4 R$ 16,00" at bounding box center [284, 127] width 104 height 52
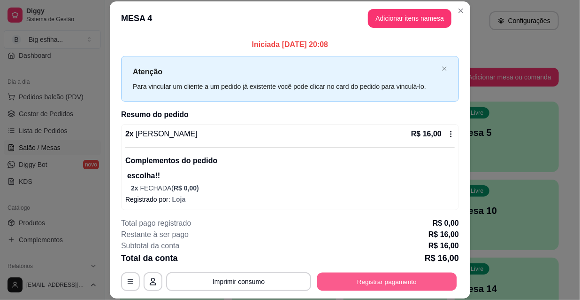
click at [340, 286] on button "Registrar pagamento" at bounding box center [387, 281] width 140 height 18
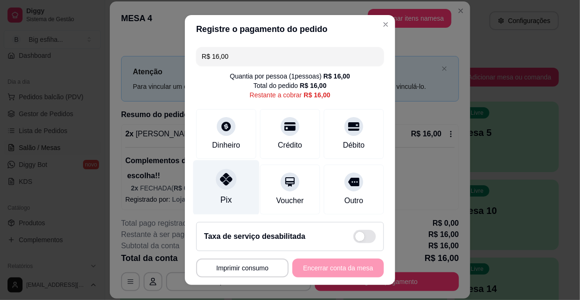
click at [221, 193] on div "Pix" at bounding box center [226, 199] width 11 height 12
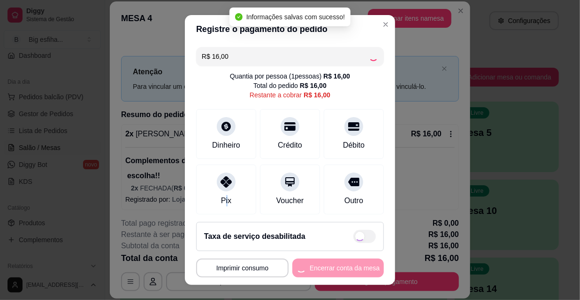
type input "R$ 0,00"
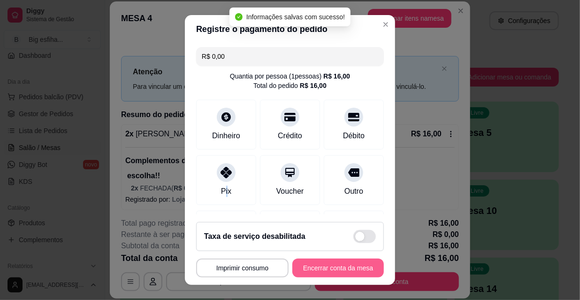
click at [292, 265] on button "Encerrar conta da mesa" at bounding box center [338, 267] width 92 height 19
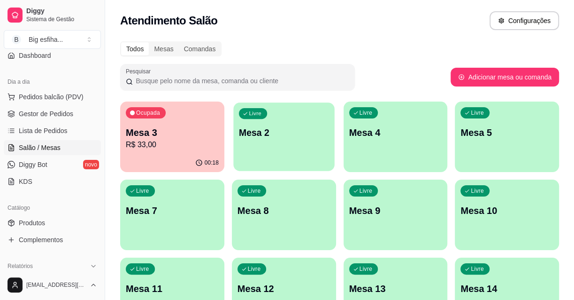
click at [318, 126] on p "Mesa 2" at bounding box center [284, 132] width 90 height 13
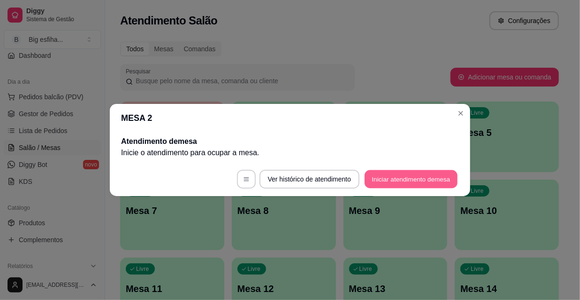
click at [405, 178] on button "Iniciar atendimento de mesa" at bounding box center [411, 179] width 93 height 18
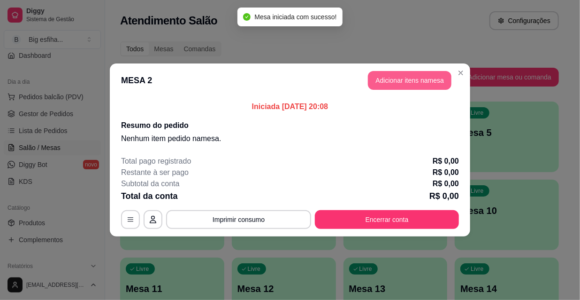
click at [399, 75] on button "Adicionar itens na mesa" at bounding box center [410, 80] width 84 height 19
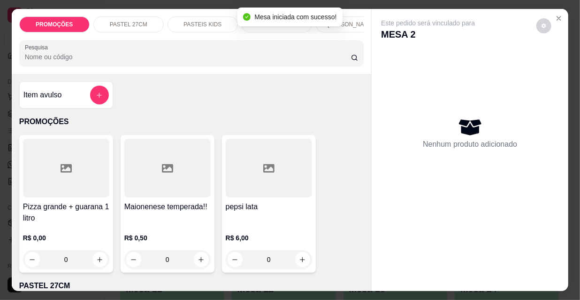
click at [237, 66] on div "Pesquisa" at bounding box center [191, 53] width 345 height 26
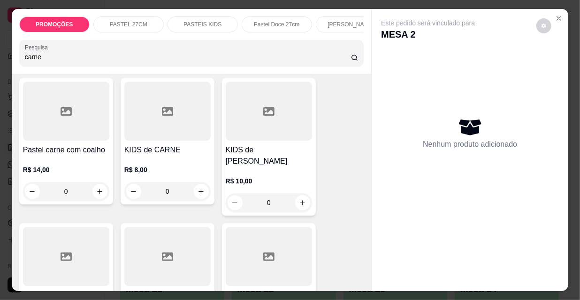
scroll to position [554, 0]
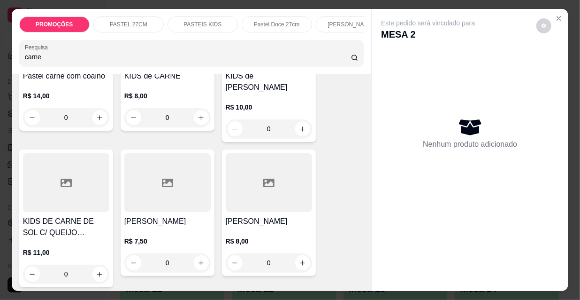
click at [149, 190] on div at bounding box center [167, 182] width 86 height 59
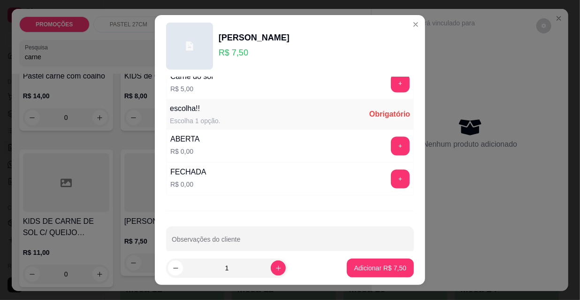
scroll to position [780, 0]
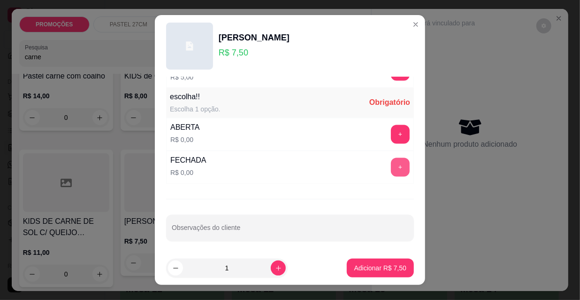
click at [391, 167] on button "+" at bounding box center [400, 167] width 19 height 19
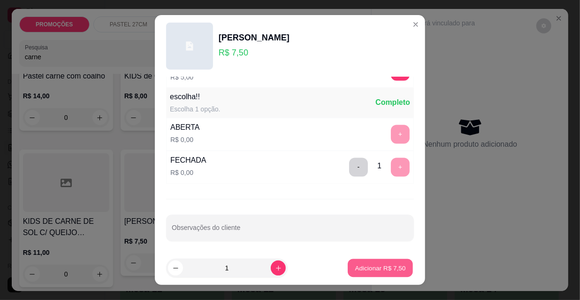
click at [371, 271] on p "Adicionar R$ 7,50" at bounding box center [380, 267] width 51 height 9
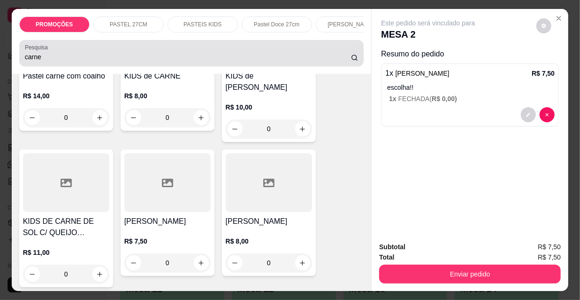
click at [57, 58] on input "carne" at bounding box center [188, 56] width 326 height 9
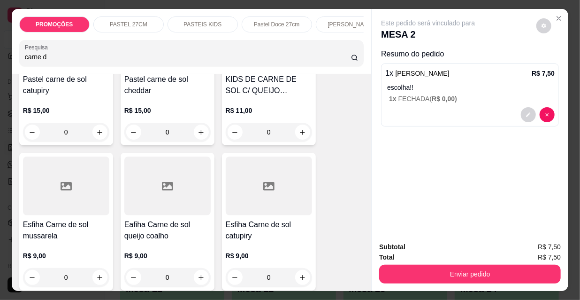
scroll to position [256, 0]
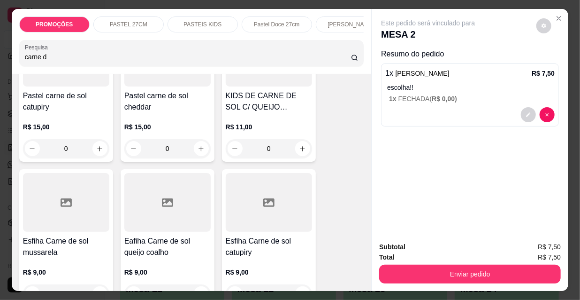
type input "carne d"
click at [65, 217] on div at bounding box center [66, 202] width 86 height 59
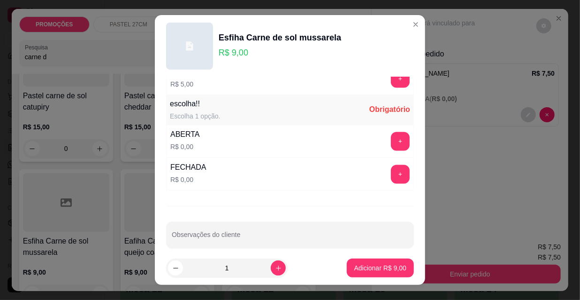
scroll to position [780, 0]
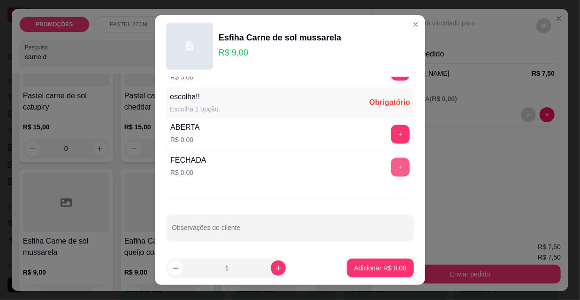
click at [391, 167] on button "+" at bounding box center [400, 167] width 19 height 19
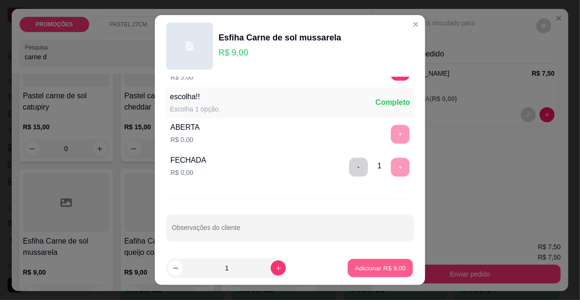
click at [371, 268] on p "Adicionar R$ 9,00" at bounding box center [380, 267] width 51 height 9
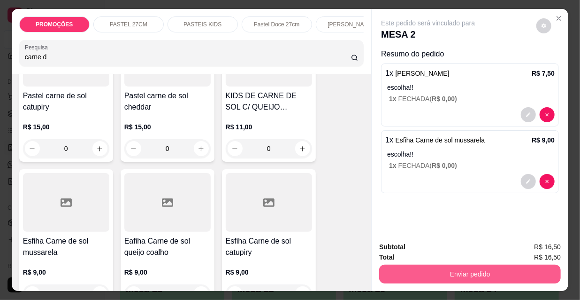
click at [441, 267] on button "Enviar pedido" at bounding box center [470, 273] width 182 height 19
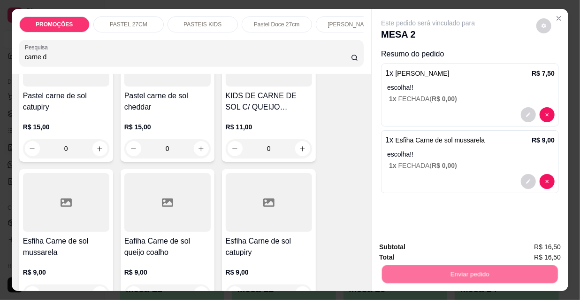
click at [432, 243] on button "Não registrar e enviar pedido" at bounding box center [440, 247] width 98 height 18
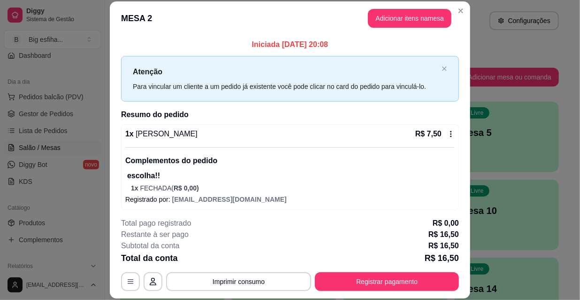
click at [154, 62] on div "Atenção Para vincular um cliente a um pedido já existente você pode clicar no c…" at bounding box center [290, 79] width 338 height 46
click at [380, 27] on button "Adicionar itens na mesa" at bounding box center [410, 18] width 84 height 19
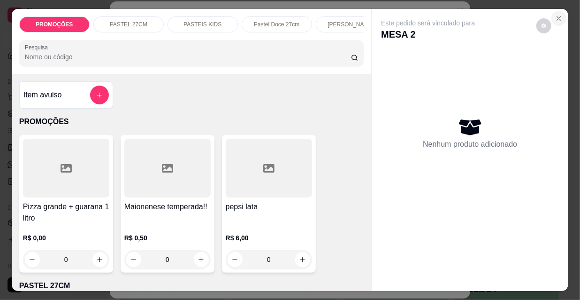
click at [556, 15] on icon "Close" at bounding box center [559, 19] width 8 height 8
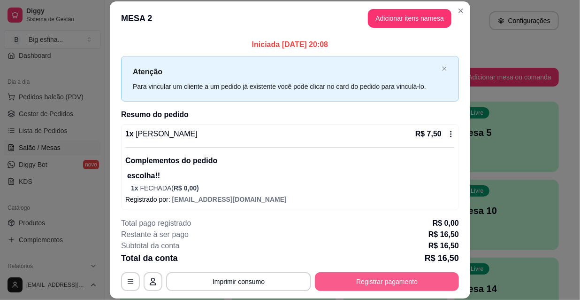
click at [435, 285] on button "Registrar pagamento" at bounding box center [387, 281] width 144 height 19
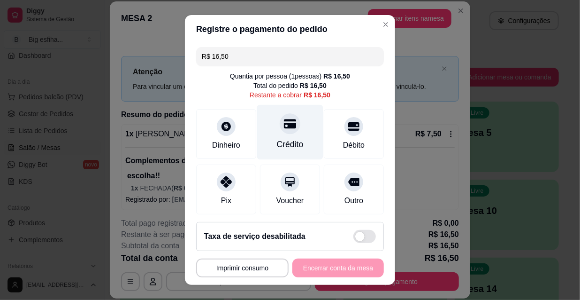
click at [283, 138] on div "Crédito" at bounding box center [290, 144] width 27 height 12
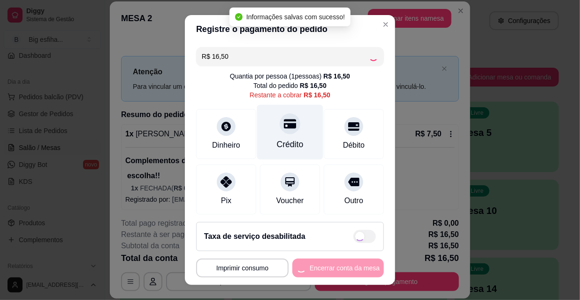
type input "R$ 0,00"
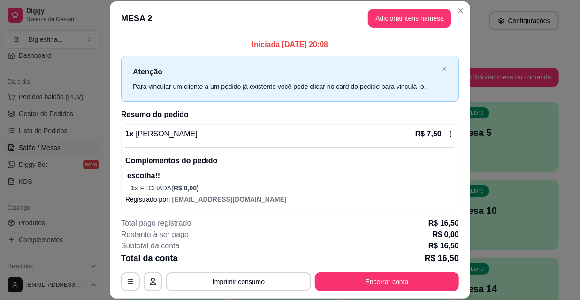
scroll to position [95, 0]
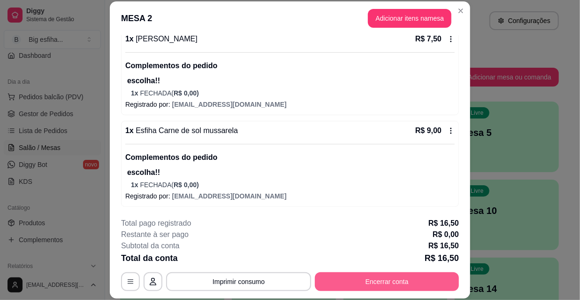
click at [357, 284] on button "Encerrar conta" at bounding box center [387, 281] width 144 height 19
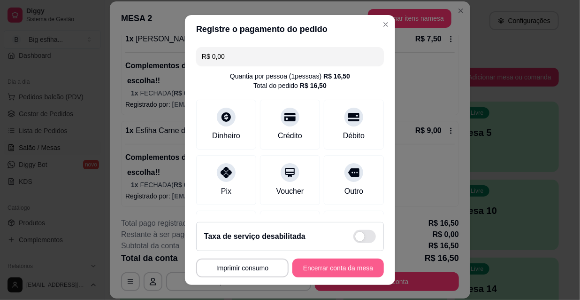
click at [331, 272] on button "Encerrar conta da mesa" at bounding box center [338, 267] width 92 height 19
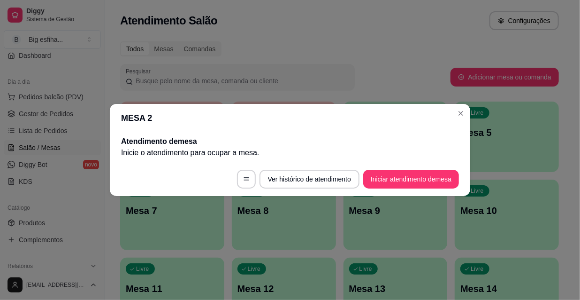
scroll to position [0, 0]
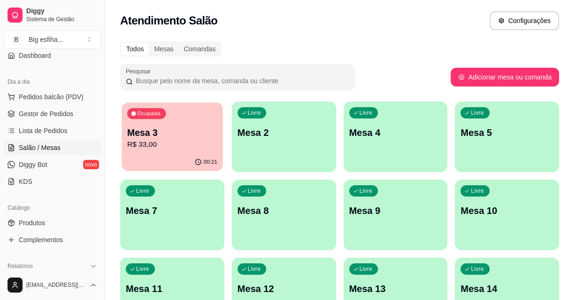
click at [148, 143] on p "R$ 33,00" at bounding box center [172, 144] width 90 height 11
click at [44, 127] on span "Lista de Pedidos" at bounding box center [43, 130] width 49 height 9
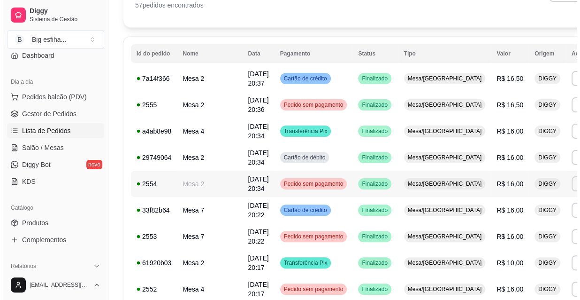
scroll to position [85, 0]
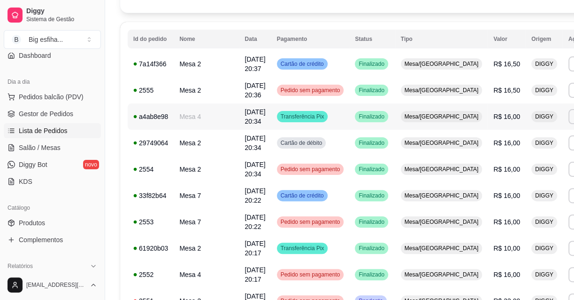
click at [403, 117] on span "Mesa/[GEOGRAPHIC_DATA]" at bounding box center [442, 117] width 78 height 8
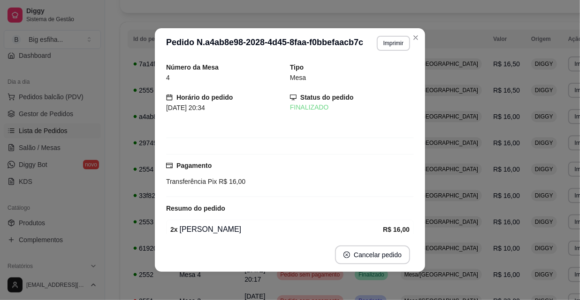
scroll to position [68, 0]
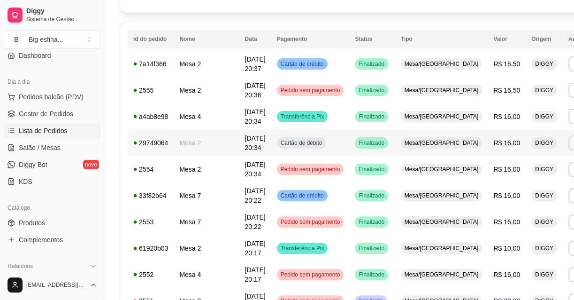
click at [488, 143] on td "R$ 16,00" at bounding box center [507, 143] width 38 height 26
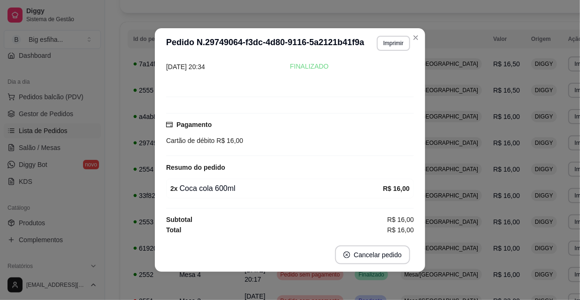
scroll to position [1, 0]
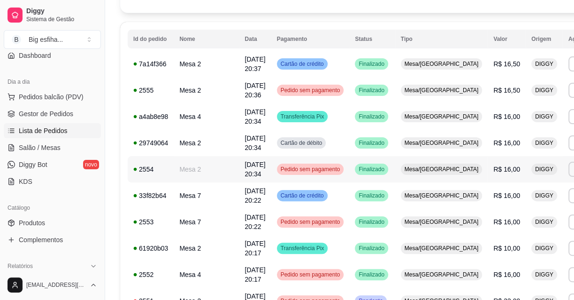
click at [419, 170] on span "Mesa/[GEOGRAPHIC_DATA]" at bounding box center [442, 169] width 78 height 8
click at [488, 202] on td "R$ 16,00" at bounding box center [507, 195] width 38 height 26
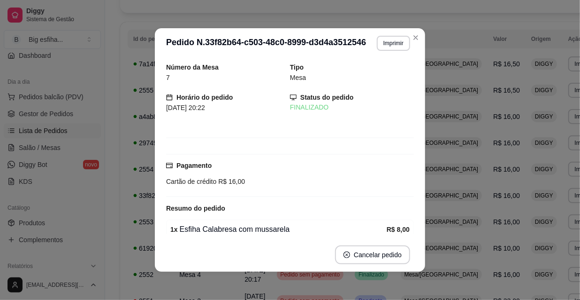
scroll to position [97, 0]
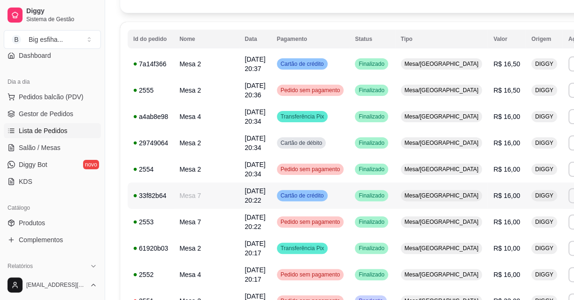
click at [403, 193] on span "Mesa/[GEOGRAPHIC_DATA]" at bounding box center [442, 196] width 78 height 8
click at [23, 146] on span "Salão / Mesas" at bounding box center [40, 147] width 42 height 9
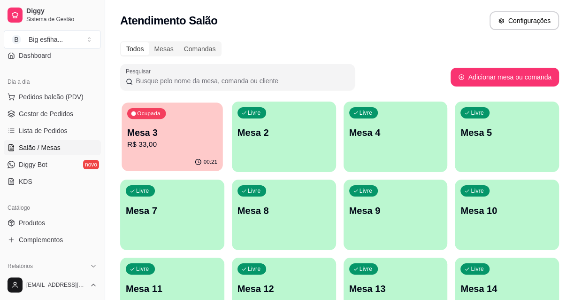
click at [164, 138] on p "Mesa 3" at bounding box center [172, 132] width 90 height 13
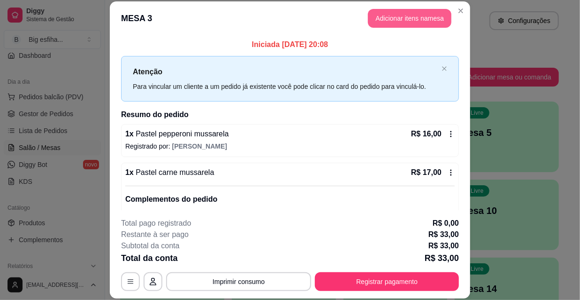
click at [402, 17] on button "Adicionar itens na mesa" at bounding box center [410, 18] width 84 height 19
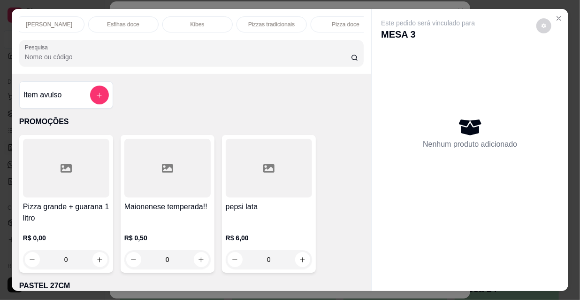
scroll to position [0, 541]
click at [266, 21] on p "Refrigerante" at bounding box center [255, 25] width 31 height 8
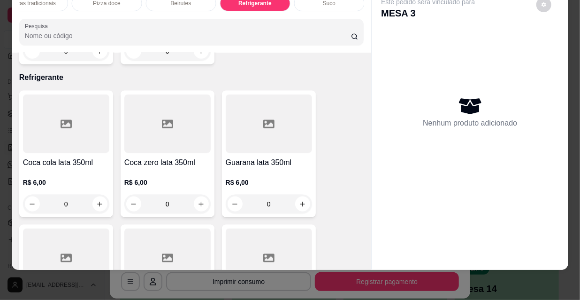
scroll to position [8588, 0]
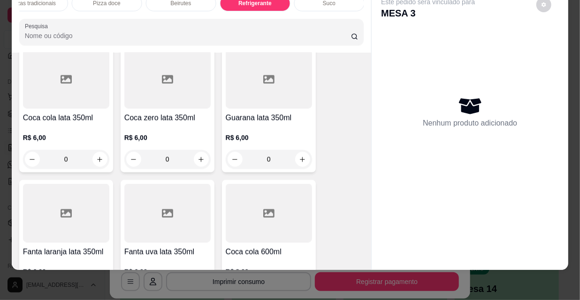
click at [301, 286] on button "increase-product-quantity" at bounding box center [302, 293] width 15 height 15
type input "1"
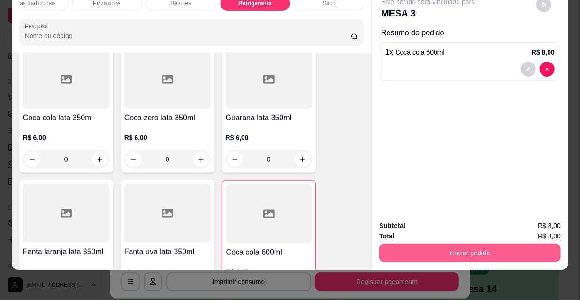
click at [430, 249] on button "Enviar pedido" at bounding box center [470, 252] width 182 height 19
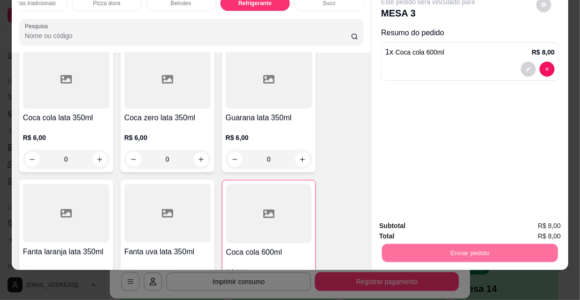
click at [420, 229] on button "Não registrar e enviar pedido" at bounding box center [439, 222] width 95 height 17
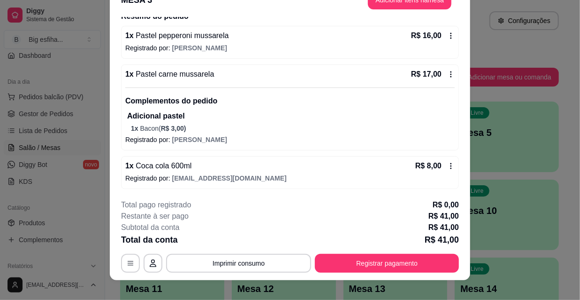
scroll to position [28, 0]
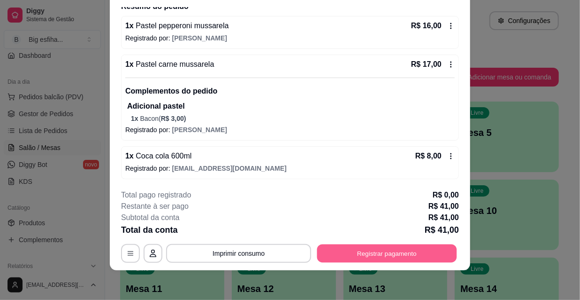
click at [354, 246] on button "Registrar pagamento" at bounding box center [387, 253] width 140 height 18
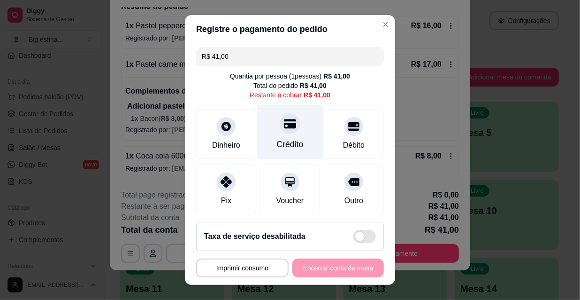
click at [280, 123] on div at bounding box center [290, 123] width 21 height 21
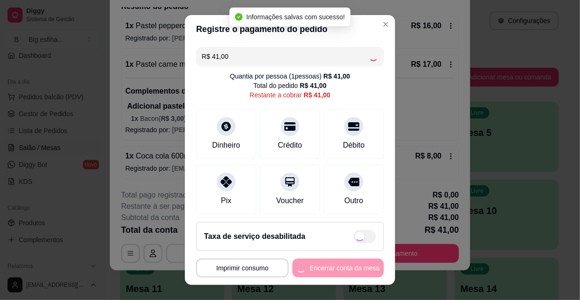
type input "R$ 0,00"
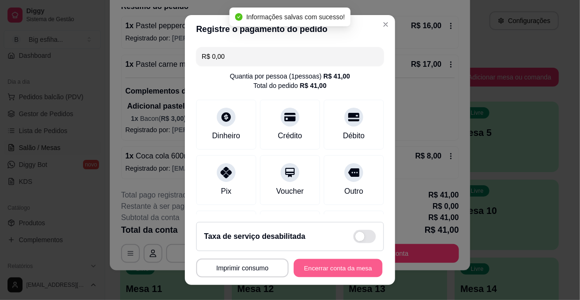
click at [311, 271] on button "Encerrar conta da mesa" at bounding box center [338, 268] width 89 height 18
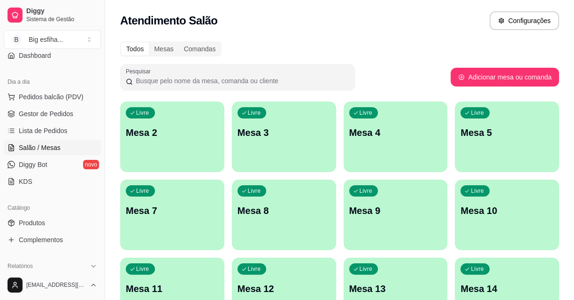
click at [150, 140] on div "Livre Mesa 2" at bounding box center [172, 130] width 104 height 59
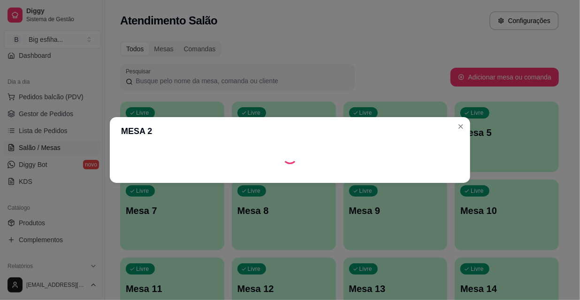
click at [415, 177] on footer at bounding box center [290, 175] width 361 height 15
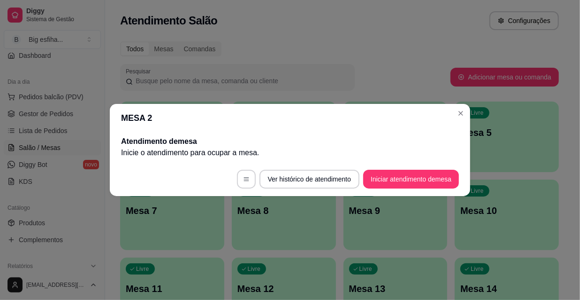
drag, startPoint x: 403, startPoint y: 160, endPoint x: 409, endPoint y: 176, distance: 16.9
click at [403, 161] on div "Atendimento de mesa Inicie o atendimento para ocupar a mesa ." at bounding box center [290, 147] width 361 height 30
click at [409, 176] on button "Iniciar atendimento de mesa" at bounding box center [411, 178] width 96 height 19
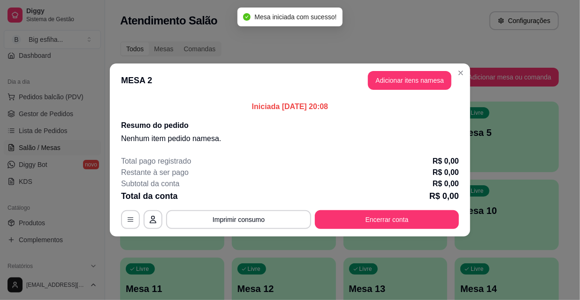
drag, startPoint x: 407, startPoint y: 68, endPoint x: 406, endPoint y: 74, distance: 5.7
click at [406, 73] on header "MESA 2 Adicionar itens na mesa" at bounding box center [290, 80] width 361 height 34
click at [403, 79] on button "Adicionar itens na mesa" at bounding box center [409, 80] width 81 height 18
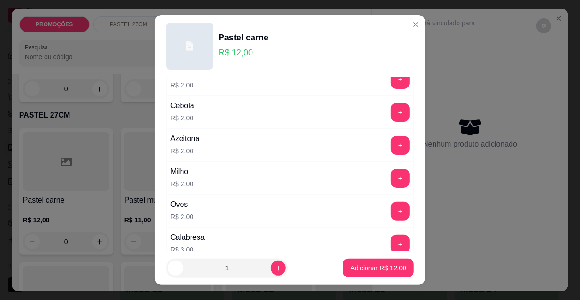
scroll to position [85, 0]
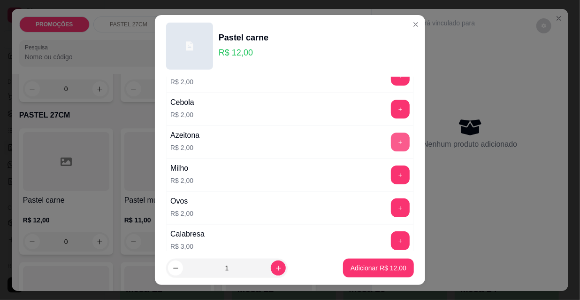
click at [391, 140] on button "+" at bounding box center [400, 141] width 19 height 19
click at [392, 205] on button "+" at bounding box center [401, 208] width 18 height 18
click at [380, 276] on button "Adicionar R$ 16,00" at bounding box center [378, 267] width 71 height 19
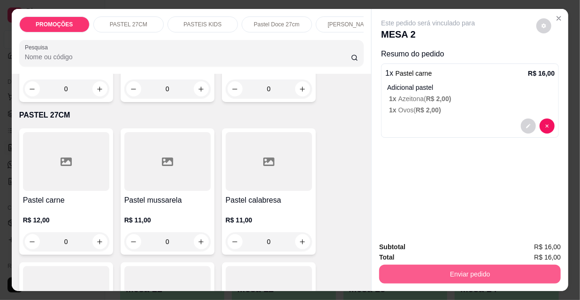
click at [433, 272] on button "Enviar pedido" at bounding box center [470, 273] width 182 height 19
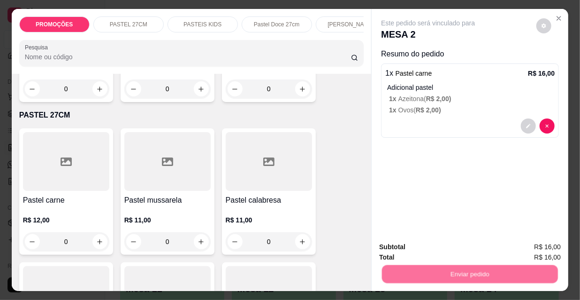
click at [423, 245] on button "Não registrar e enviar pedido" at bounding box center [439, 246] width 95 height 17
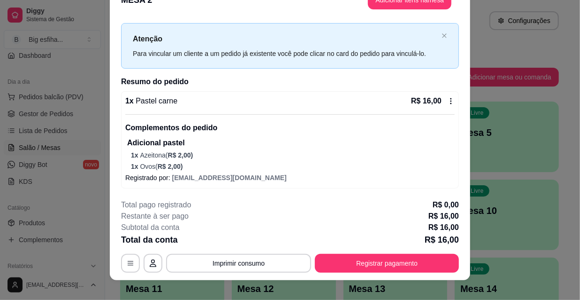
scroll to position [28, 0]
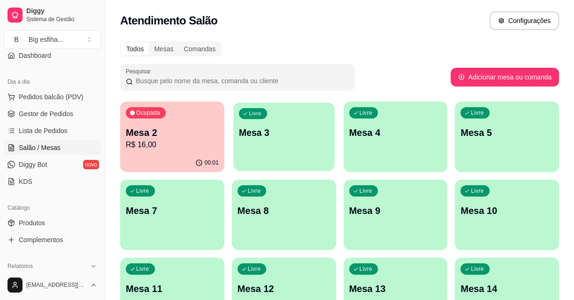
click at [267, 153] on div "Livre Mesa 3" at bounding box center [283, 130] width 101 height 57
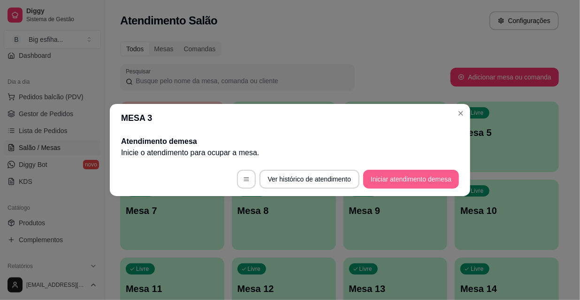
click at [404, 173] on button "Iniciar atendimento de mesa" at bounding box center [411, 178] width 96 height 19
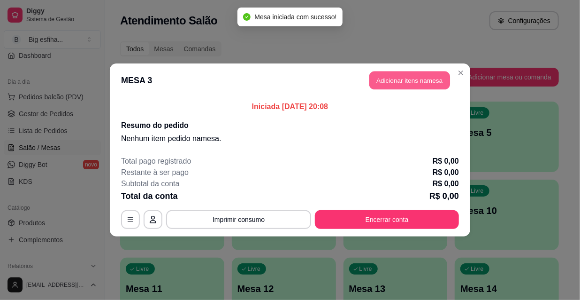
click at [415, 85] on button "Adicionar itens na mesa" at bounding box center [409, 80] width 81 height 18
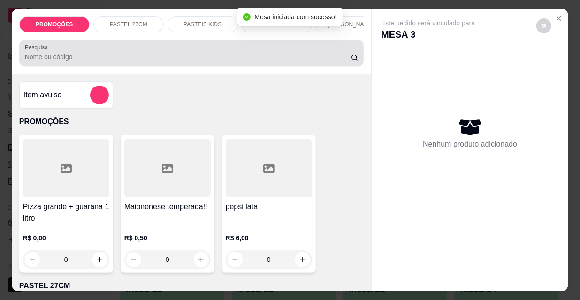
click at [150, 61] on input "Pesquisa" at bounding box center [188, 56] width 326 height 9
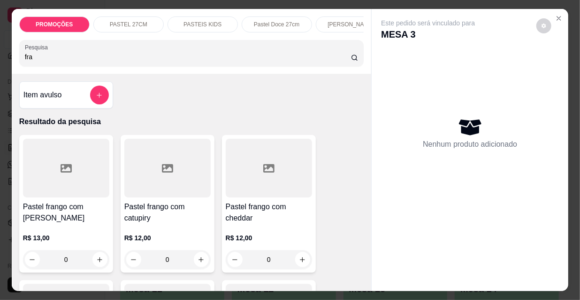
type input "fra"
click at [163, 212] on h4 "Pastel frango com catupiry" at bounding box center [167, 212] width 86 height 23
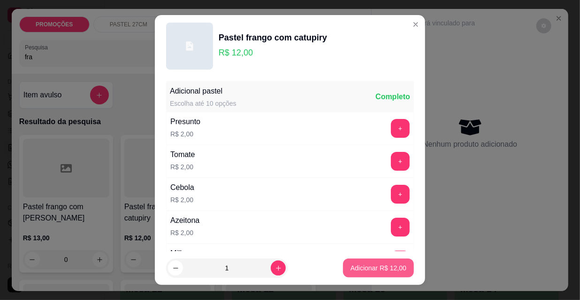
click at [361, 274] on button "Adicionar R$ 12,00" at bounding box center [378, 267] width 71 height 19
type input "1"
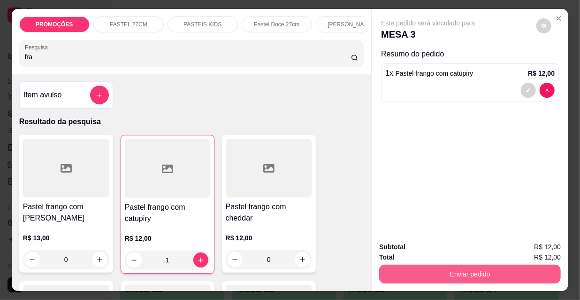
click at [452, 271] on button "Enviar pedido" at bounding box center [470, 273] width 182 height 19
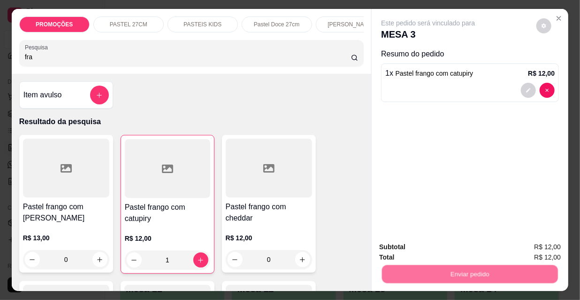
click at [442, 248] on button "Não registrar e enviar pedido" at bounding box center [440, 247] width 98 height 18
